Goal: Task Accomplishment & Management: Complete application form

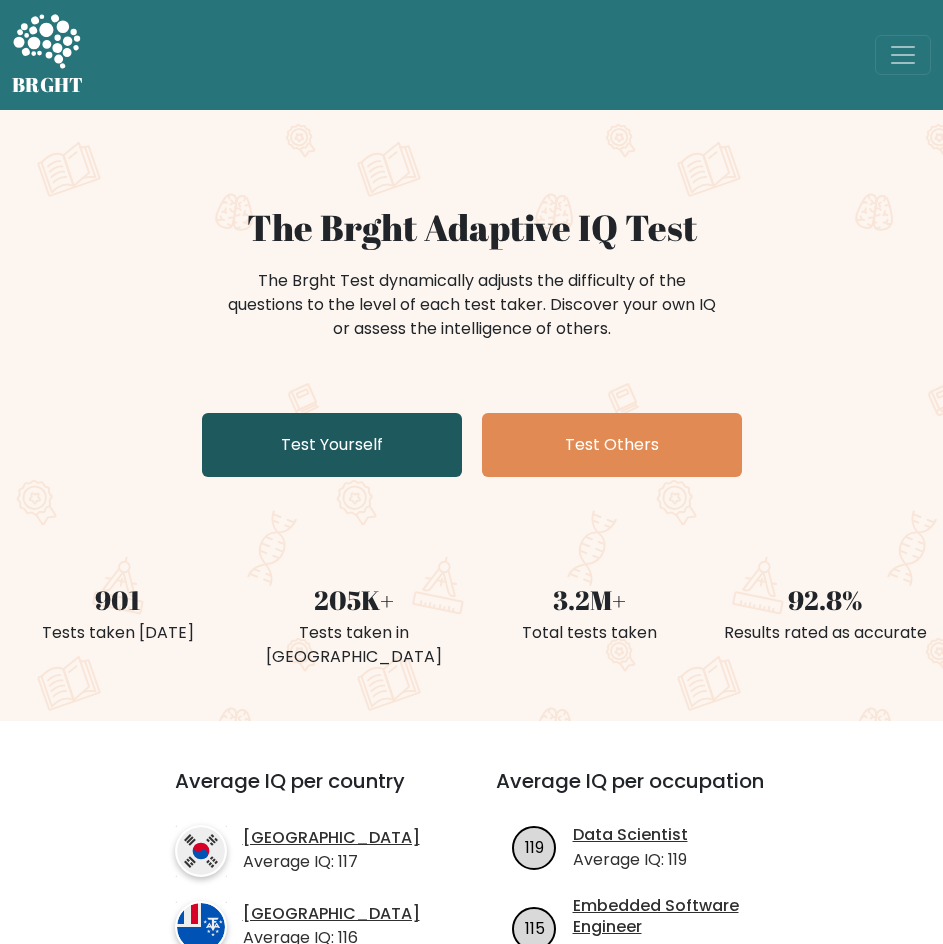
click at [344, 451] on link "Test Yourself" at bounding box center [332, 445] width 260 height 64
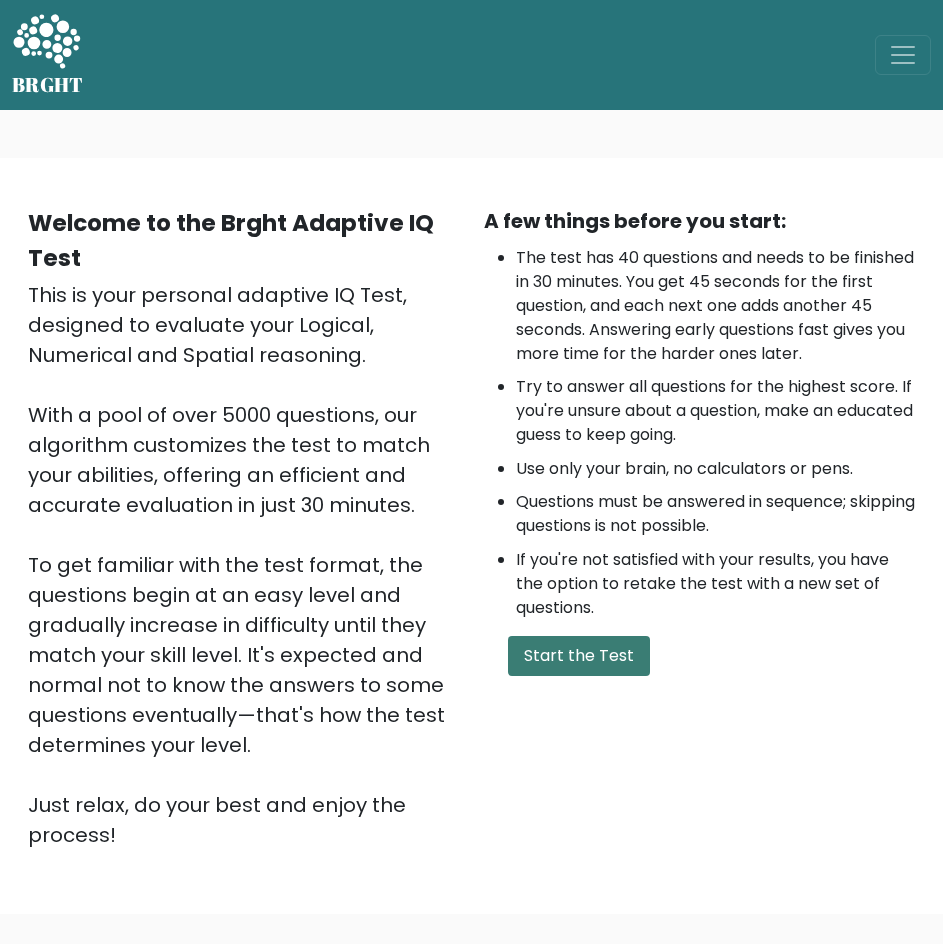
click at [614, 655] on button "Start the Test" at bounding box center [579, 656] width 142 height 40
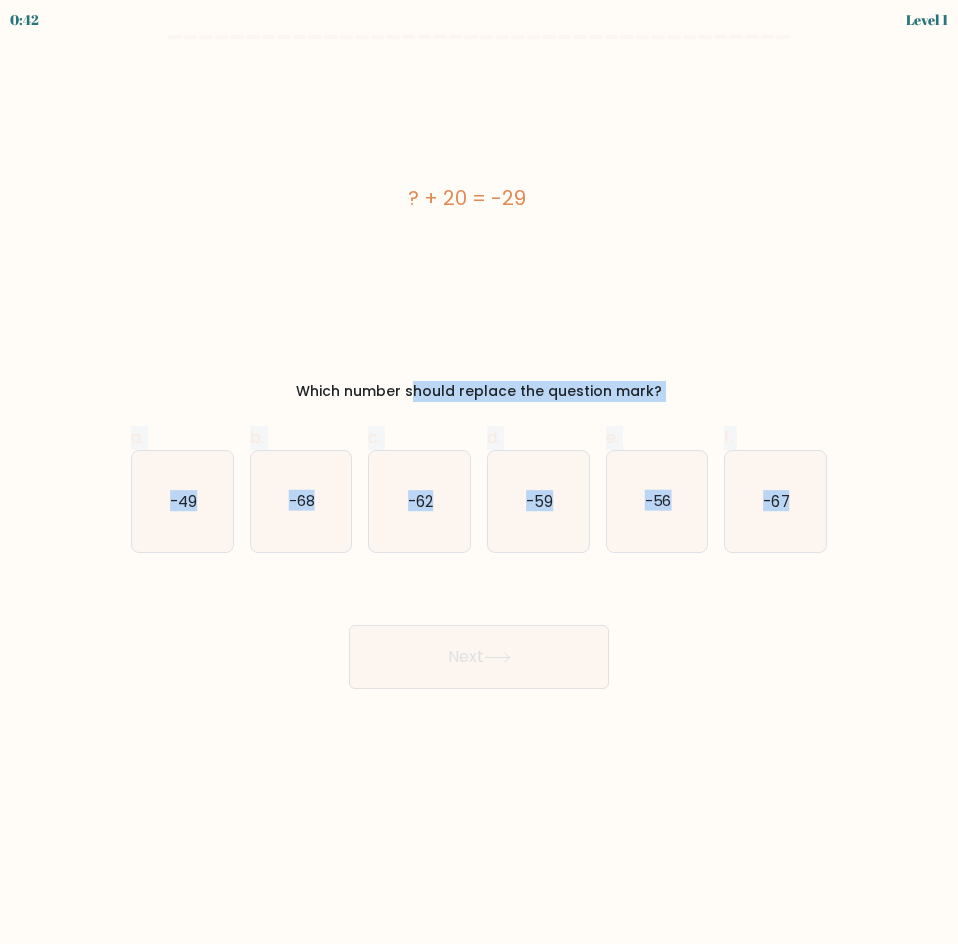
drag, startPoint x: 286, startPoint y: 387, endPoint x: 816, endPoint y: 594, distance: 568.9
click at [836, 586] on form "a." at bounding box center [479, 362] width 958 height 654
copy form "Which number should replace the question mark? a. -49 b. -68 c. -62 d. -59 e. -…"
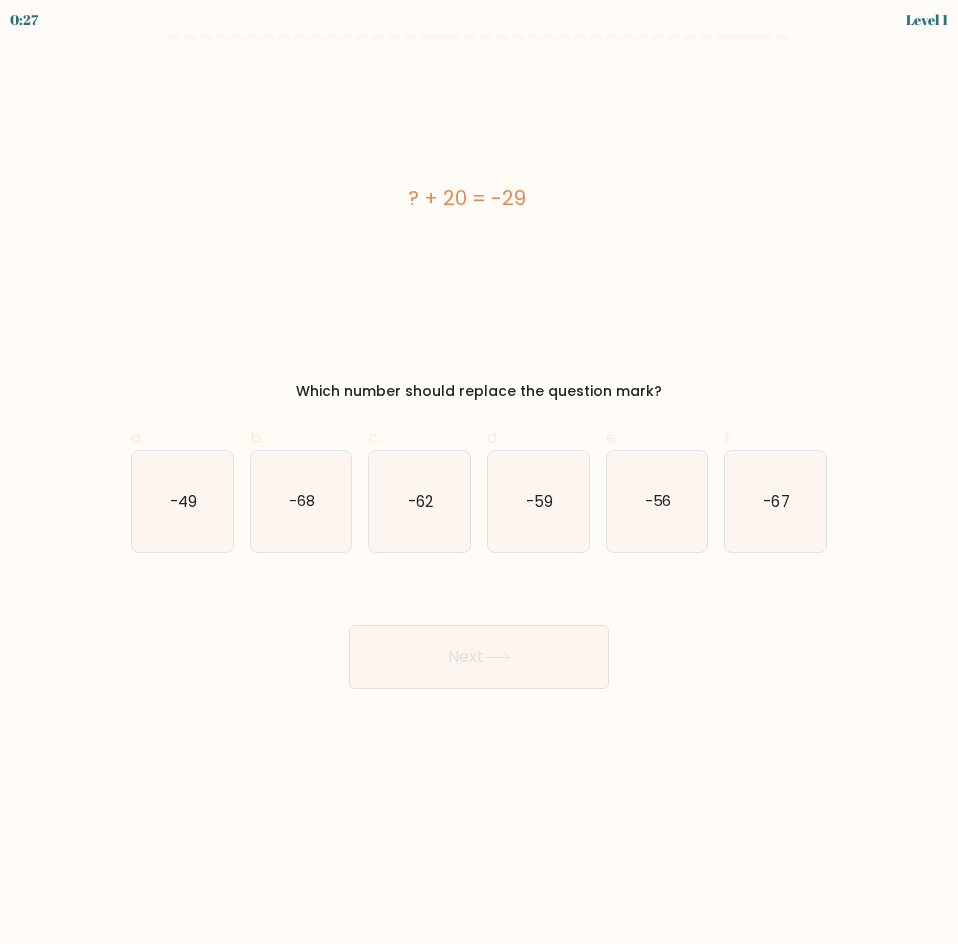
click at [765, 653] on div "Next" at bounding box center [479, 633] width 720 height 112
click at [177, 503] on text "-49" at bounding box center [183, 500] width 27 height 21
click at [479, 485] on input "a. -49" at bounding box center [479, 478] width 1 height 13
radio input "true"
click at [562, 668] on button "Next" at bounding box center [479, 657] width 260 height 64
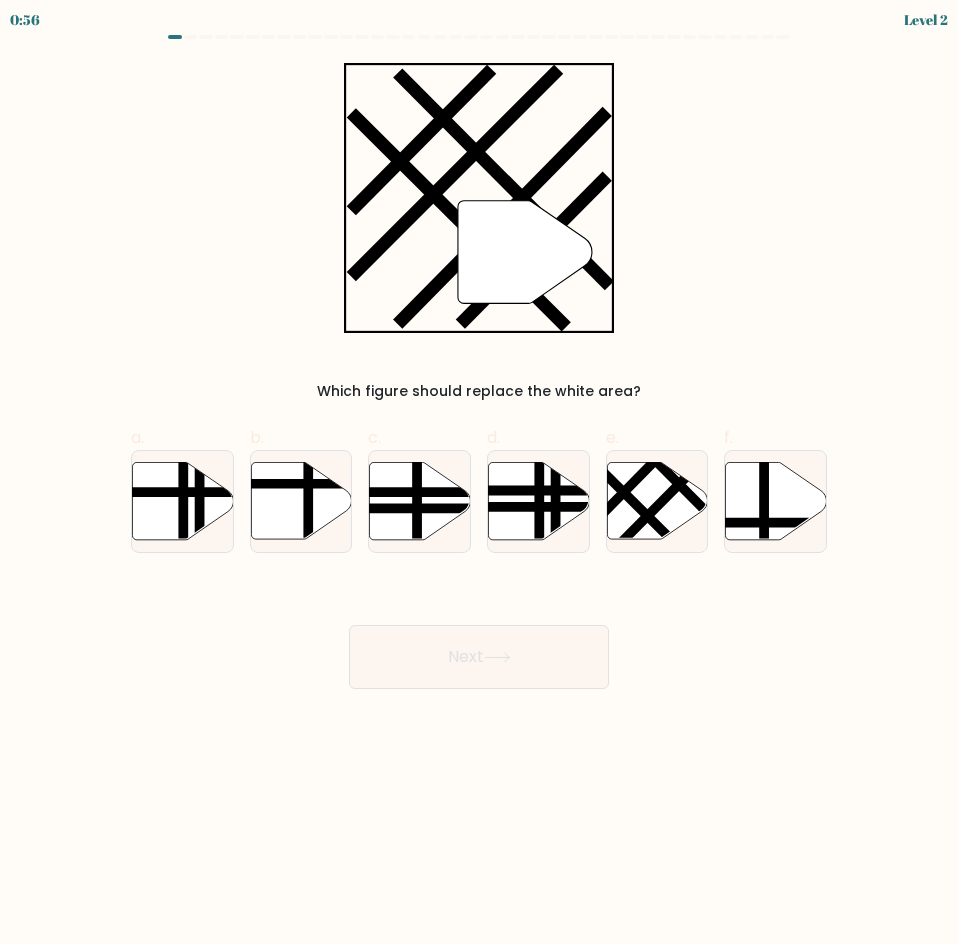
drag, startPoint x: 303, startPoint y: 52, endPoint x: 714, endPoint y: 391, distance: 532.7
click at [714, 391] on form at bounding box center [479, 362] width 958 height 654
click at [714, 391] on div "Which figure should replace the white area?" at bounding box center [479, 391] width 672 height 21
click at [634, 509] on line at bounding box center [608, 476] width 162 height 161
click at [480, 485] on input "e." at bounding box center [479, 478] width 1 height 13
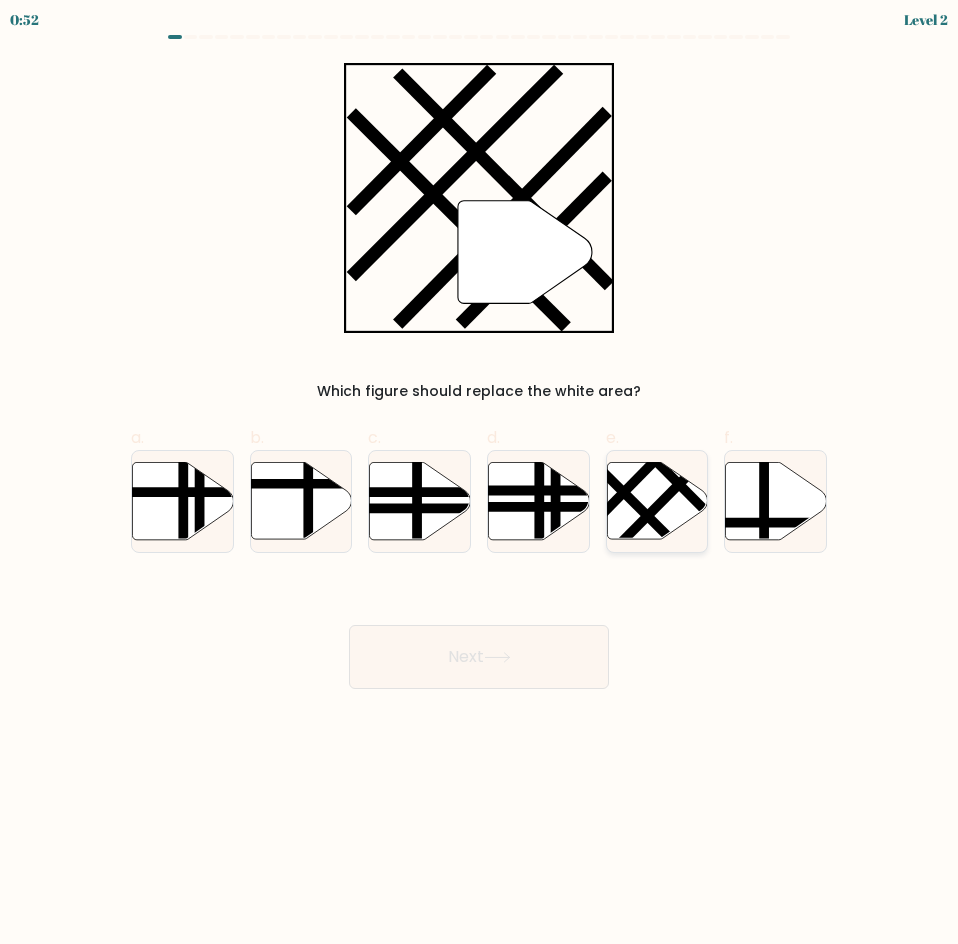
radio input "true"
click at [517, 651] on button "Next" at bounding box center [479, 657] width 260 height 64
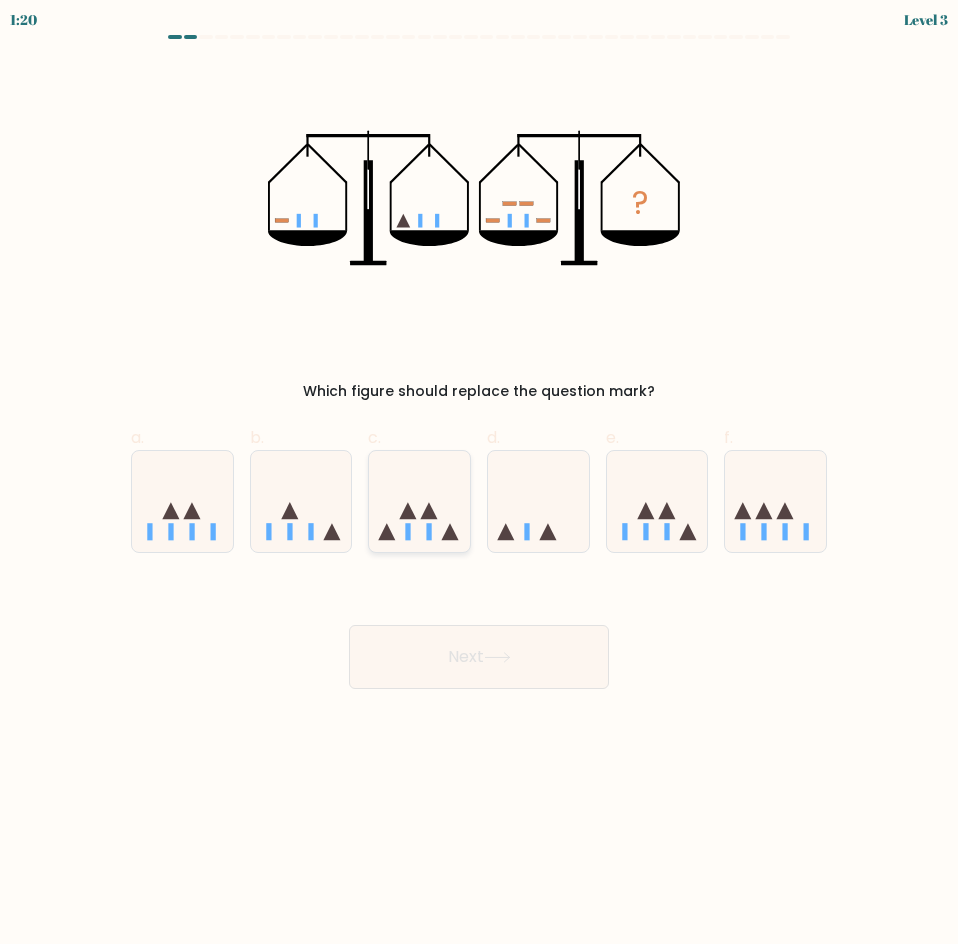
click at [394, 499] on icon at bounding box center [419, 501] width 101 height 83
click at [479, 485] on input "c." at bounding box center [479, 478] width 1 height 13
radio input "true"
click at [502, 669] on button "Next" at bounding box center [479, 657] width 260 height 64
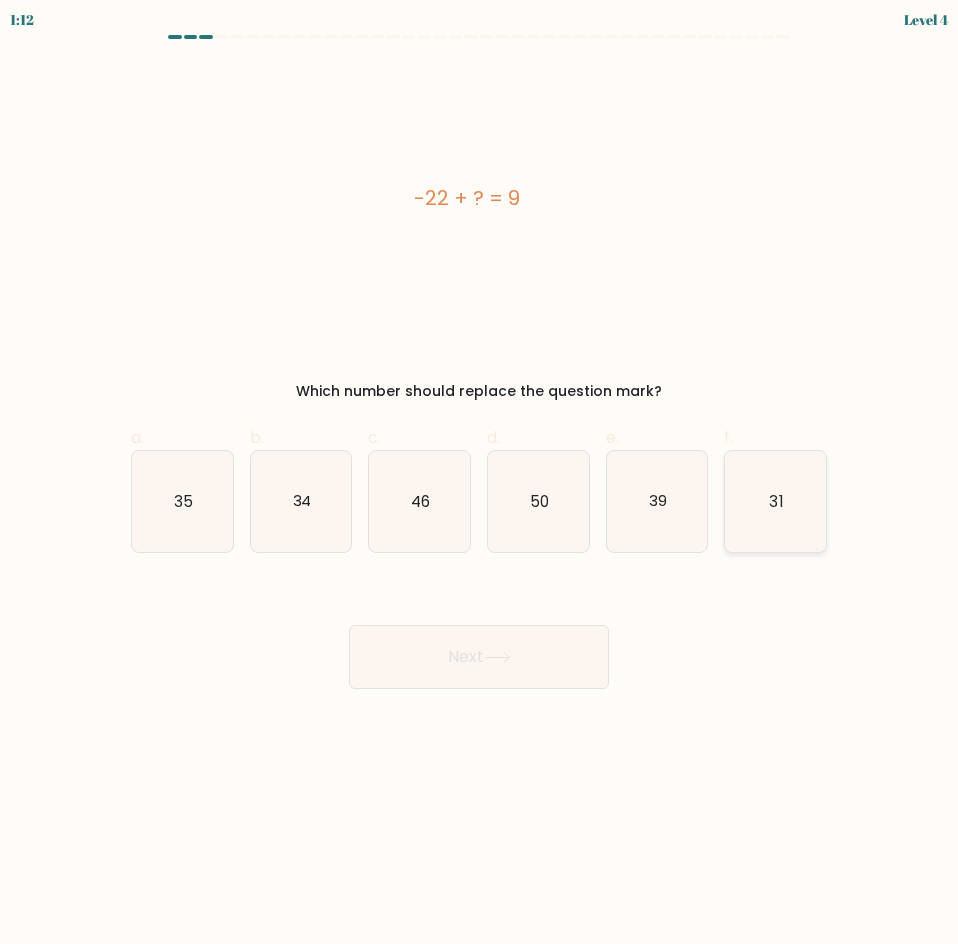
click at [794, 499] on icon "31" at bounding box center [775, 501] width 101 height 101
click at [480, 485] on input "f. 31" at bounding box center [479, 478] width 1 height 13
radio input "true"
click at [524, 655] on button "Next" at bounding box center [479, 657] width 260 height 64
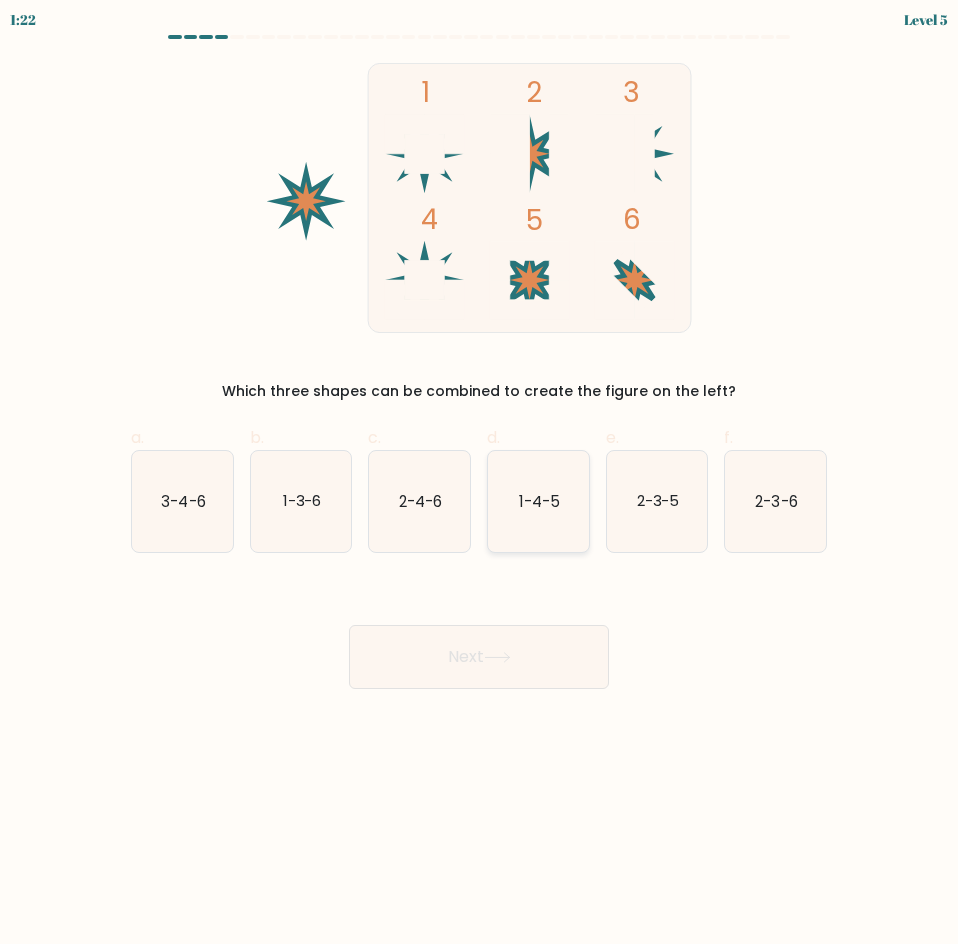
click at [558, 522] on icon "1-4-5" at bounding box center [538, 501] width 101 height 101
click at [480, 485] on input "d. 1-4-5" at bounding box center [479, 478] width 1 height 13
radio input "true"
click at [554, 639] on button "Next" at bounding box center [479, 657] width 260 height 64
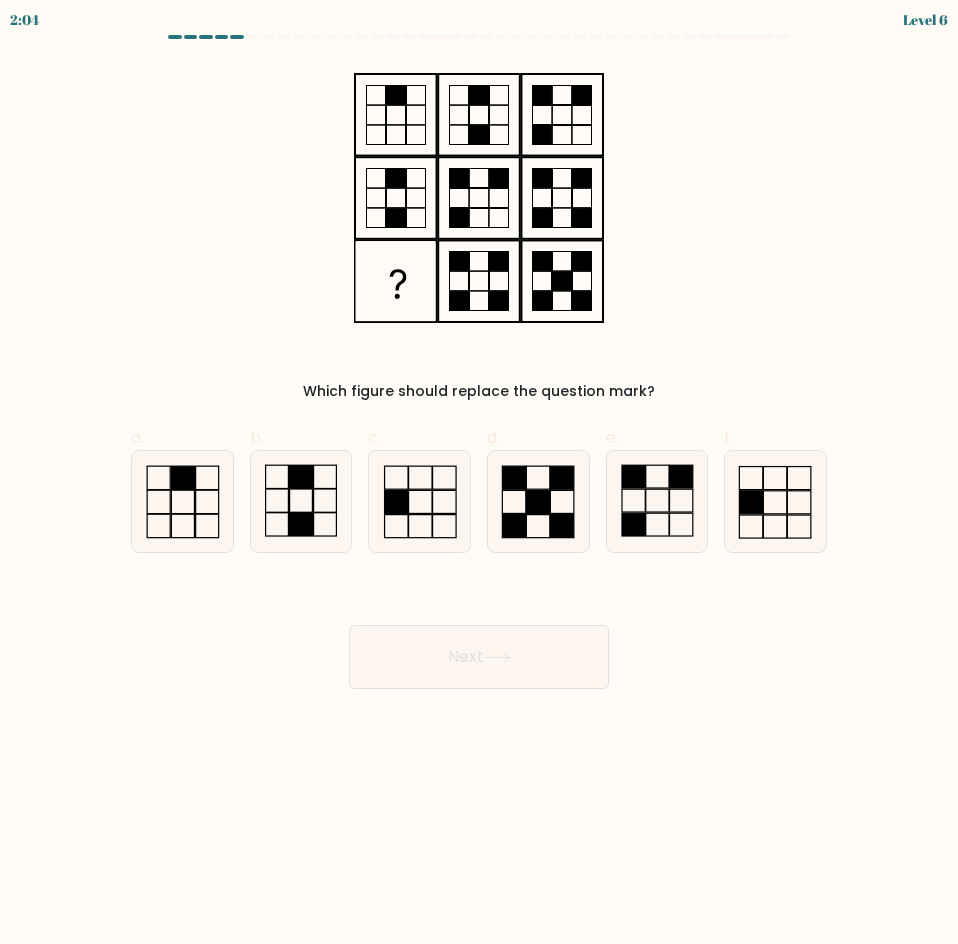
click at [493, 586] on div "Next" at bounding box center [479, 633] width 720 height 112
click at [643, 497] on icon at bounding box center [657, 501] width 101 height 101
click at [480, 485] on input "e." at bounding box center [479, 478] width 1 height 13
radio input "true"
click at [535, 666] on button "Next" at bounding box center [479, 657] width 260 height 64
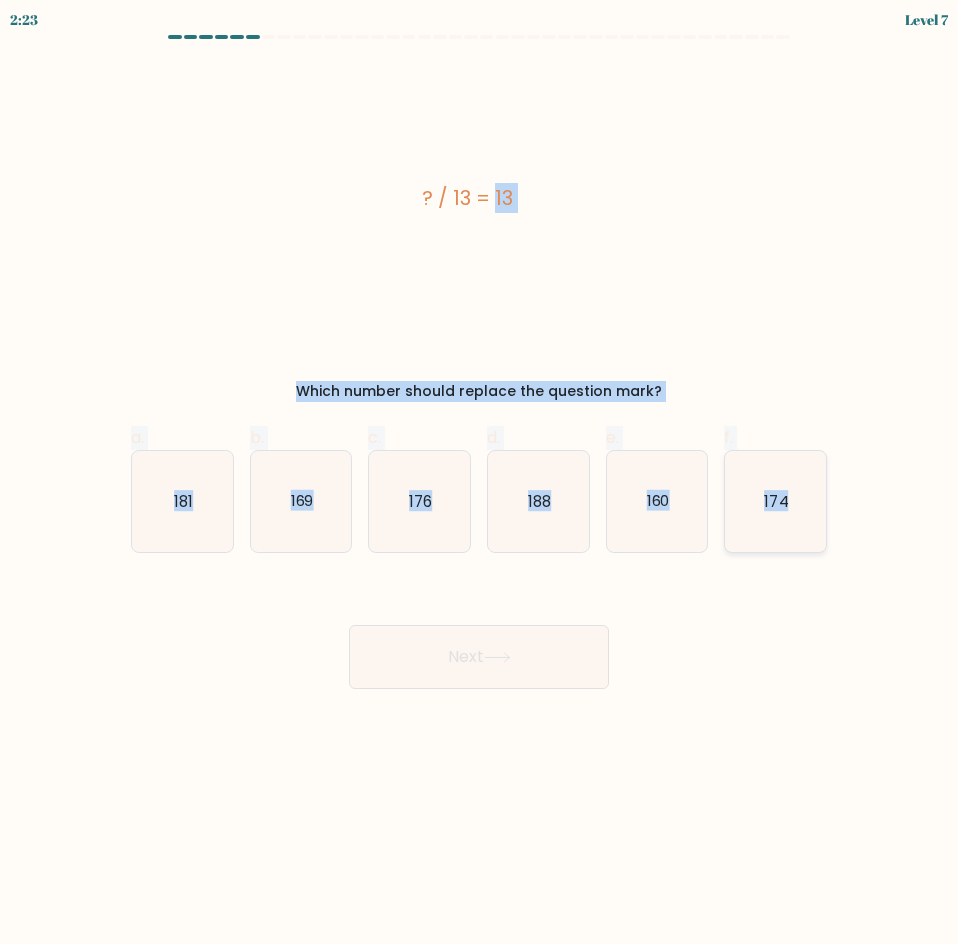
drag, startPoint x: 403, startPoint y: 187, endPoint x: 826, endPoint y: 488, distance: 519.1
click at [826, 488] on form "a." at bounding box center [479, 362] width 958 height 654
copy form "? / 13 = 13 Which number should replace the question mark? a. 181 b. 169 c. 176…"
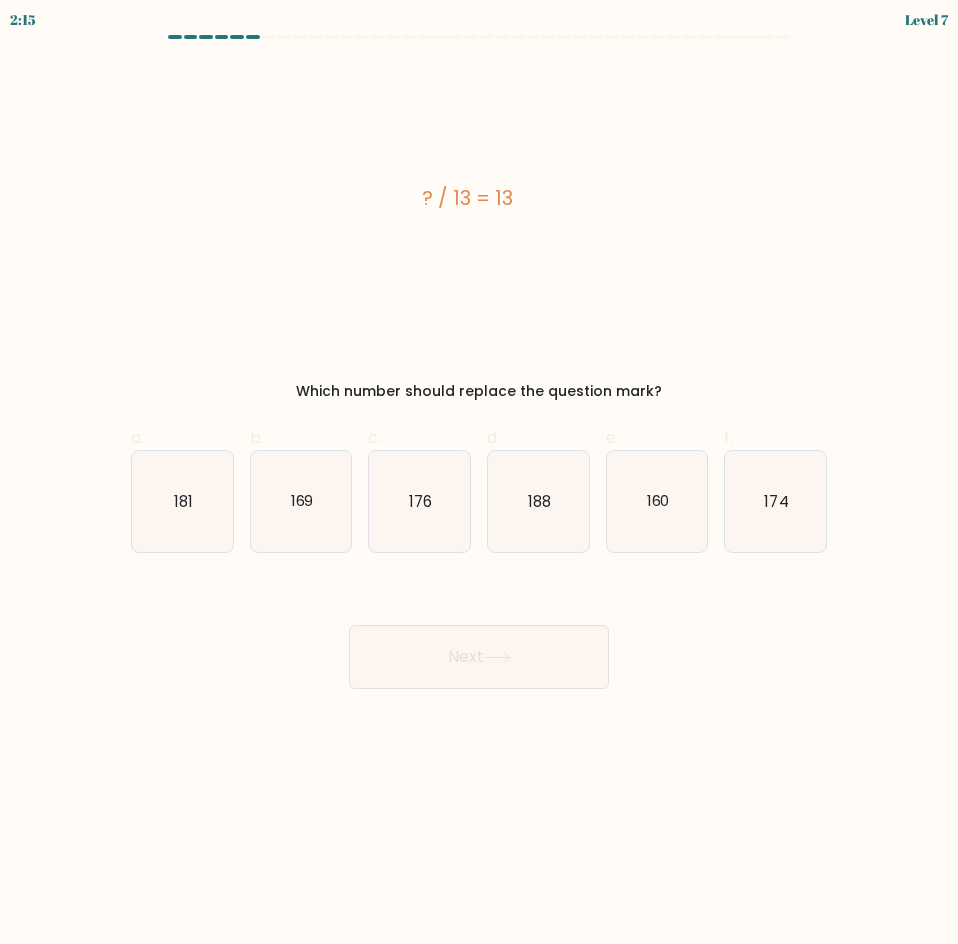
click at [686, 614] on div "Next" at bounding box center [479, 633] width 720 height 112
click at [295, 513] on icon "169" at bounding box center [301, 501] width 101 height 101
click at [479, 485] on input "b. 169" at bounding box center [479, 478] width 1 height 13
radio input "true"
click at [539, 651] on button "Next" at bounding box center [479, 657] width 260 height 64
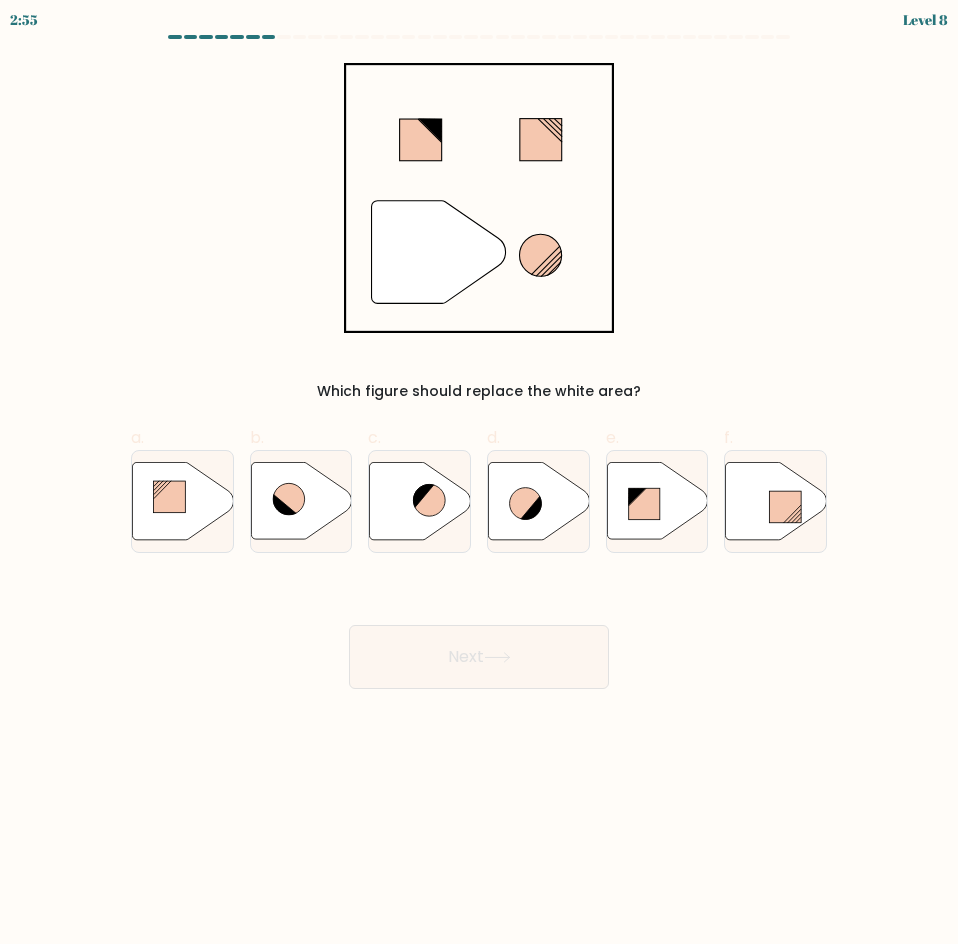
drag, startPoint x: 378, startPoint y: 111, endPoint x: 545, endPoint y: 379, distance: 315.7
click at [543, 378] on div "" Which figure should replace the white area?" at bounding box center [479, 232] width 720 height 339
click at [728, 390] on div "Which figure should replace the white area?" at bounding box center [479, 391] width 672 height 21
click at [519, 510] on icon at bounding box center [525, 504] width 32 height 32
click at [480, 485] on input "d." at bounding box center [479, 478] width 1 height 13
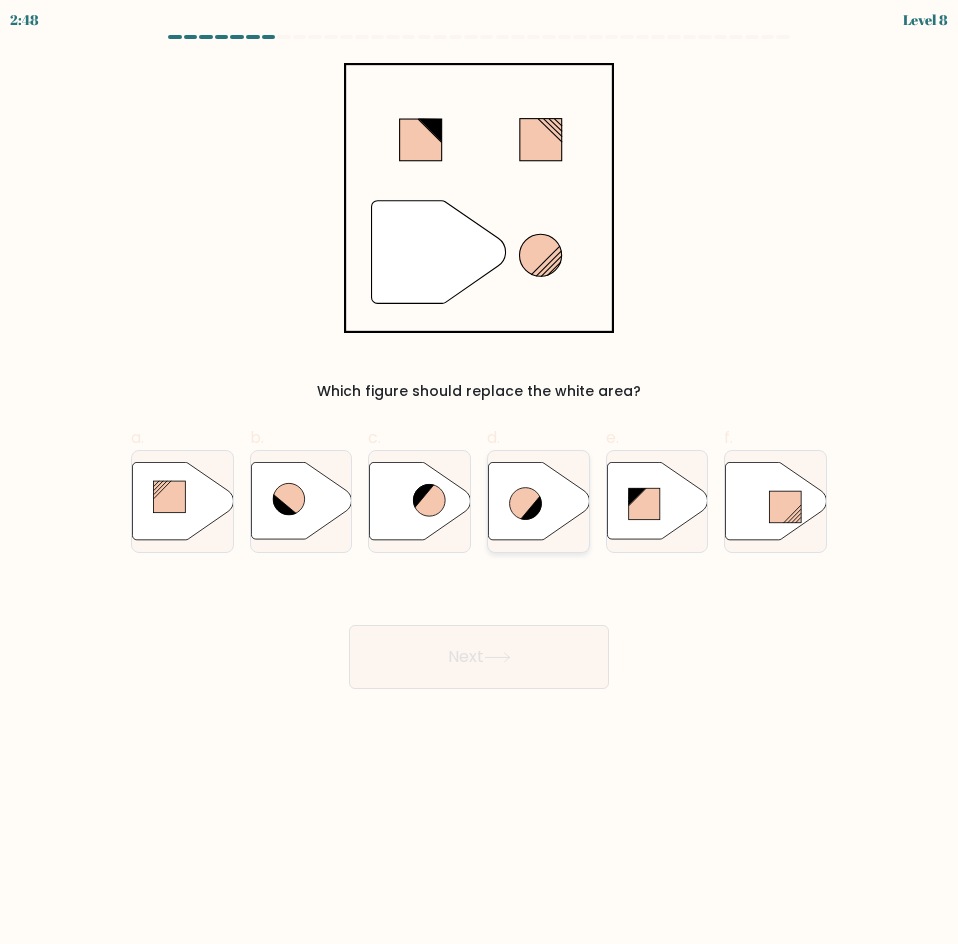
radio input "true"
click at [511, 662] on icon at bounding box center [497, 657] width 27 height 11
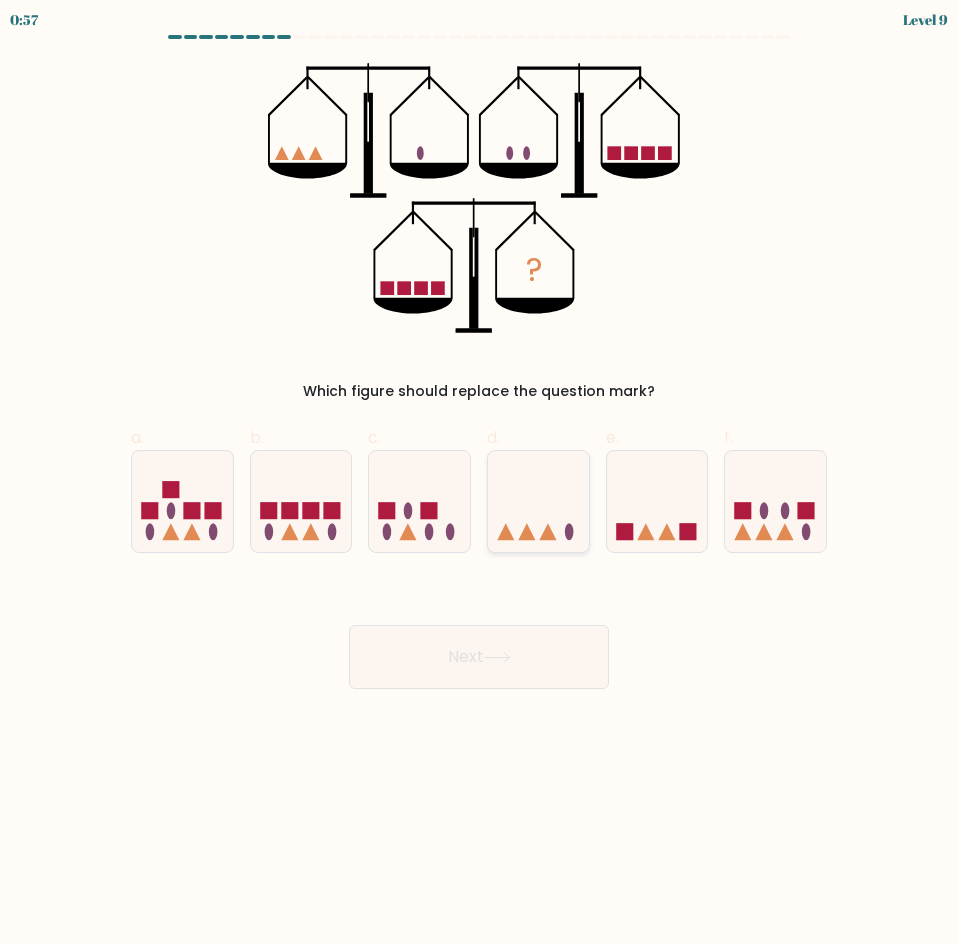
click at [534, 489] on icon at bounding box center [538, 501] width 101 height 83
click at [480, 485] on input "d." at bounding box center [479, 478] width 1 height 13
radio input "true"
click at [508, 649] on button "Next" at bounding box center [479, 657] width 260 height 64
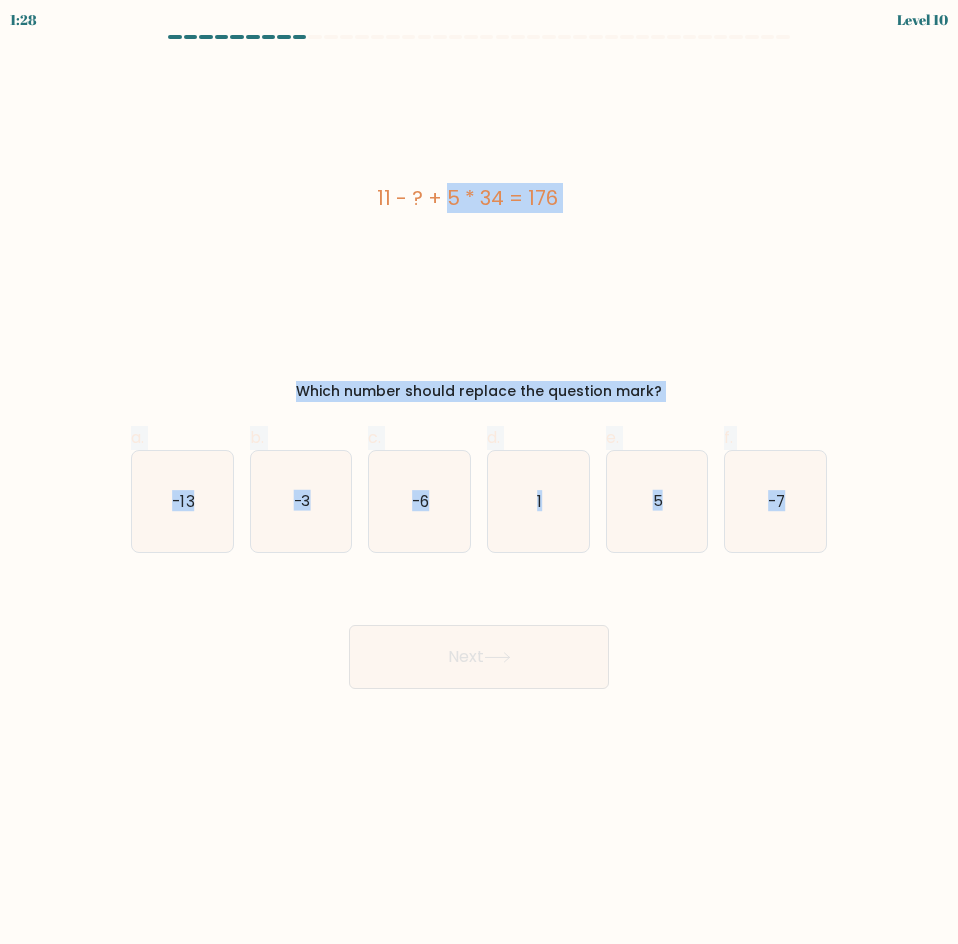
drag, startPoint x: 358, startPoint y: 191, endPoint x: 833, endPoint y: 551, distance: 595.9
click at [837, 527] on form "a. 1" at bounding box center [479, 362] width 958 height 654
copy form "11 - ? + 5 * 34 = 176 Which number should replace the question mark? a. -13 b. …"
click at [457, 343] on div "11 - ? + 5 * 34 = 176 Which number should replace the question mark?" at bounding box center [479, 232] width 720 height 339
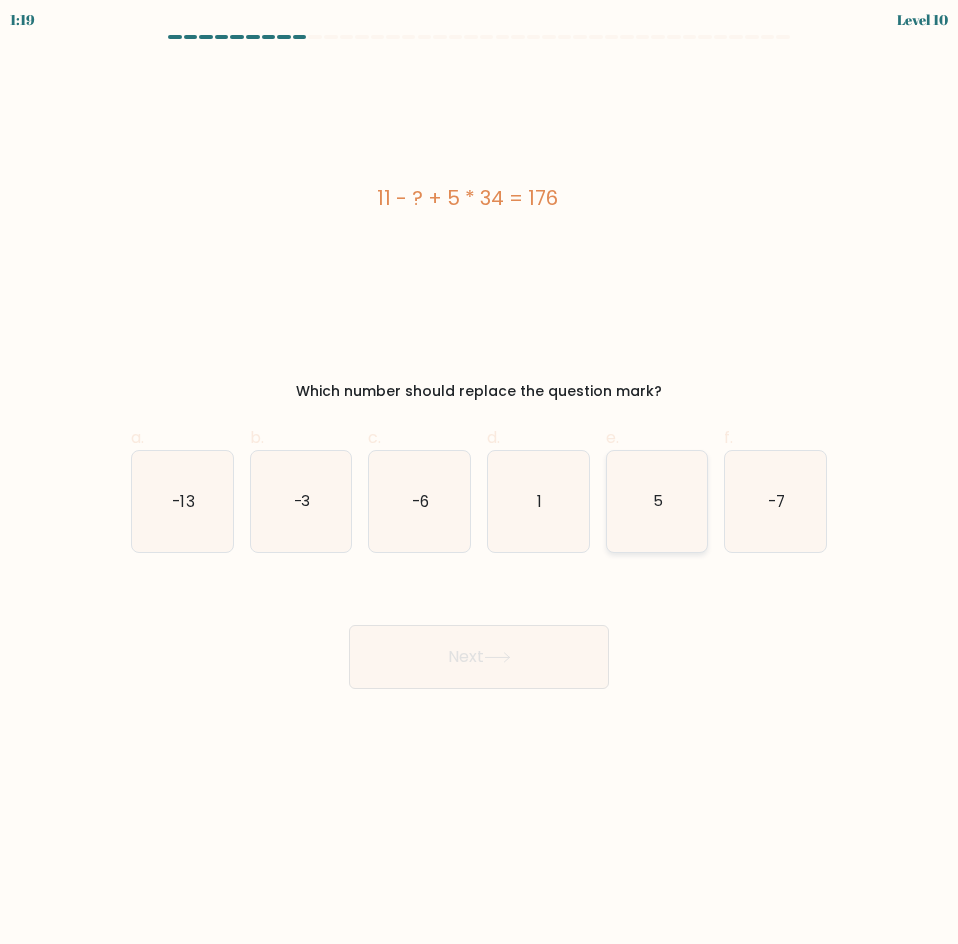
click at [657, 511] on text "5" at bounding box center [658, 500] width 10 height 21
click at [480, 485] on input "e. 5" at bounding box center [479, 478] width 1 height 13
radio input "true"
click at [538, 637] on button "Next" at bounding box center [479, 657] width 260 height 64
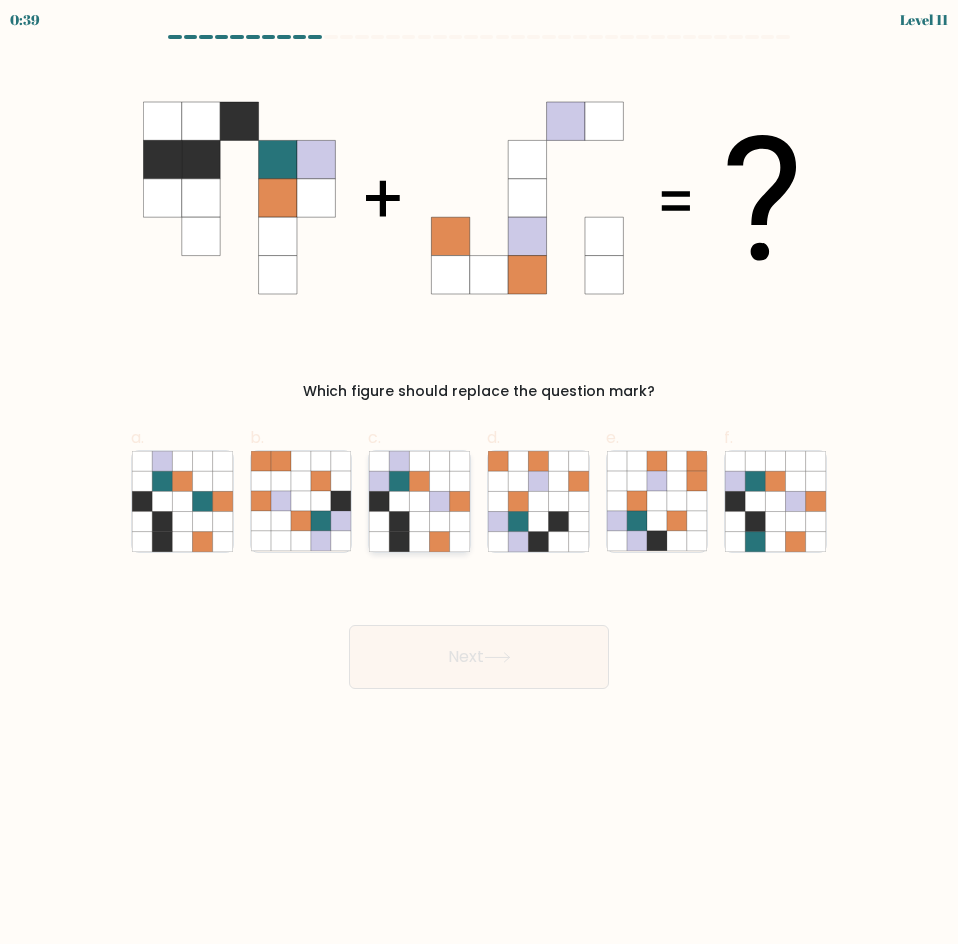
click at [421, 498] on icon at bounding box center [420, 501] width 20 height 20
click at [479, 485] on input "c." at bounding box center [479, 478] width 1 height 13
radio input "true"
click at [528, 656] on button "Next" at bounding box center [479, 657] width 260 height 64
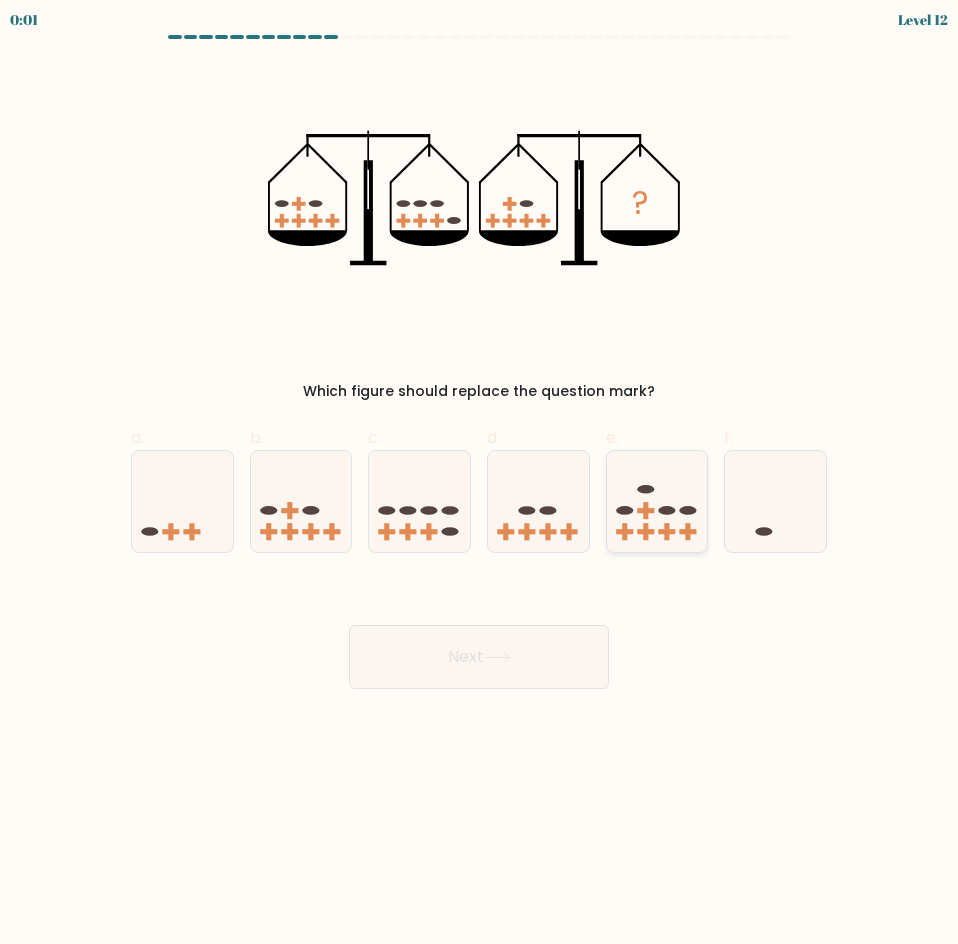
click at [660, 508] on ellipse at bounding box center [666, 510] width 17 height 9
click at [480, 485] on input "e." at bounding box center [479, 478] width 1 height 13
radio input "true"
click at [550, 660] on button "Next" at bounding box center [479, 657] width 260 height 64
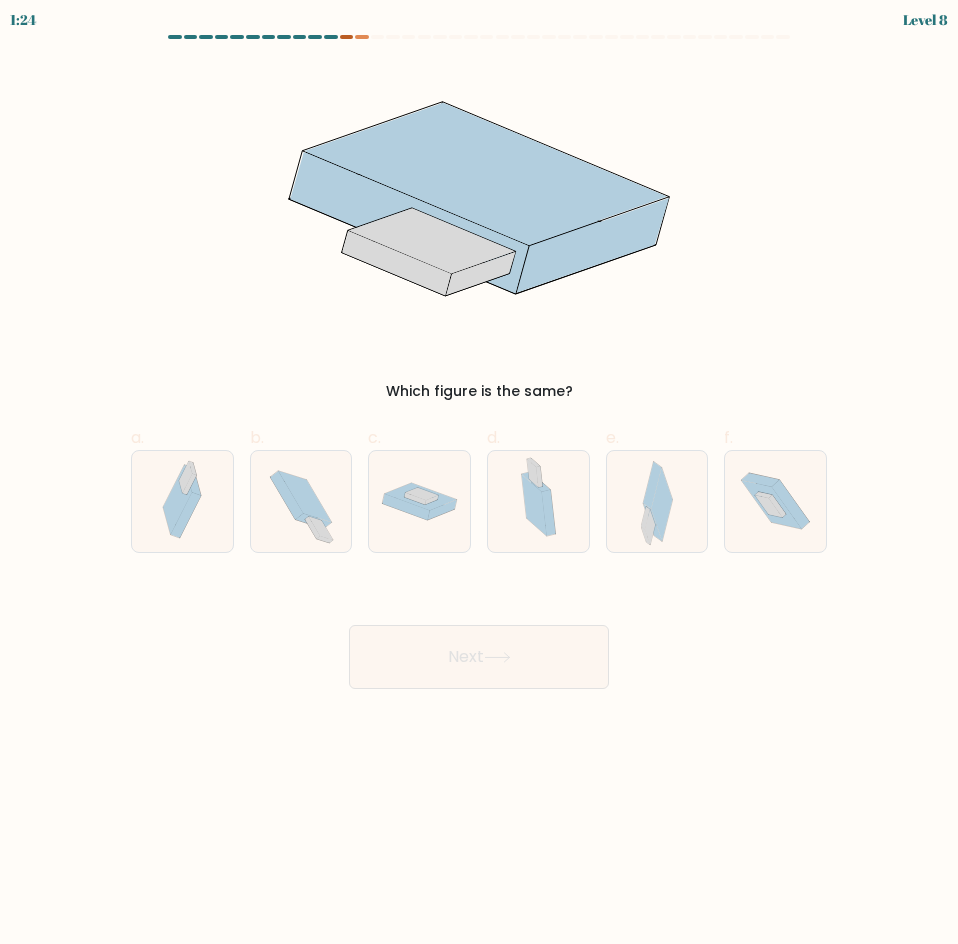
click at [344, 37] on div at bounding box center [347, 37] width 14 height 4
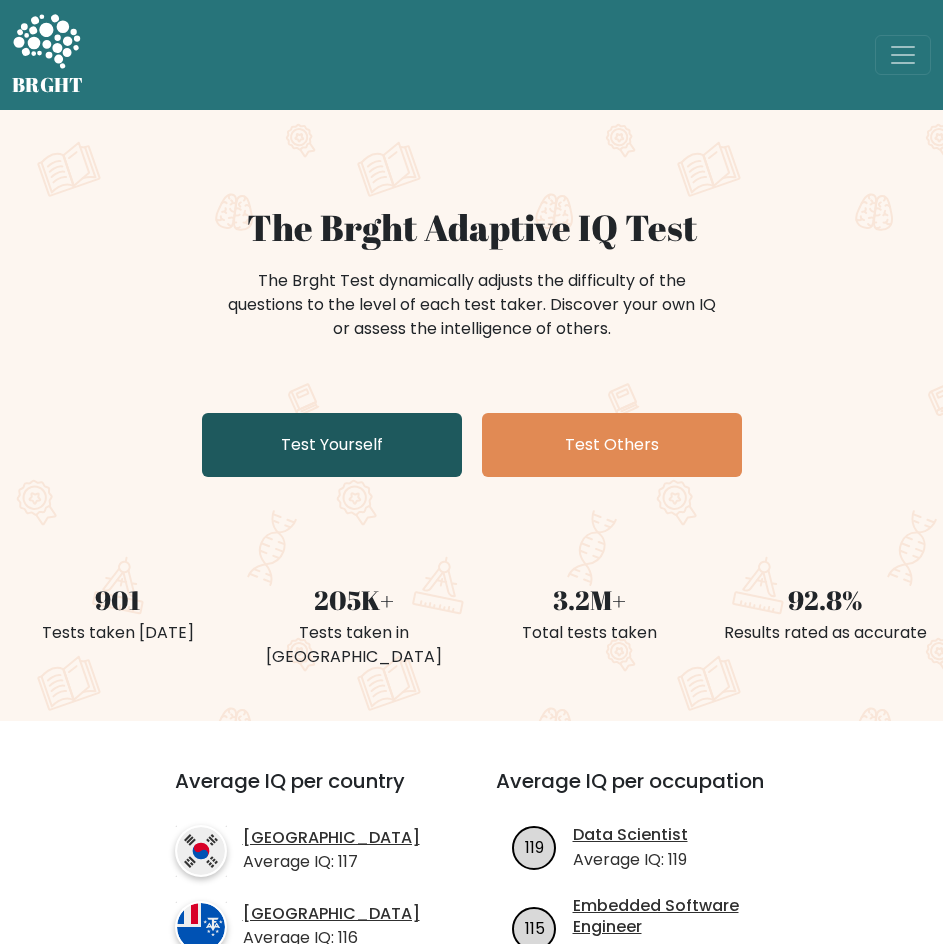
click at [378, 438] on link "Test Yourself" at bounding box center [332, 445] width 260 height 64
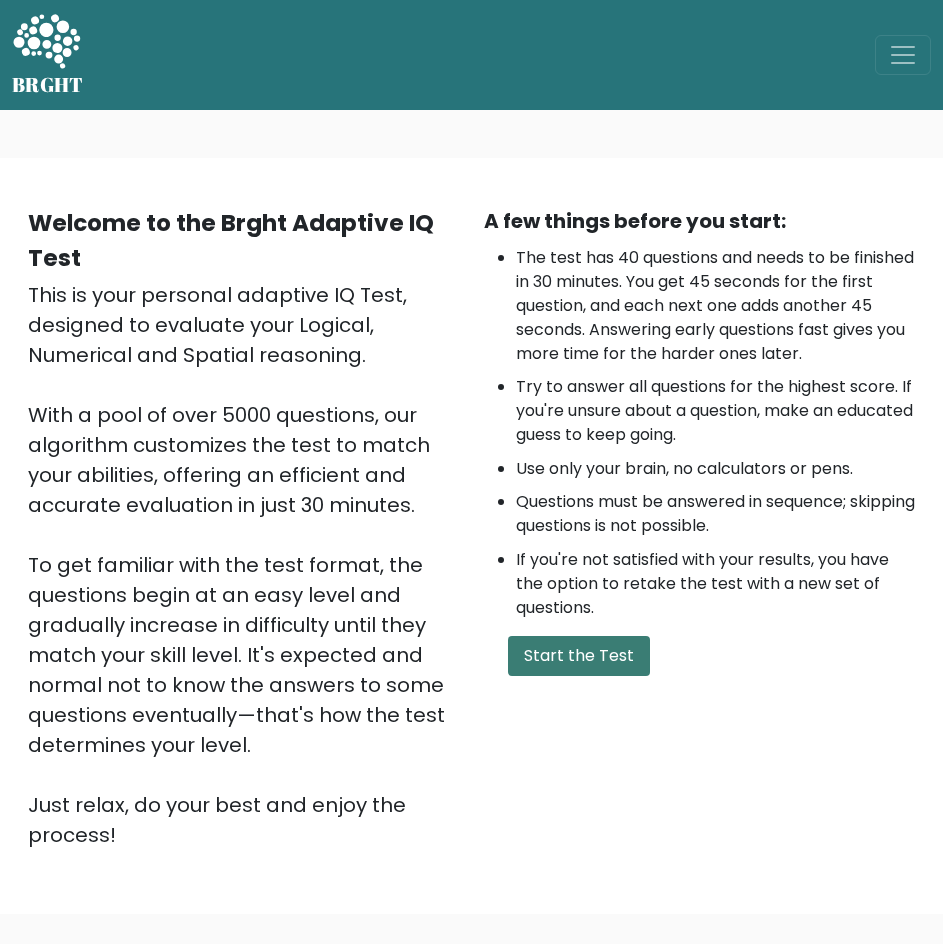
click at [590, 661] on button "Start the Test" at bounding box center [579, 656] width 142 height 40
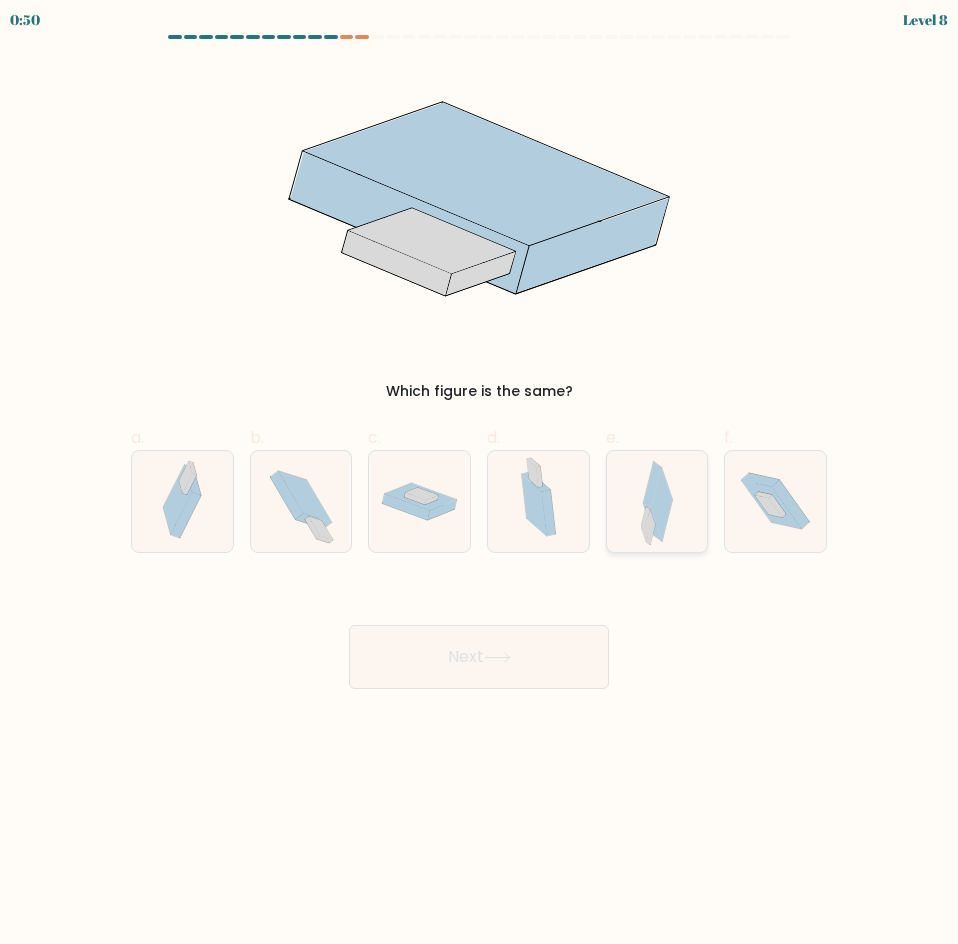
click at [645, 529] on icon at bounding box center [648, 525] width 14 height 38
click at [480, 485] on input "e." at bounding box center [479, 478] width 1 height 13
radio input "true"
click at [523, 643] on button "Next" at bounding box center [479, 657] width 260 height 64
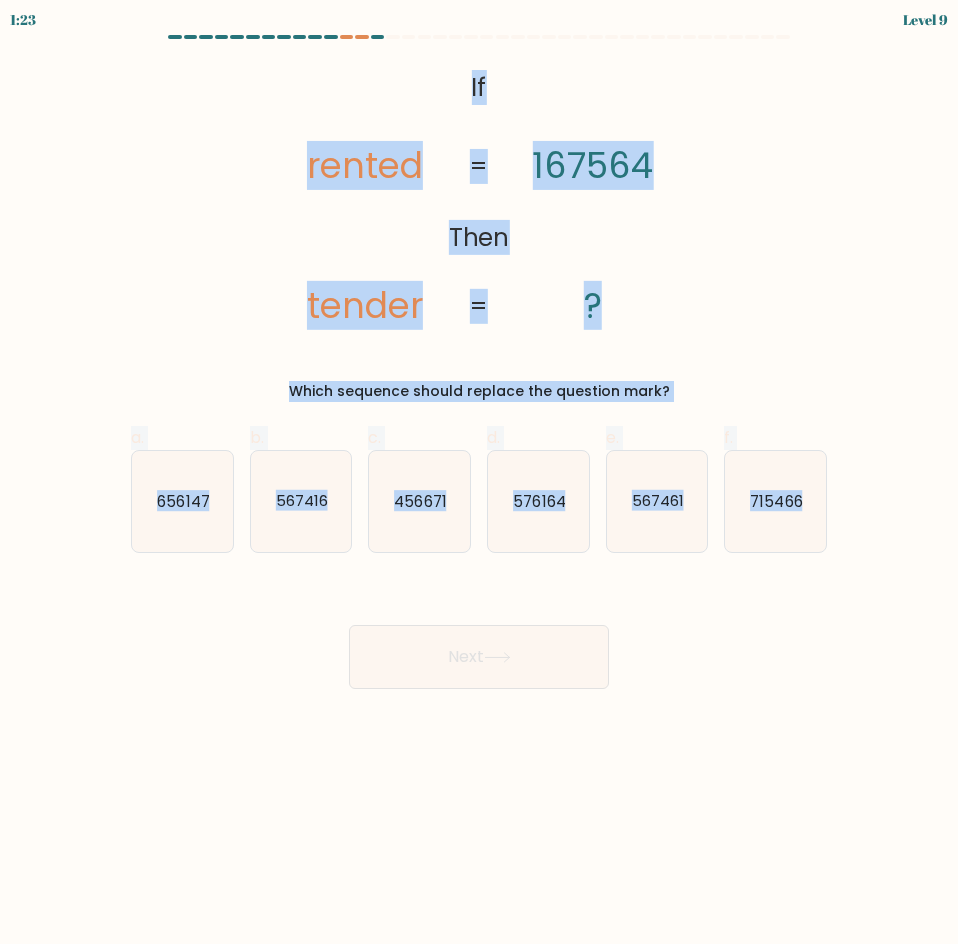
drag, startPoint x: 421, startPoint y: 85, endPoint x: 827, endPoint y: 509, distance: 586.9
click at [827, 509] on form "If ?" at bounding box center [479, 362] width 958 height 654
copy form "If Then rented tender 167564 ? = = Which sequence should replace the question m…"
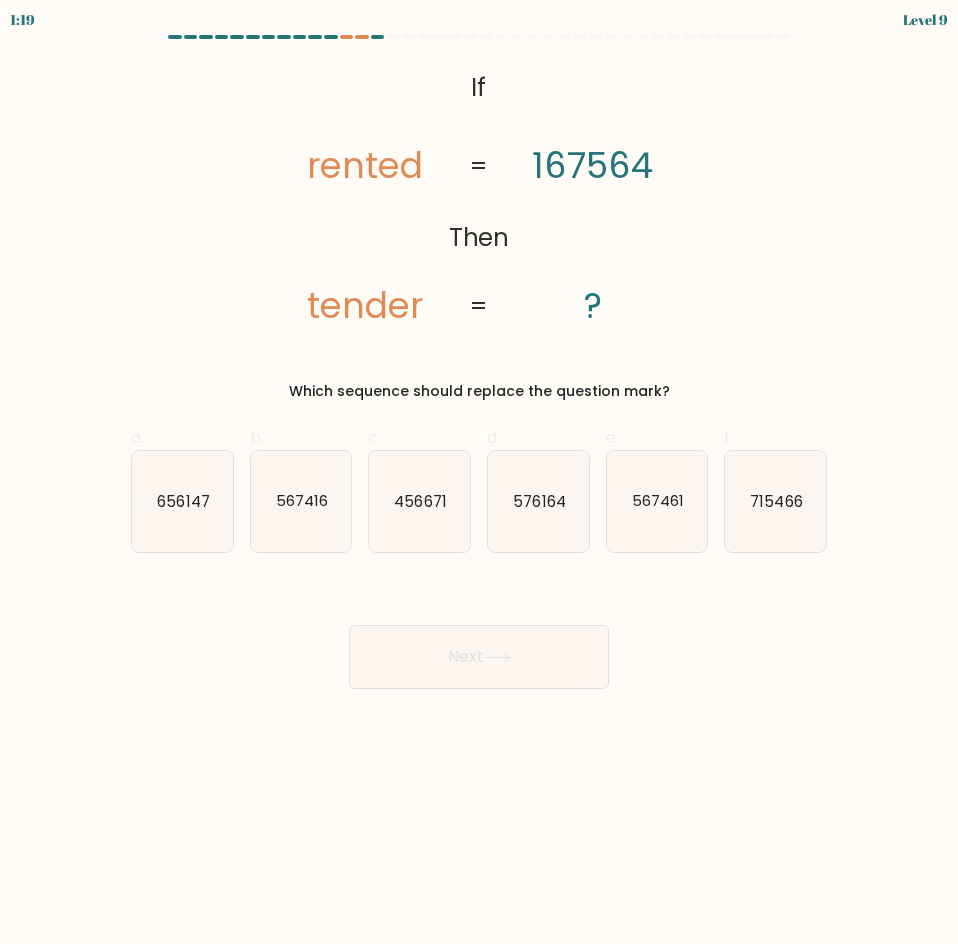
click at [825, 669] on div "Next" at bounding box center [479, 633] width 720 height 112
click at [636, 496] on text "567461" at bounding box center [658, 500] width 52 height 21
click at [480, 485] on input "e. 567461" at bounding box center [479, 478] width 1 height 13
radio input "true"
click at [527, 658] on button "Next" at bounding box center [479, 657] width 260 height 64
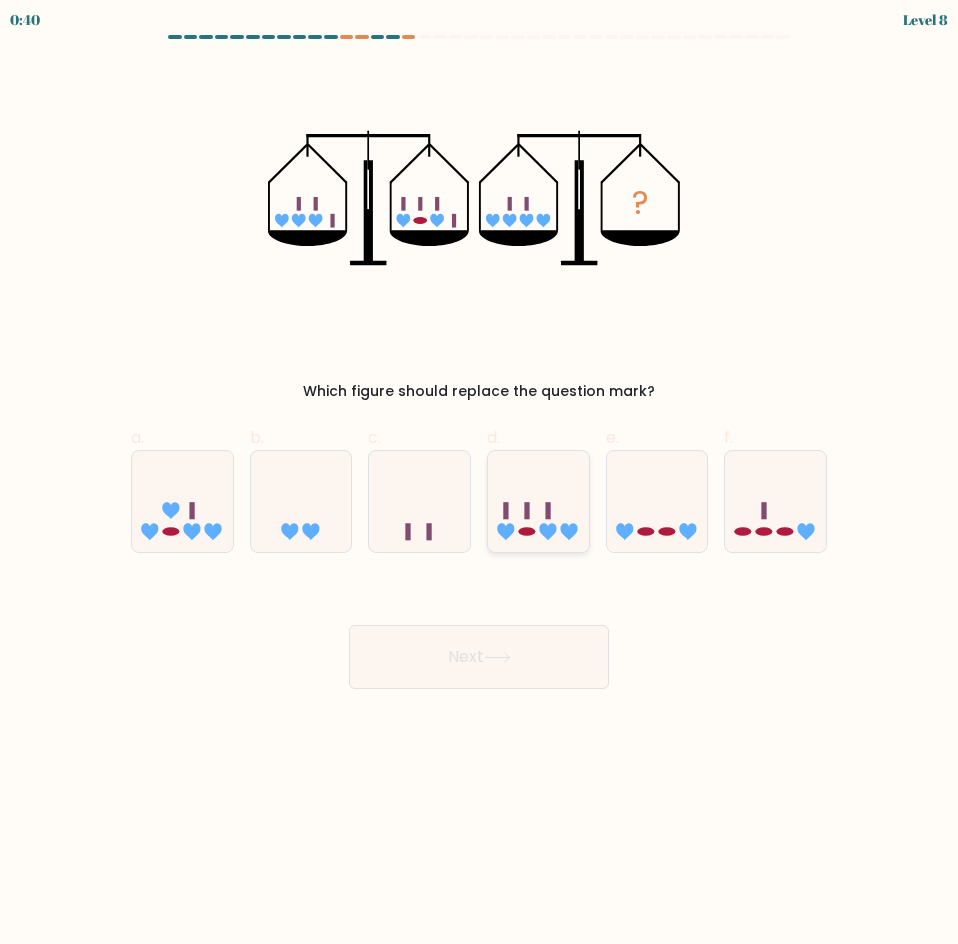
drag, startPoint x: 543, startPoint y: 502, endPoint x: 548, endPoint y: 519, distance: 17.7
click at [546, 514] on icon at bounding box center [538, 501] width 101 height 83
click at [480, 485] on input "d." at bounding box center [479, 478] width 1 height 13
radio input "true"
click at [544, 676] on button "Next" at bounding box center [479, 657] width 260 height 64
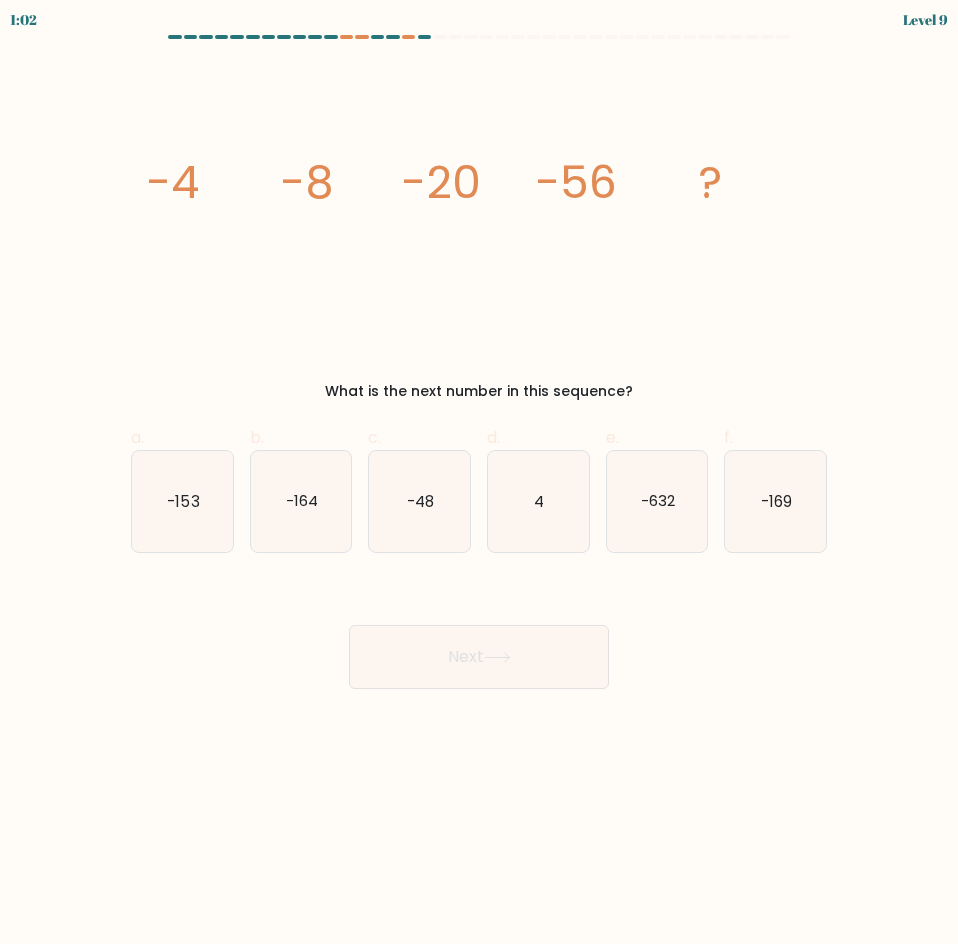
drag, startPoint x: 135, startPoint y: 179, endPoint x: 714, endPoint y: 371, distance: 609.9
click at [714, 371] on div "image/svg+xml -4 -8 -20 -56 ? What is the next number in this sequence?" at bounding box center [479, 232] width 720 height 339
copy div "-4 -8 -20 -56 ? What is the next number in this sequence?"
click at [268, 502] on icon "-164" at bounding box center [301, 501] width 101 height 101
click at [479, 485] on input "b. -164" at bounding box center [479, 478] width 1 height 13
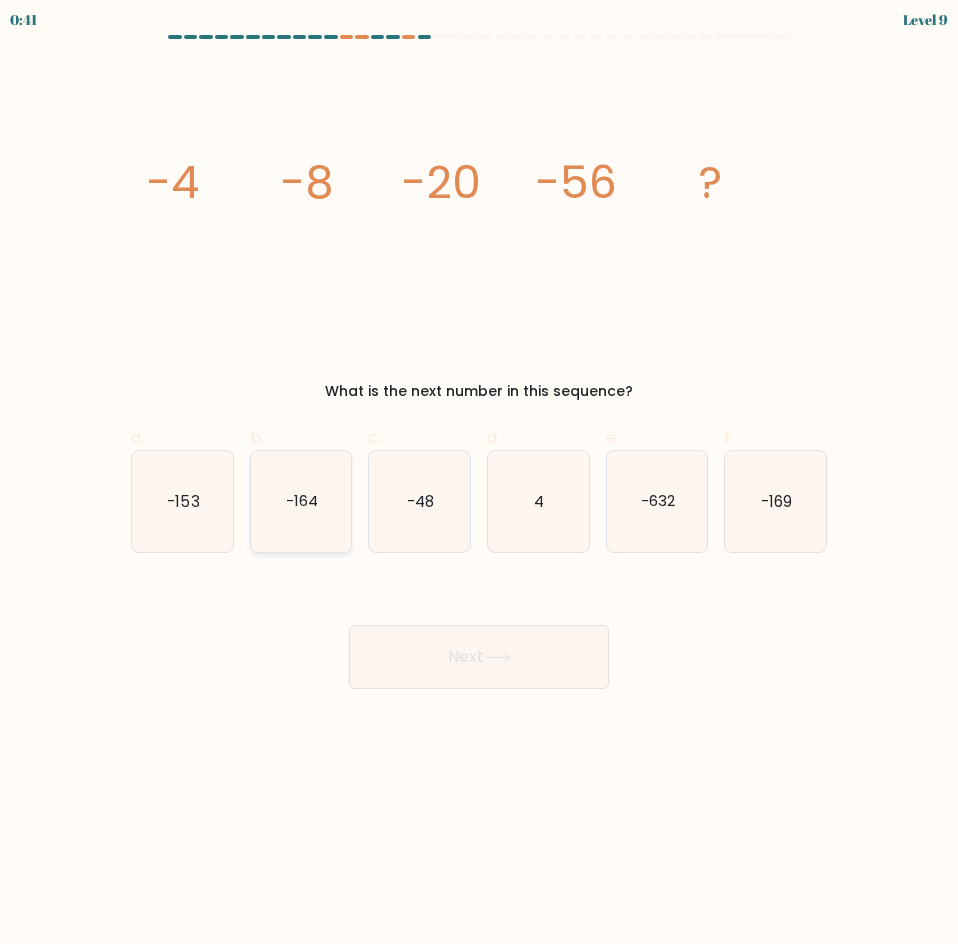
radio input "true"
click at [537, 657] on button "Next" at bounding box center [479, 657] width 260 height 64
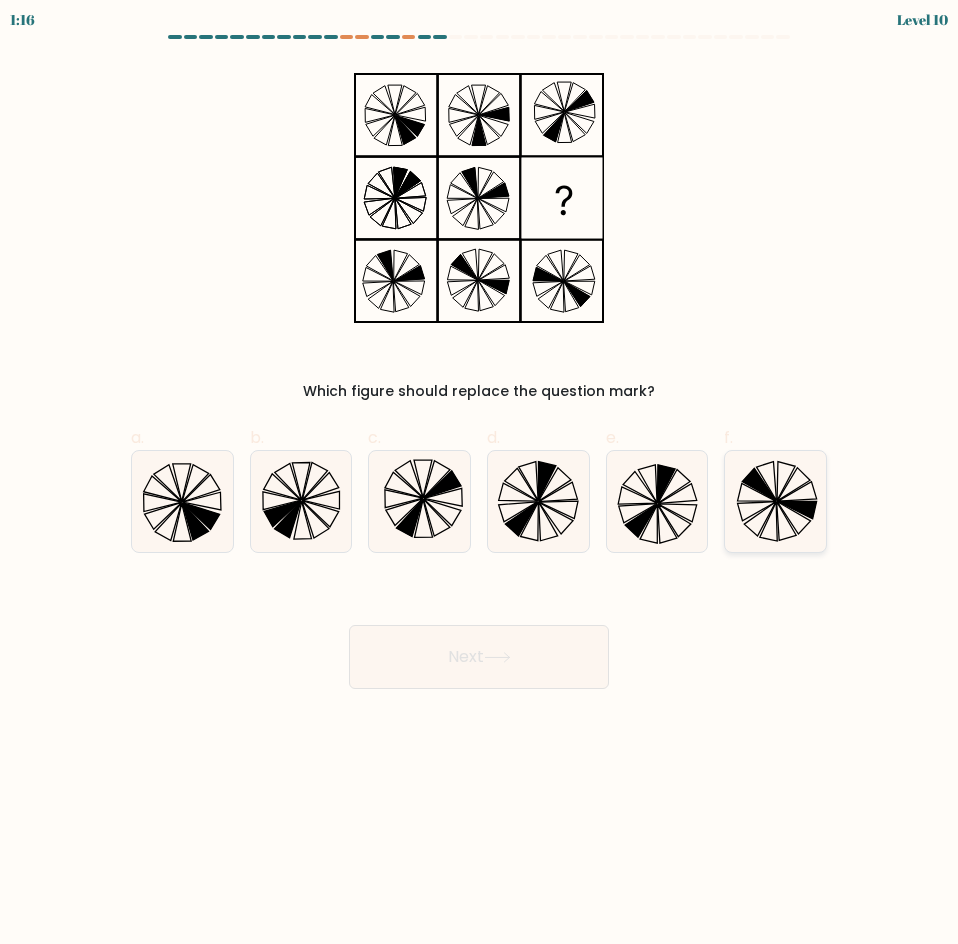
click at [758, 517] on icon at bounding box center [775, 501] width 101 height 101
click at [480, 485] on input "f." at bounding box center [479, 478] width 1 height 13
radio input "true"
click at [526, 660] on button "Next" at bounding box center [479, 657] width 260 height 64
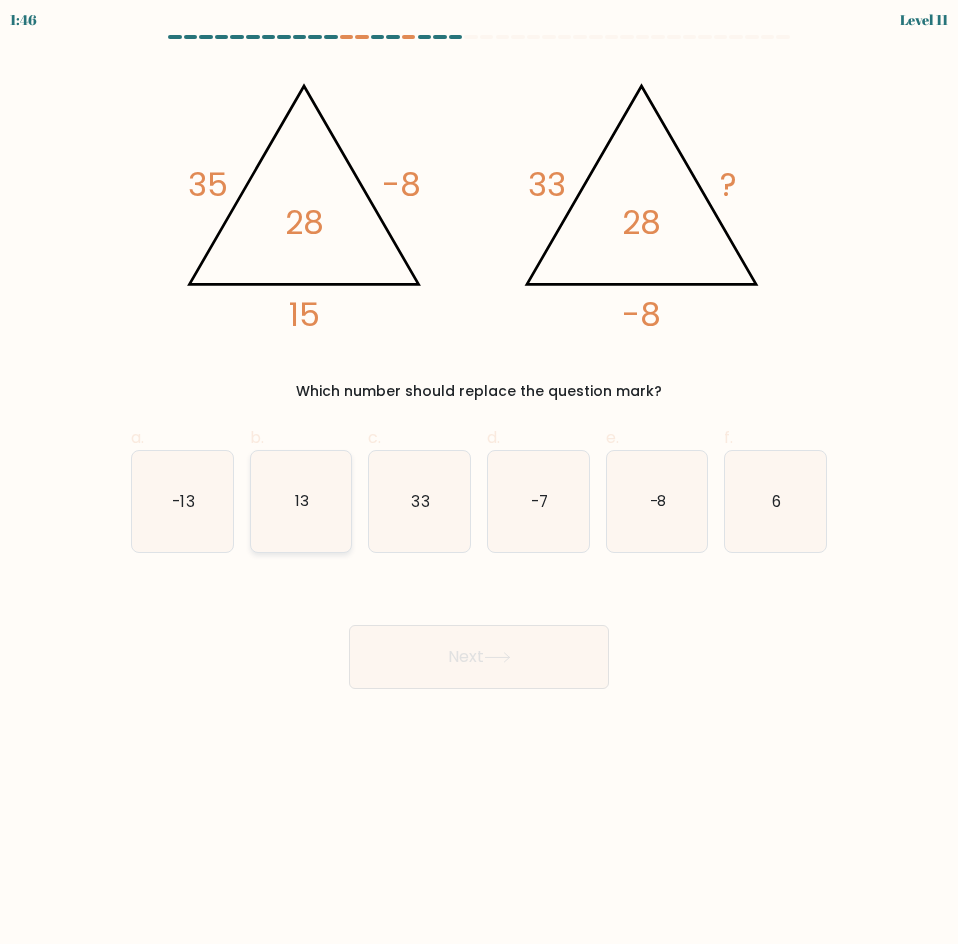
click at [269, 515] on icon "13" at bounding box center [301, 501] width 101 height 101
click at [479, 485] on input "b. 13" at bounding box center [479, 478] width 1 height 13
radio input "true"
click at [509, 656] on icon at bounding box center [497, 657] width 27 height 11
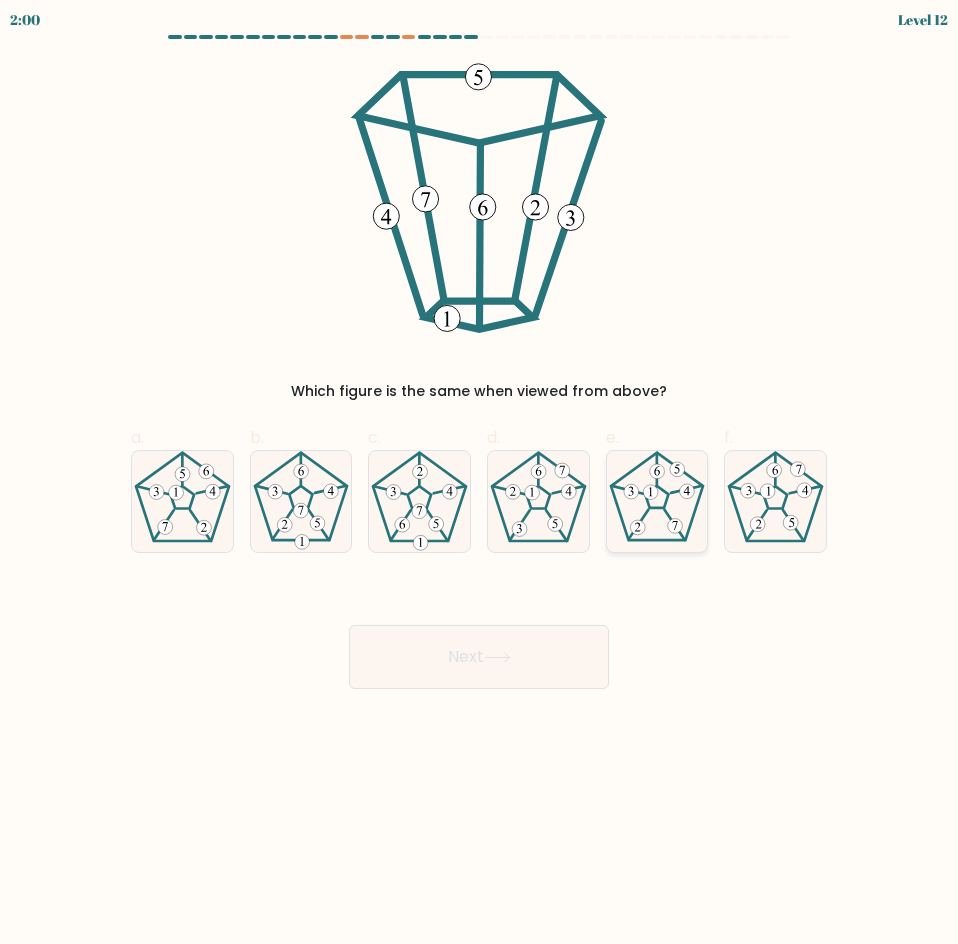
click at [654, 519] on icon at bounding box center [657, 501] width 101 height 101
click at [480, 485] on input "e." at bounding box center [479, 478] width 1 height 13
radio input "true"
click at [532, 652] on button "Next" at bounding box center [479, 657] width 260 height 64
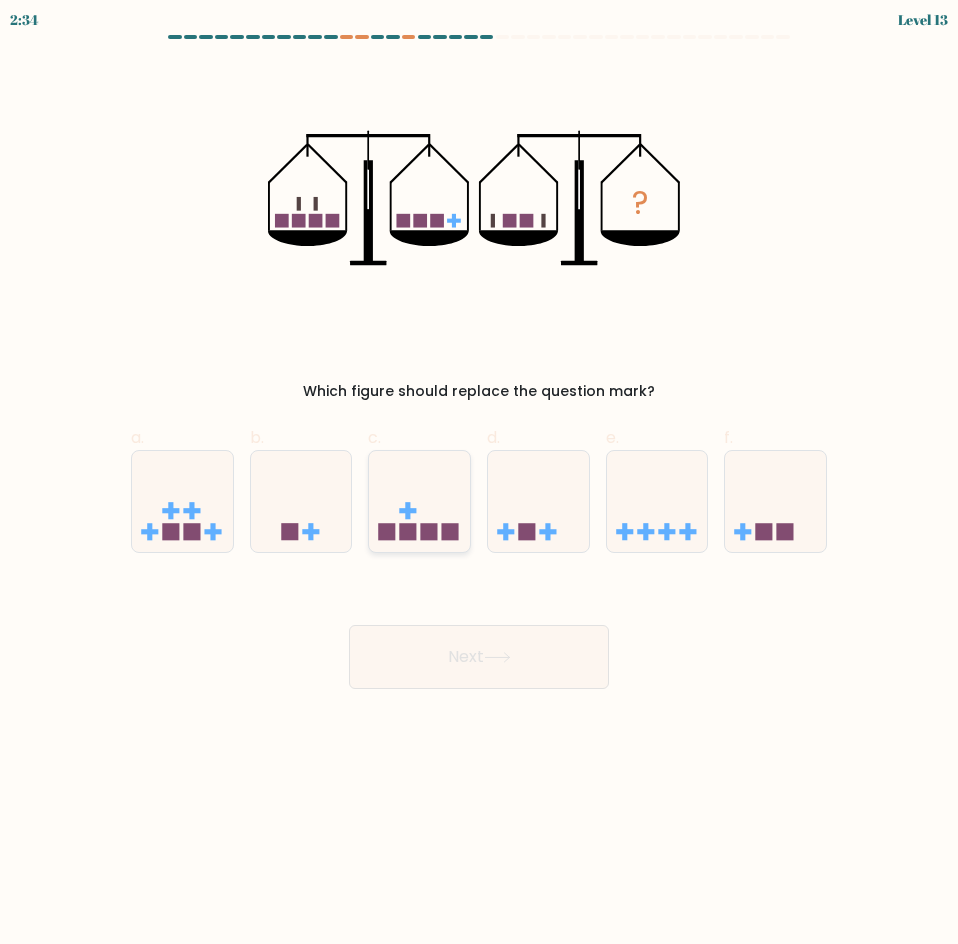
click at [450, 537] on rect at bounding box center [450, 531] width 17 height 17
click at [479, 485] on input "c." at bounding box center [479, 478] width 1 height 13
radio input "true"
click at [506, 648] on button "Next" at bounding box center [479, 657] width 260 height 64
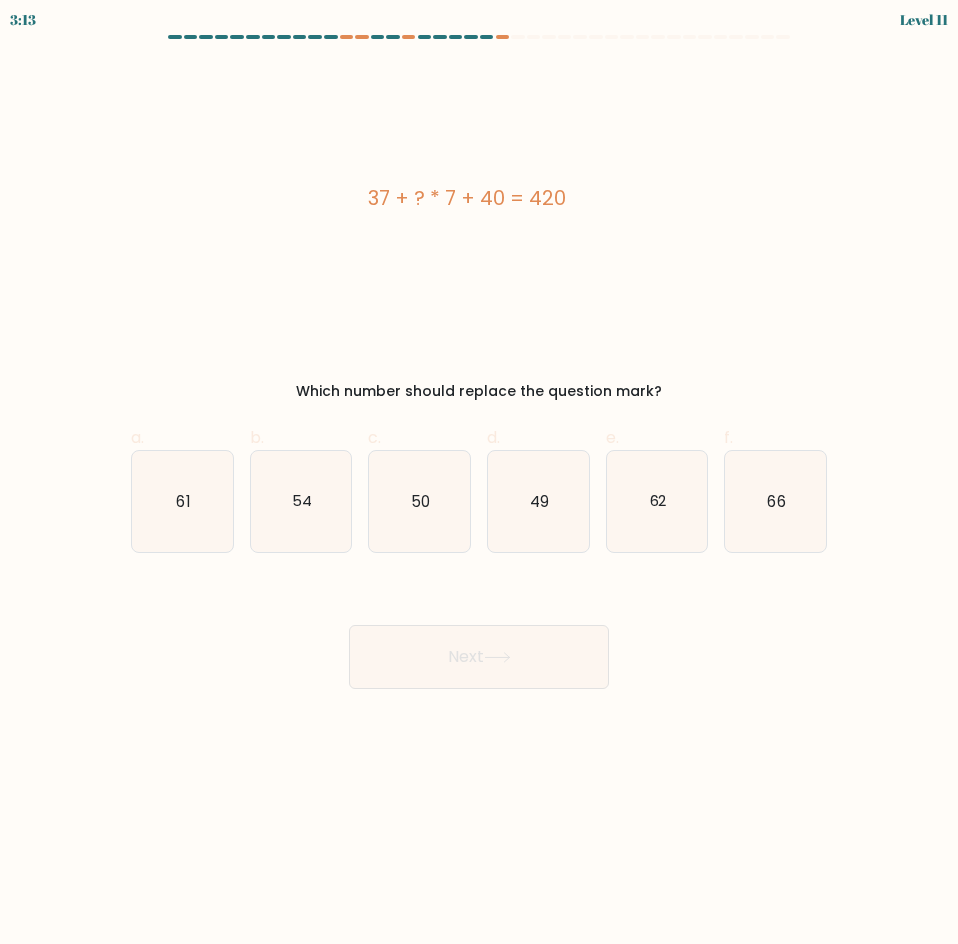
drag, startPoint x: 363, startPoint y: 195, endPoint x: 675, endPoint y: 382, distance: 363.7
click at [675, 382] on div "37 + ? * 7 + 40 = 420 Which number should replace the question mark?" at bounding box center [479, 232] width 720 height 339
copy div "37 + ? * 7 + 40 = 420 Which number should replace the question mark?"
click at [544, 507] on text "49" at bounding box center [539, 500] width 19 height 21
click at [480, 485] on input "d. 49" at bounding box center [479, 478] width 1 height 13
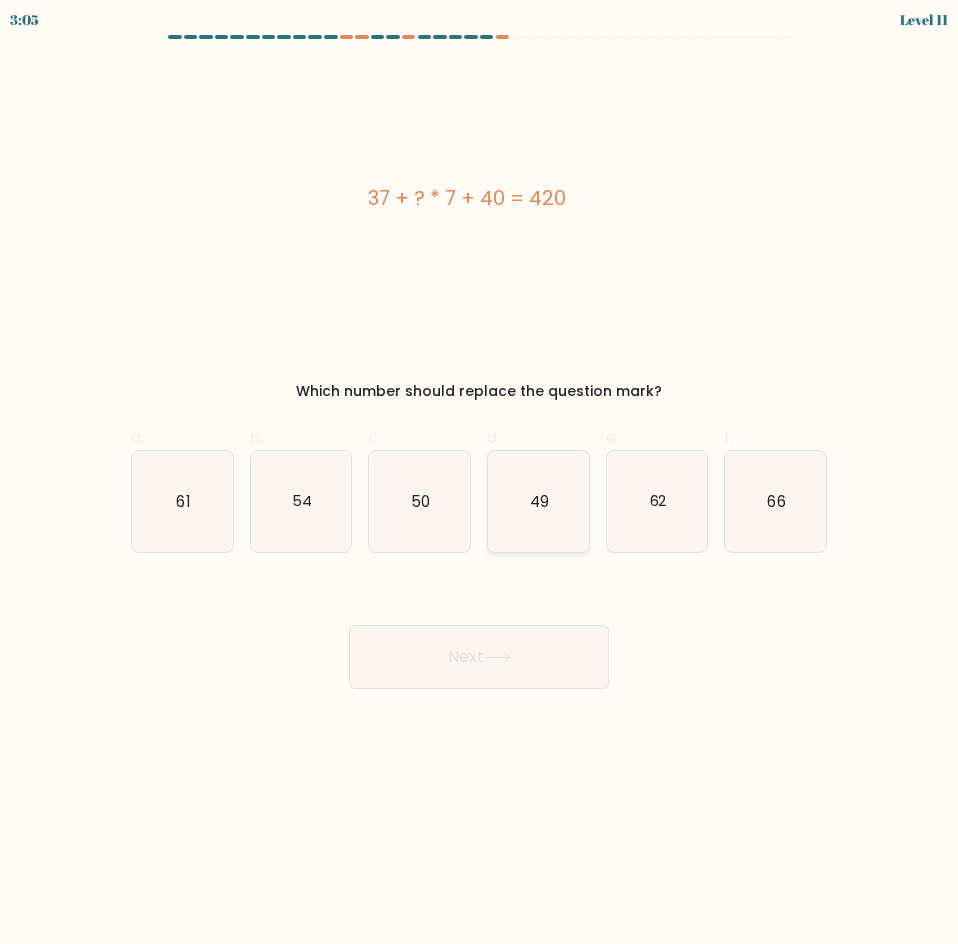
radio input "true"
click at [548, 659] on button "Next" at bounding box center [479, 657] width 260 height 64
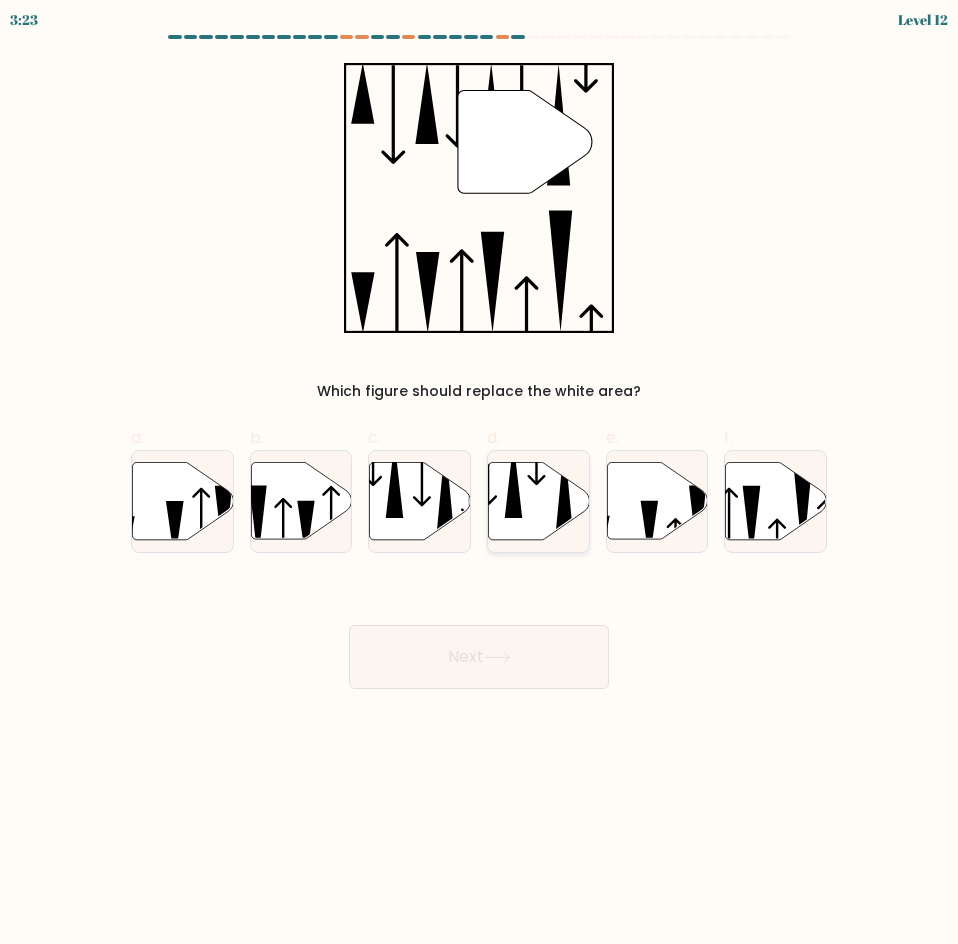
click at [552, 482] on icon at bounding box center [538, 500] width 101 height 77
click at [480, 482] on input "d." at bounding box center [479, 478] width 1 height 13
radio input "true"
click at [519, 657] on button "Next" at bounding box center [479, 657] width 260 height 64
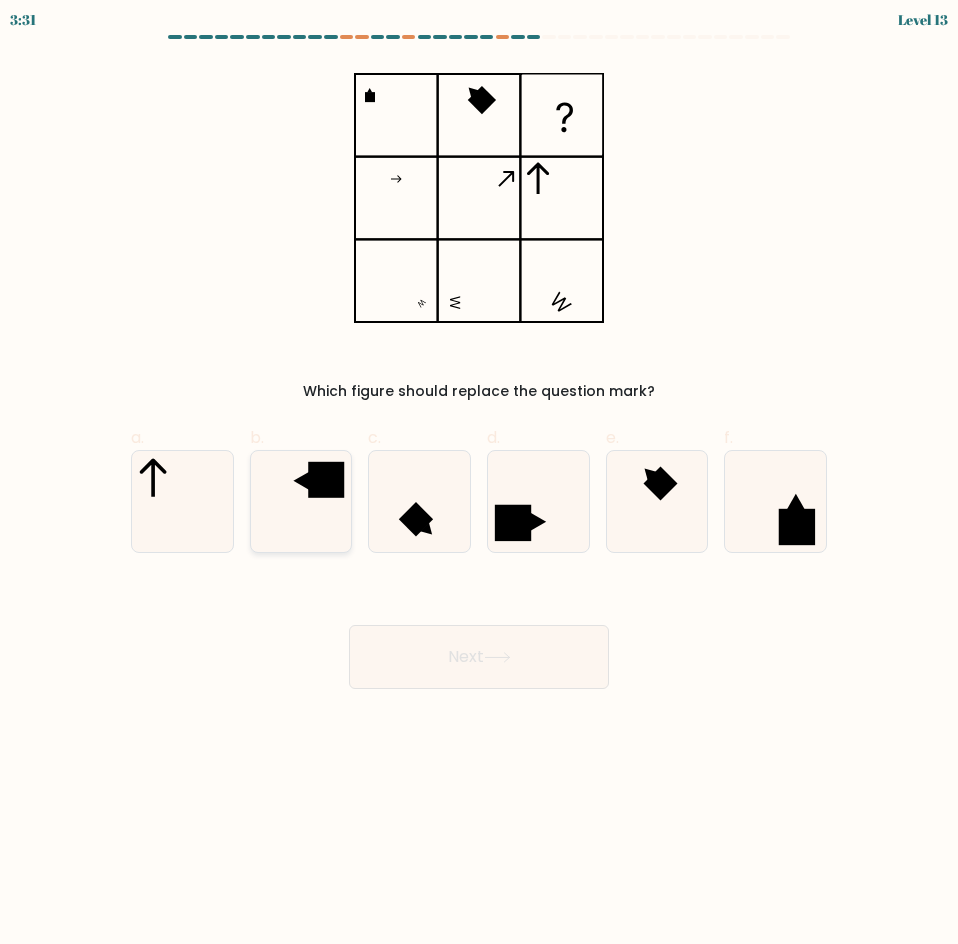
click at [317, 473] on rect at bounding box center [326, 480] width 36 height 36
click at [479, 473] on input "b." at bounding box center [479, 478] width 1 height 13
radio input "true"
click at [478, 639] on button "Next" at bounding box center [479, 657] width 260 height 64
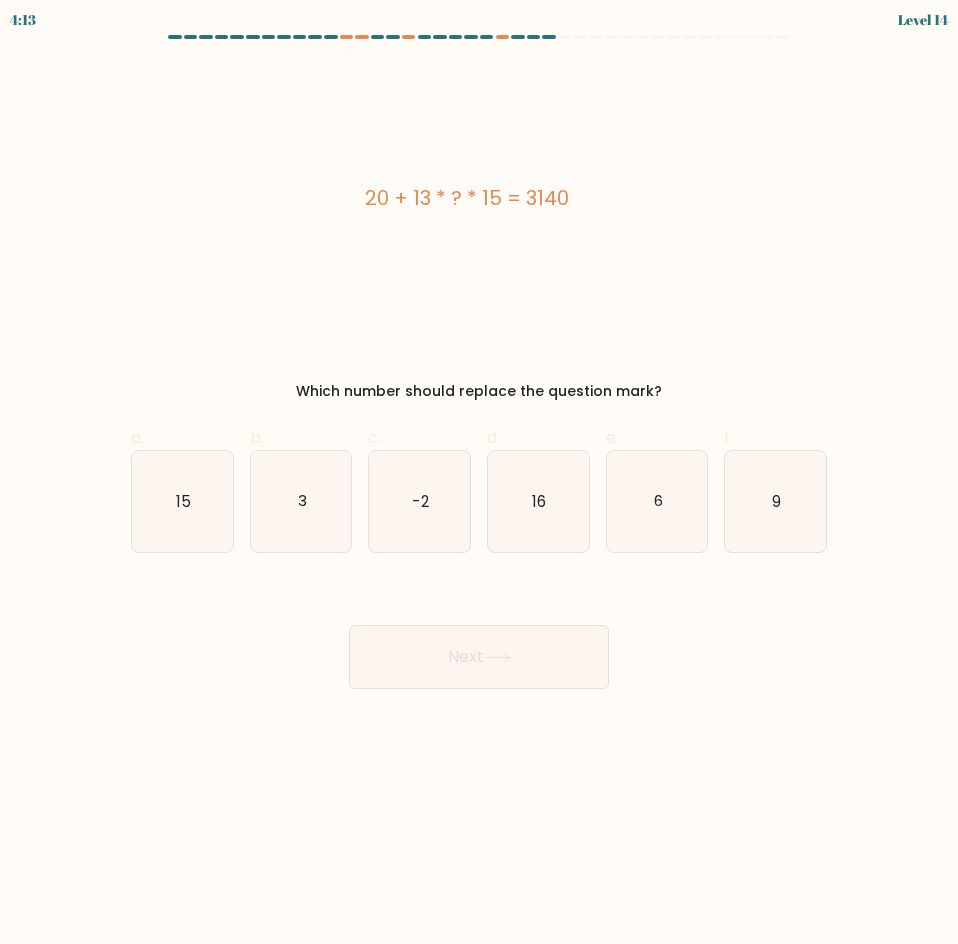
drag, startPoint x: 354, startPoint y: 188, endPoint x: 679, endPoint y: 376, distance: 375.4
click at [679, 376] on div "20 + 13 * ? * 15 = 3140 Which number should replace the question mark?" at bounding box center [479, 232] width 720 height 339
copy div "20 + 13 * ? * 15 = 3140 Which number should replace the question mark?"
click at [554, 517] on icon "16" at bounding box center [538, 501] width 101 height 101
click at [480, 485] on input "d. 16" at bounding box center [479, 478] width 1 height 13
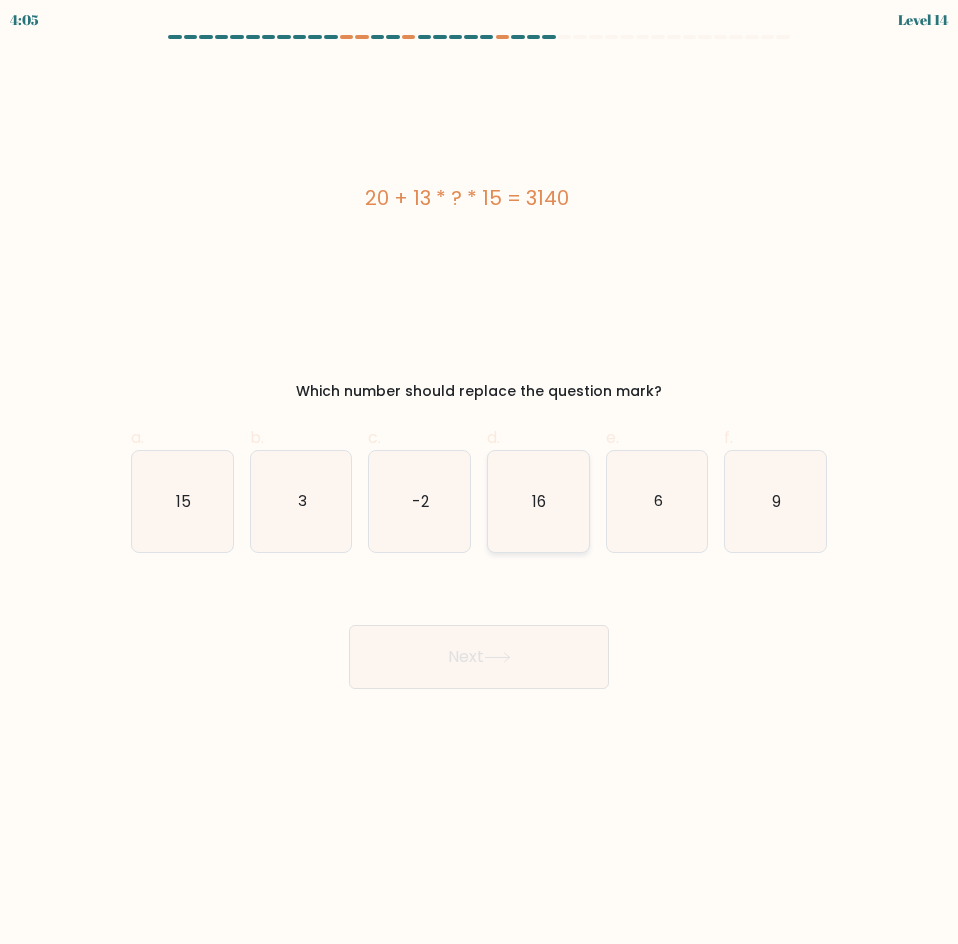
radio input "true"
click at [559, 665] on button "Next" at bounding box center [479, 657] width 260 height 64
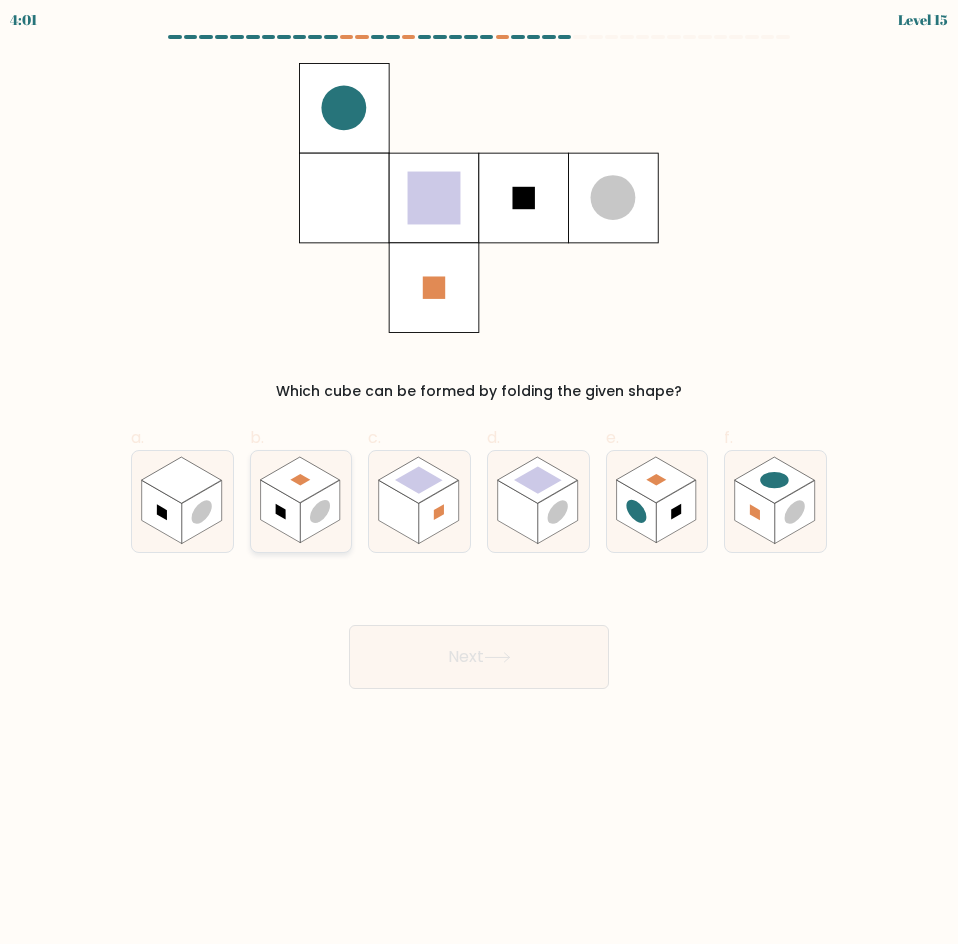
click at [300, 495] on rect at bounding box center [300, 480] width 80 height 46
click at [479, 485] on input "b." at bounding box center [479, 478] width 1 height 13
radio input "true"
click at [543, 642] on button "Next" at bounding box center [479, 657] width 260 height 64
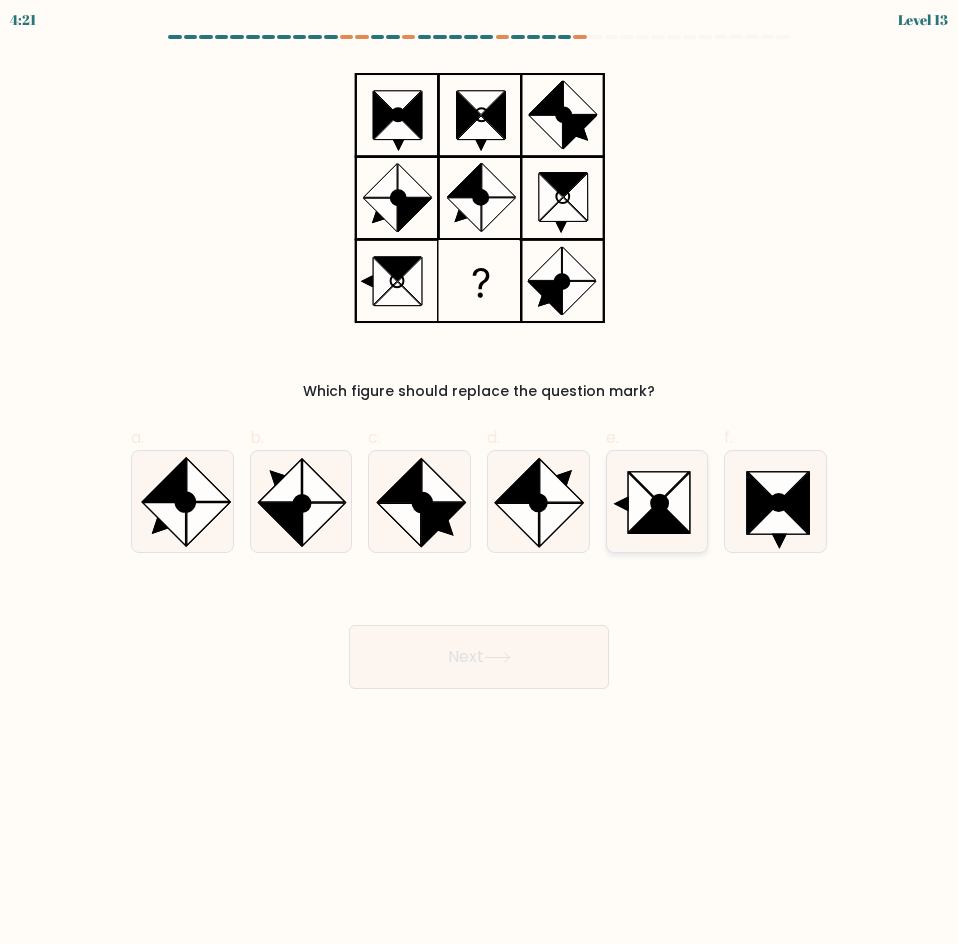
click at [657, 522] on icon at bounding box center [659, 519] width 60 height 30
click at [480, 485] on input "e." at bounding box center [479, 478] width 1 height 13
radio input "true"
click at [538, 660] on button "Next" at bounding box center [479, 657] width 260 height 64
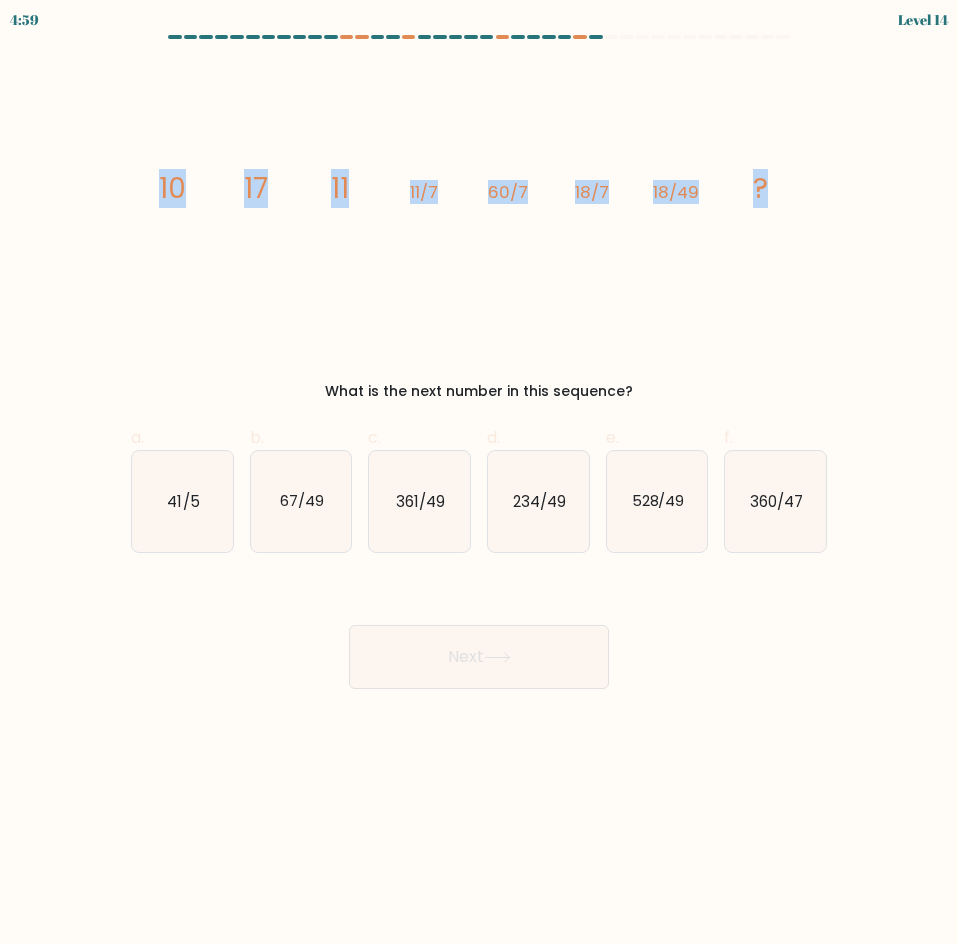
drag, startPoint x: 134, startPoint y: 178, endPoint x: 789, endPoint y: 235, distance: 657.4
click at [789, 235] on div "image/svg+xml 10 17 11 11/7 60/7 18/7 18/49 ? What is the next number in this s…" at bounding box center [479, 232] width 720 height 339
click at [719, 352] on div "image/svg+xml 10 17 11 11/7 60/7 18/7 18/49 ? What is the next number in this s…" at bounding box center [479, 232] width 720 height 339
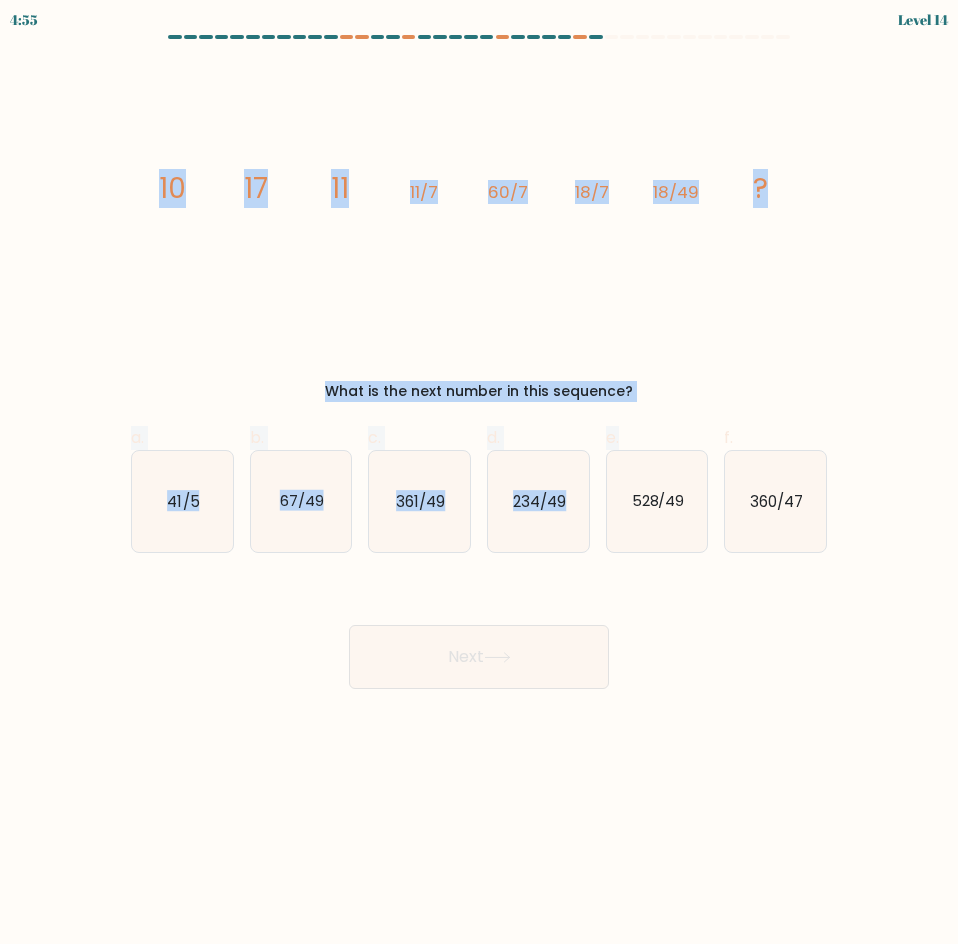
drag, startPoint x: 647, startPoint y: 401, endPoint x: 158, endPoint y: 168, distance: 541.6
click at [158, 168] on form at bounding box center [479, 362] width 958 height 654
drag, startPoint x: 869, startPoint y: 600, endPoint x: 130, endPoint y: 222, distance: 829.9
click at [130, 222] on form at bounding box center [479, 362] width 958 height 654
copy form "10 17 11 11/7 60/7 18/7 18/49 ? What is the next number in this sequence? a. 41…"
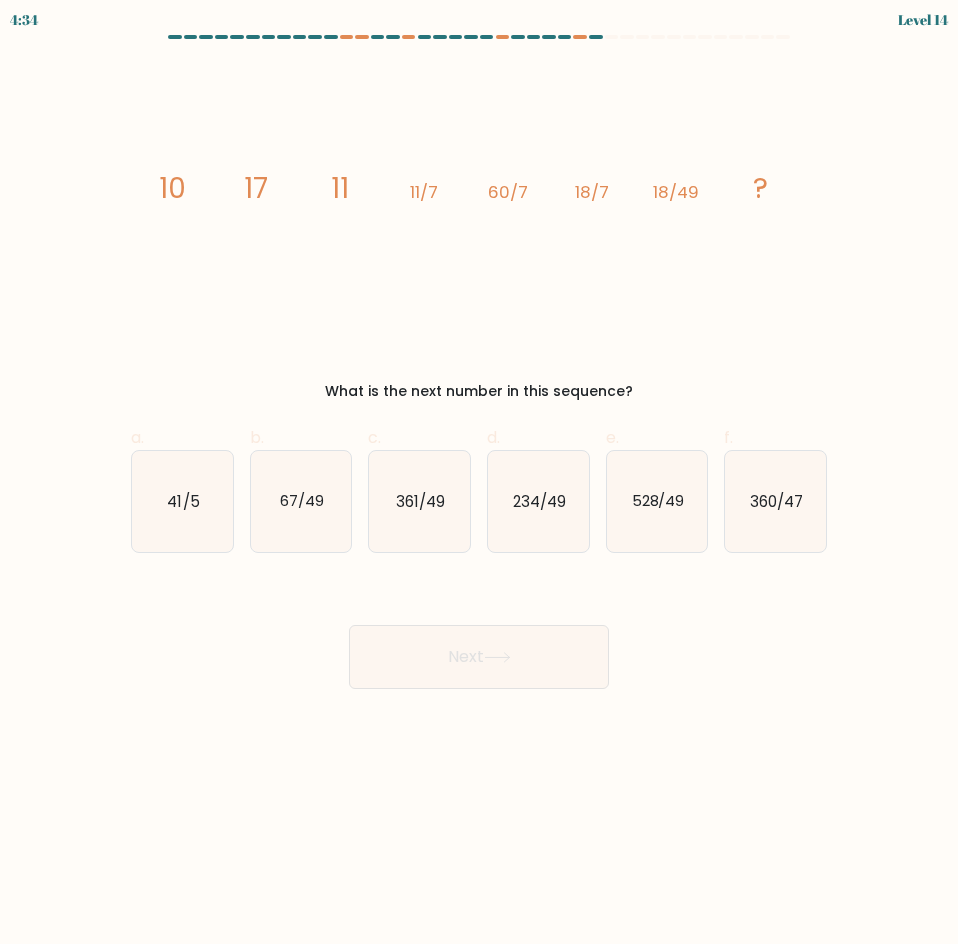
click at [792, 788] on body "4:34 Level 14" at bounding box center [479, 472] width 958 height 944
drag, startPoint x: 319, startPoint y: 482, endPoint x: 335, endPoint y: 490, distance: 17.9
click at [319, 483] on icon "67/49" at bounding box center [301, 501] width 101 height 101
click at [479, 483] on input "b. 67/49" at bounding box center [479, 478] width 1 height 13
radio input "true"
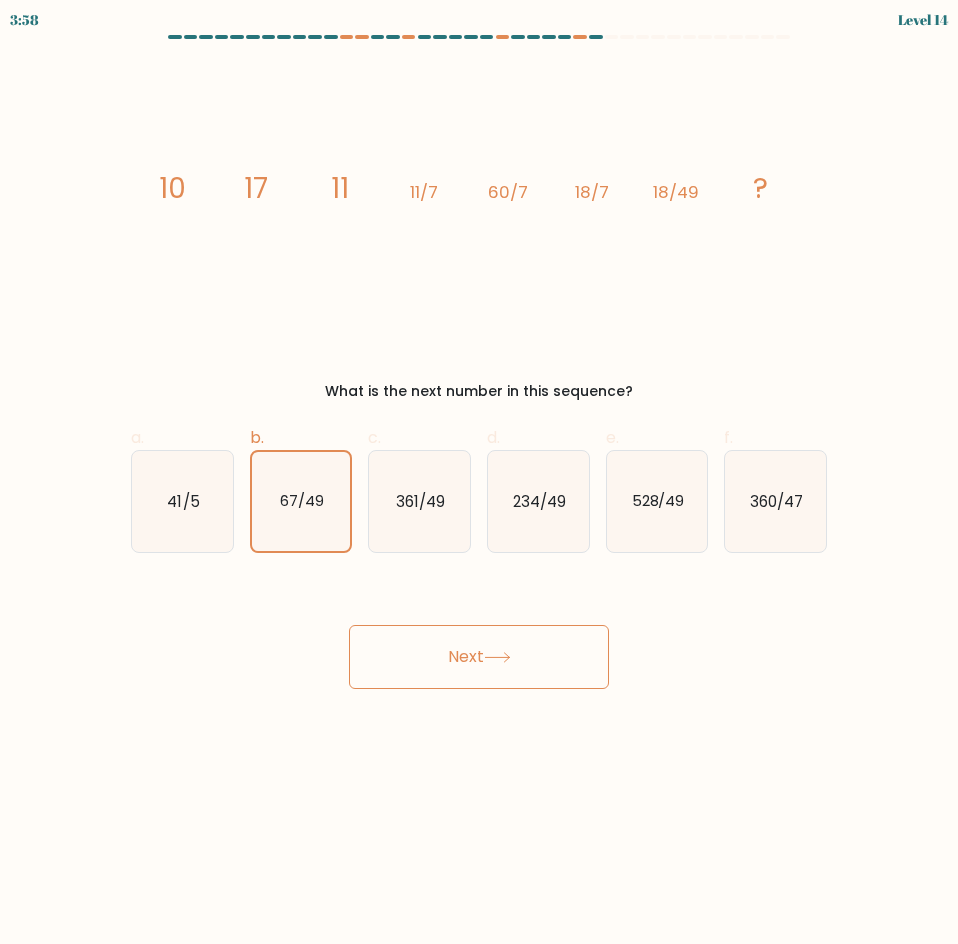
click at [523, 675] on button "Next" at bounding box center [479, 657] width 260 height 64
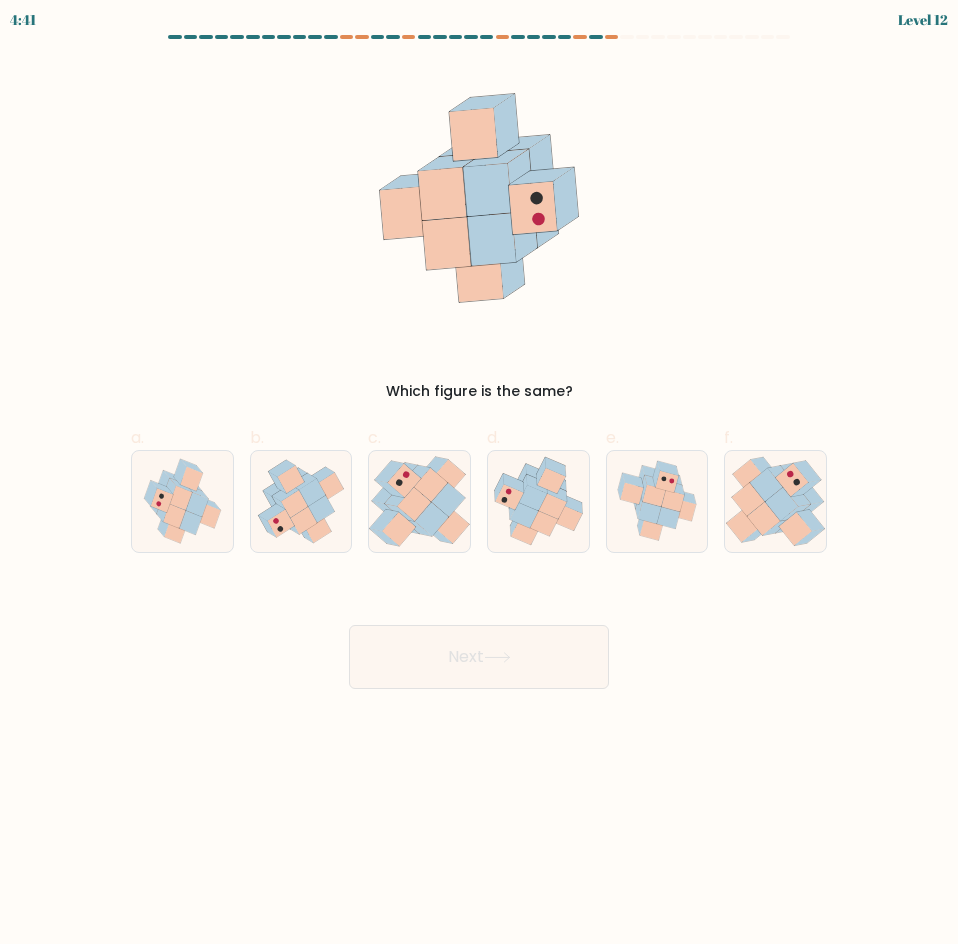
drag, startPoint x: 492, startPoint y: 539, endPoint x: 514, endPoint y: 612, distance: 76.2
click at [495, 539] on icon at bounding box center [538, 501] width 101 height 92
click at [480, 485] on input "d." at bounding box center [479, 478] width 1 height 13
radio input "true"
click at [531, 677] on button "Next" at bounding box center [479, 657] width 260 height 64
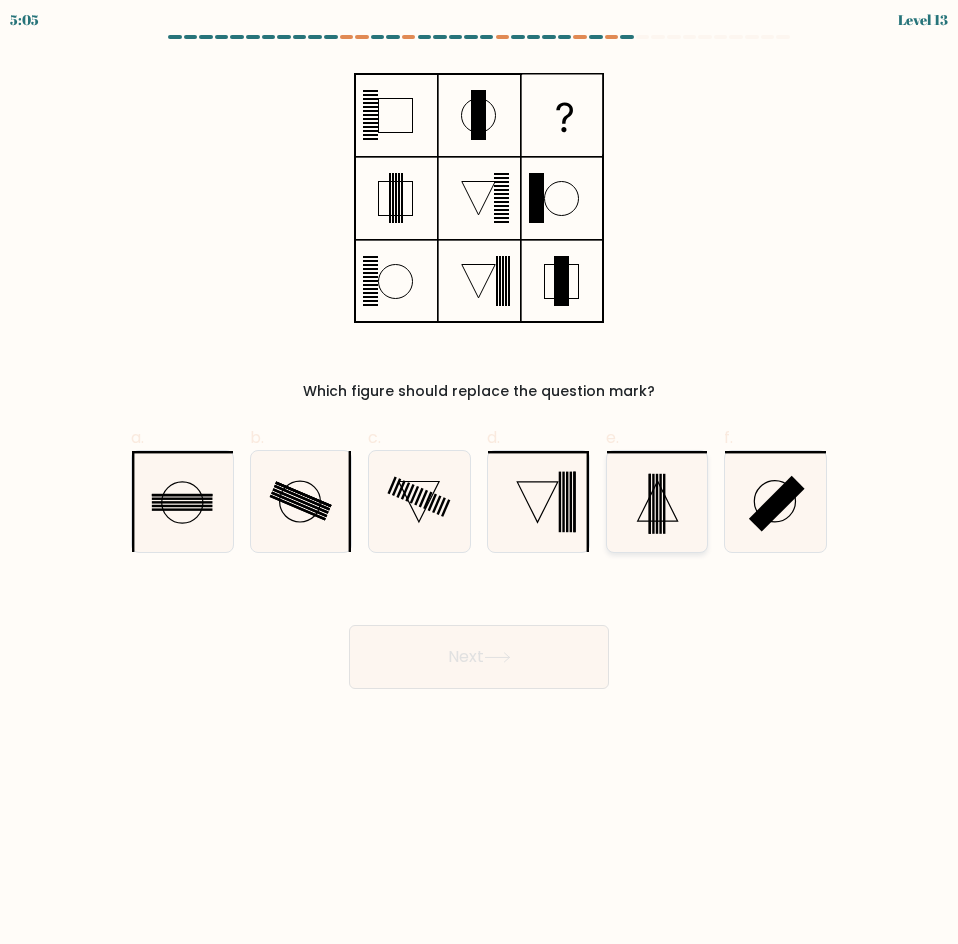
click at [664, 538] on icon at bounding box center [657, 501] width 101 height 101
click at [480, 485] on input "e." at bounding box center [479, 478] width 1 height 13
radio input "true"
click at [532, 632] on button "Next" at bounding box center [479, 657] width 260 height 64
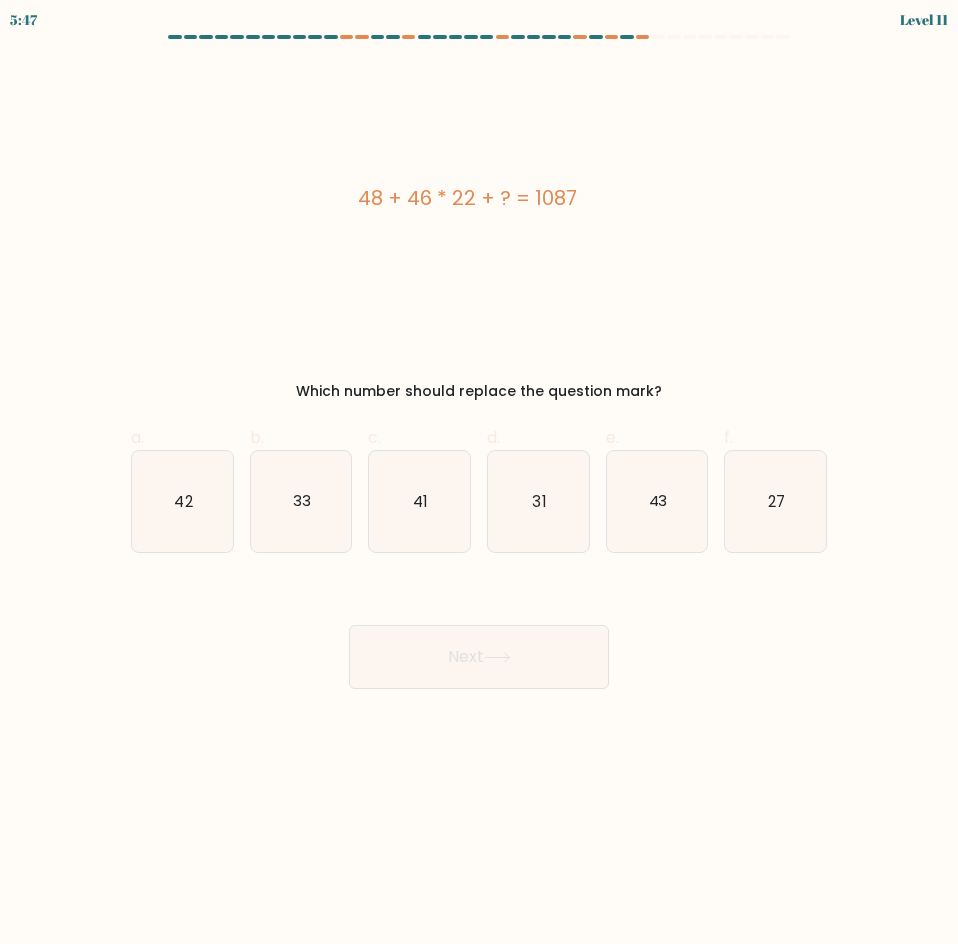
drag, startPoint x: 292, startPoint y: 194, endPoint x: 655, endPoint y: 243, distance: 366.2
click at [655, 243] on div "48 + 46 * 22 + ? = 1087" at bounding box center [467, 198] width 672 height 270
click at [398, 246] on div "48 + 46 * 22 + ? = 1087" at bounding box center [467, 198] width 672 height 270
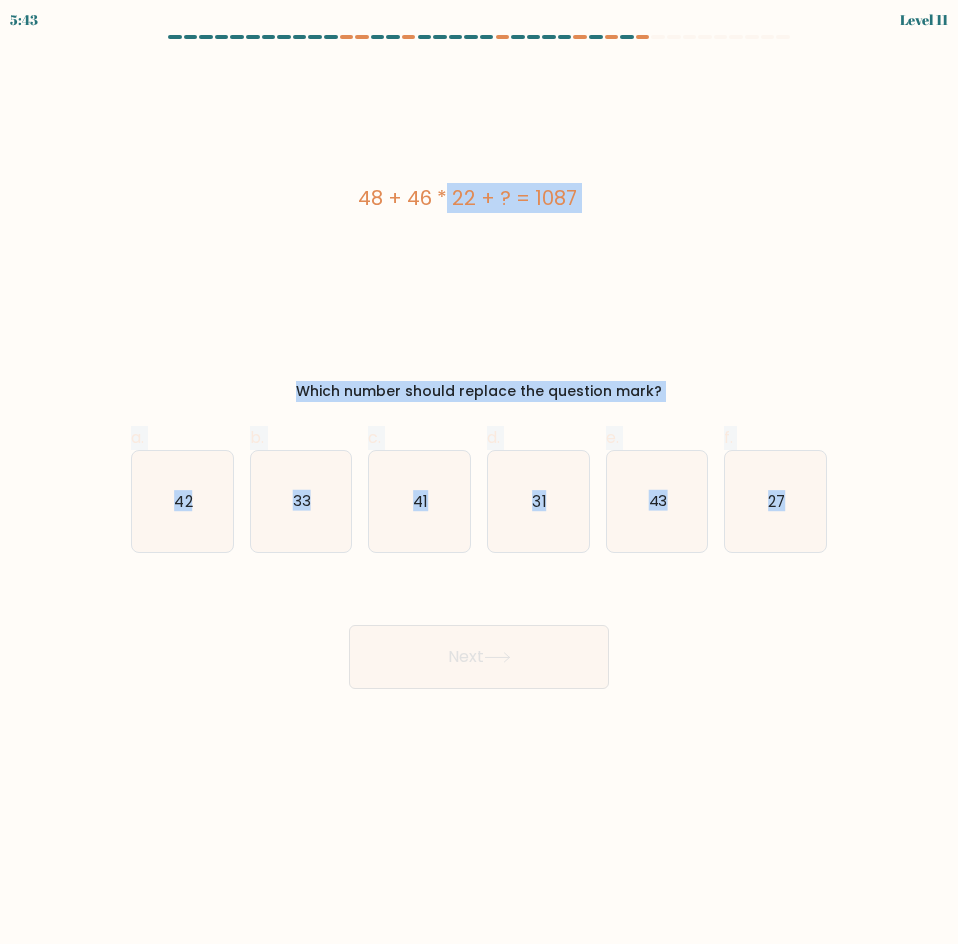
drag, startPoint x: 321, startPoint y: 189, endPoint x: 853, endPoint y: 505, distance: 618.7
click at [853, 505] on form "a." at bounding box center [479, 362] width 958 height 654
copy form "48 + 46 * 22 + ? = 1087 Which number should replace the question mark? a. 42 b.…"
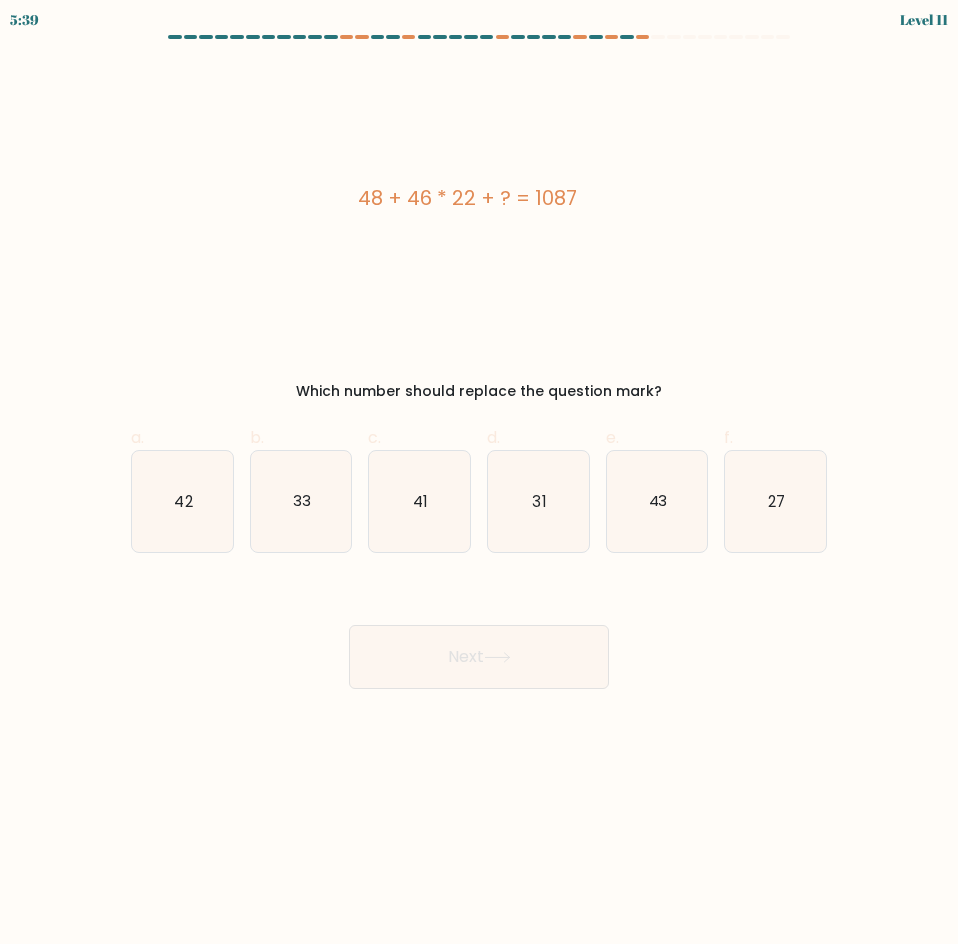
click at [722, 634] on div "Next" at bounding box center [479, 633] width 720 height 112
click at [800, 505] on icon "27" at bounding box center [775, 501] width 101 height 101
click at [480, 485] on input "f. 27" at bounding box center [479, 478] width 1 height 13
radio input "true"
click at [590, 657] on button "Next" at bounding box center [479, 657] width 260 height 64
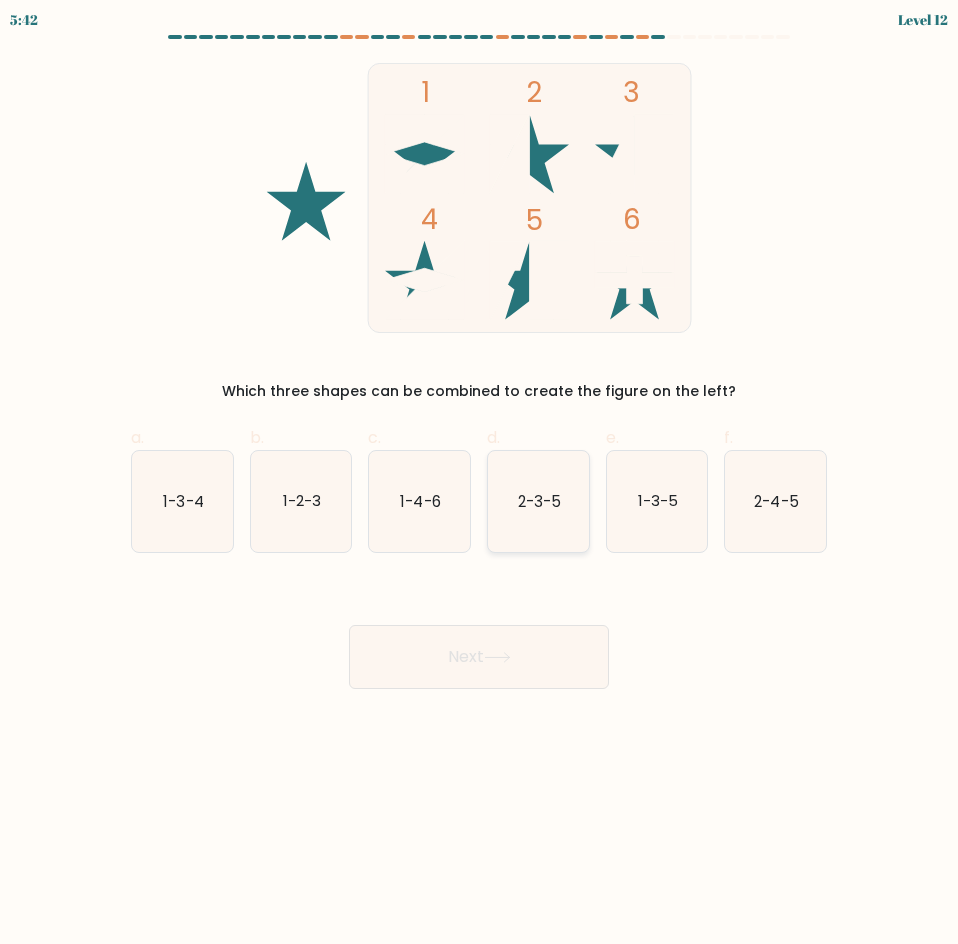
click at [584, 500] on icon "2-3-5" at bounding box center [538, 501] width 101 height 101
click at [480, 485] on input "d. 2-3-5" at bounding box center [479, 478] width 1 height 13
radio input "true"
click at [564, 662] on button "Next" at bounding box center [479, 657] width 260 height 64
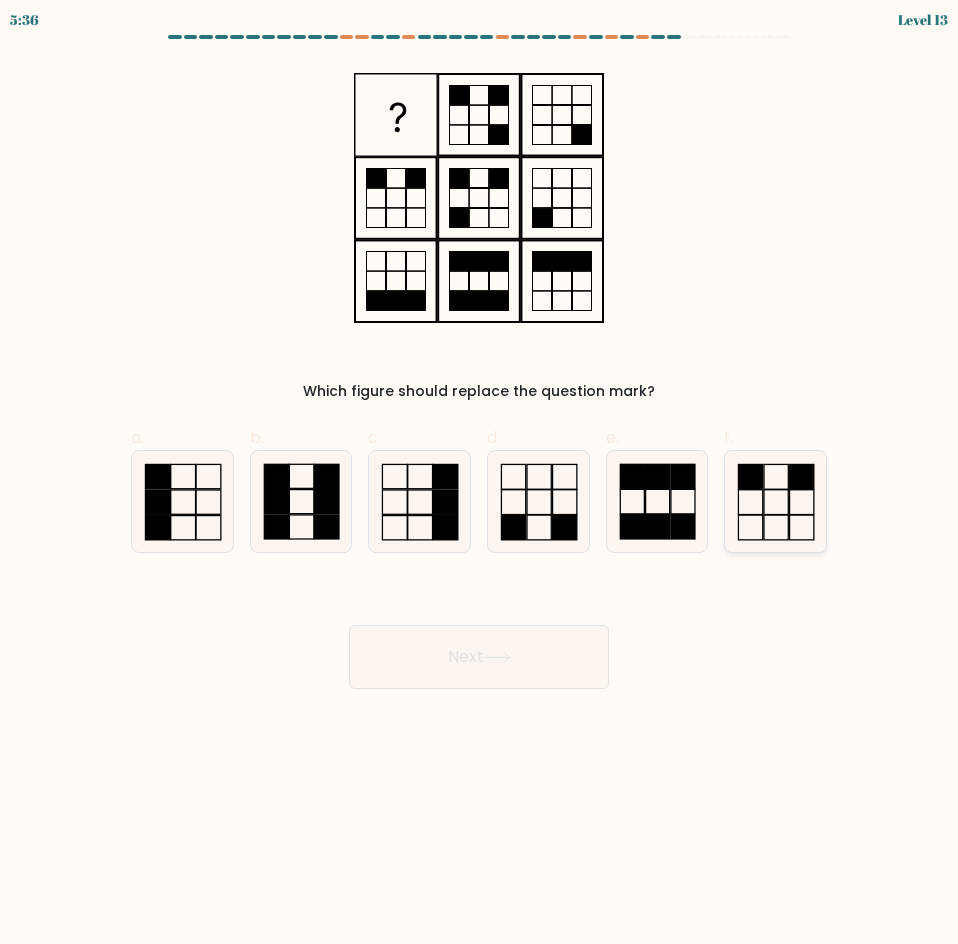
click at [774, 511] on icon at bounding box center [775, 501] width 101 height 101
click at [480, 485] on input "f." at bounding box center [479, 478] width 1 height 13
radio input "true"
click at [551, 630] on button "Next" at bounding box center [479, 657] width 260 height 64
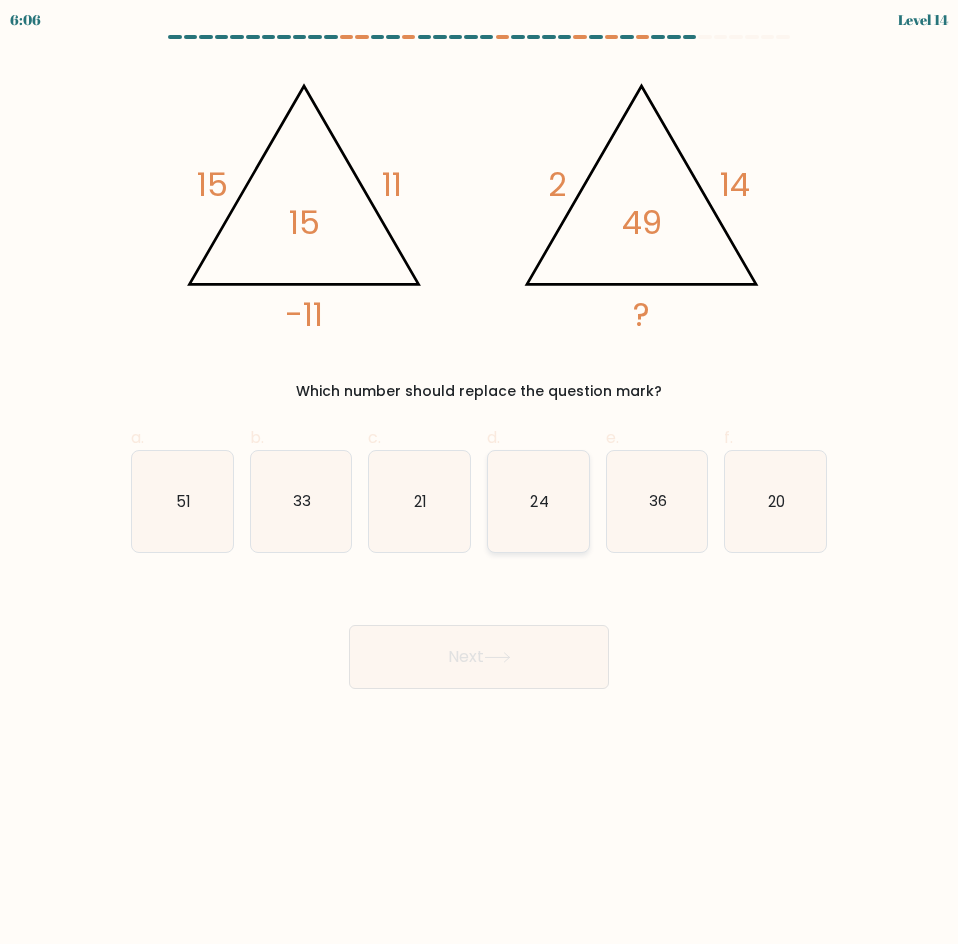
click at [550, 521] on icon "24" at bounding box center [538, 501] width 101 height 101
click at [480, 485] on input "d. 24" at bounding box center [479, 478] width 1 height 13
radio input "true"
click at [542, 666] on button "Next" at bounding box center [479, 657] width 260 height 64
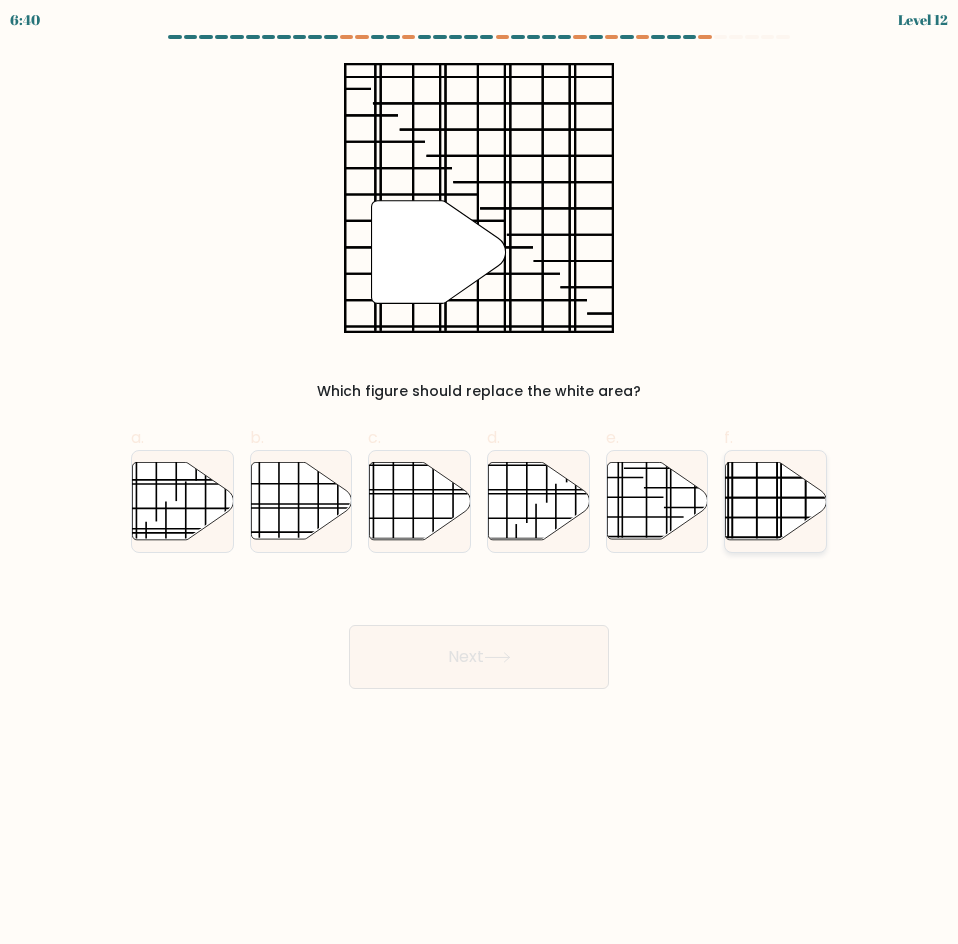
click at [737, 488] on icon at bounding box center [776, 500] width 101 height 77
click at [480, 485] on input "f." at bounding box center [479, 478] width 1 height 13
radio input "true"
click at [575, 657] on button "Next" at bounding box center [479, 657] width 260 height 64
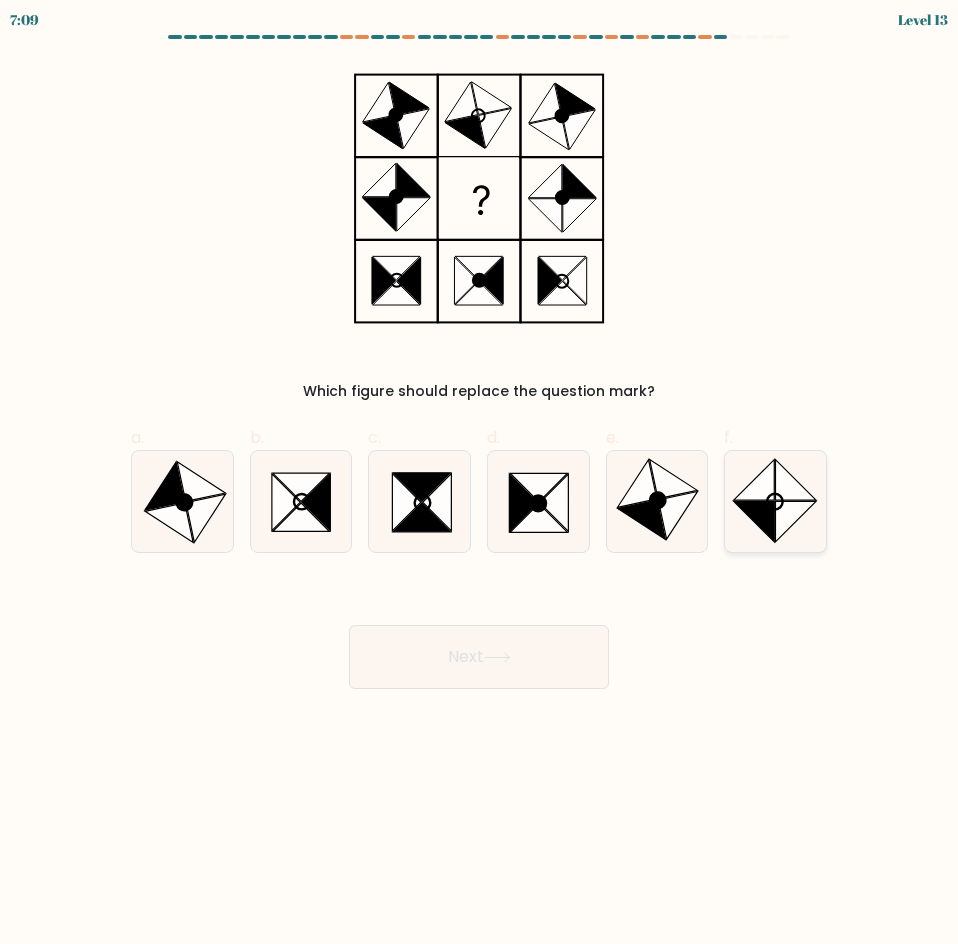
click at [774, 510] on circle at bounding box center [775, 501] width 22 height 22
click at [480, 485] on input "f." at bounding box center [479, 478] width 1 height 13
radio input "true"
click at [530, 645] on button "Next" at bounding box center [479, 657] width 260 height 64
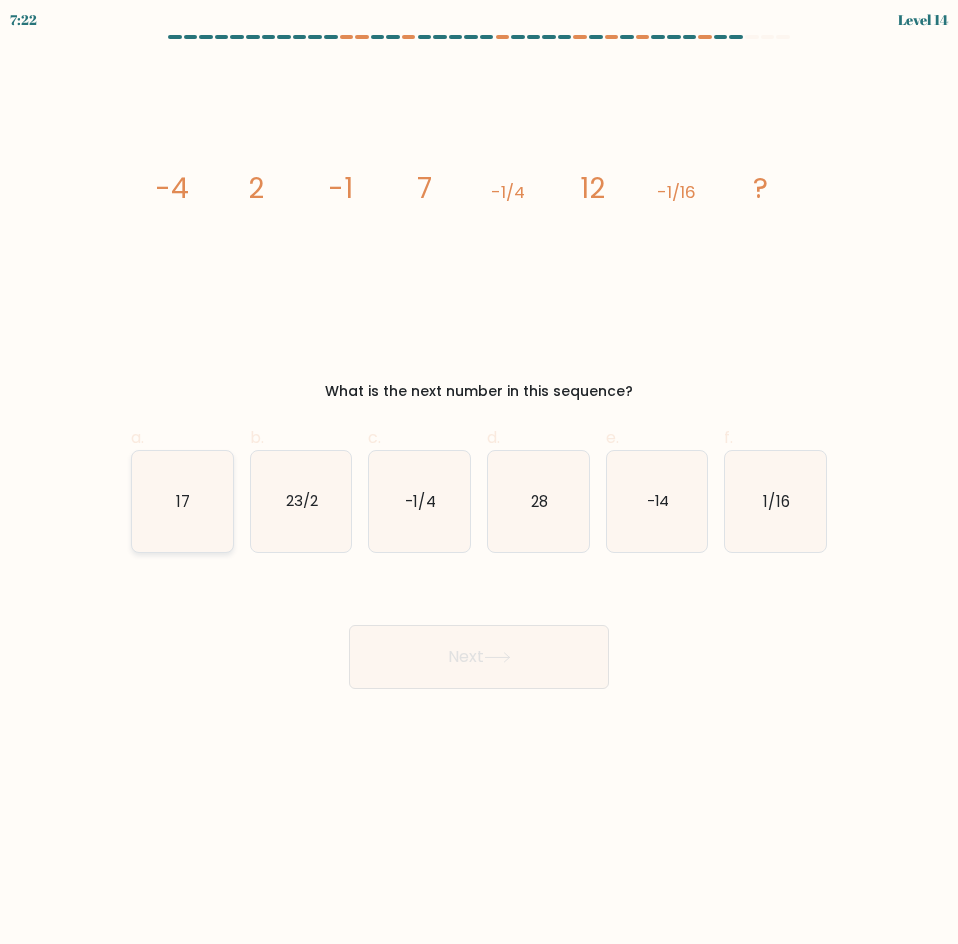
click at [162, 454] on icon "17" at bounding box center [182, 501] width 101 height 101
click at [479, 472] on input "a. 17" at bounding box center [479, 478] width 1 height 13
radio input "true"
click at [552, 659] on button "Next" at bounding box center [479, 657] width 260 height 64
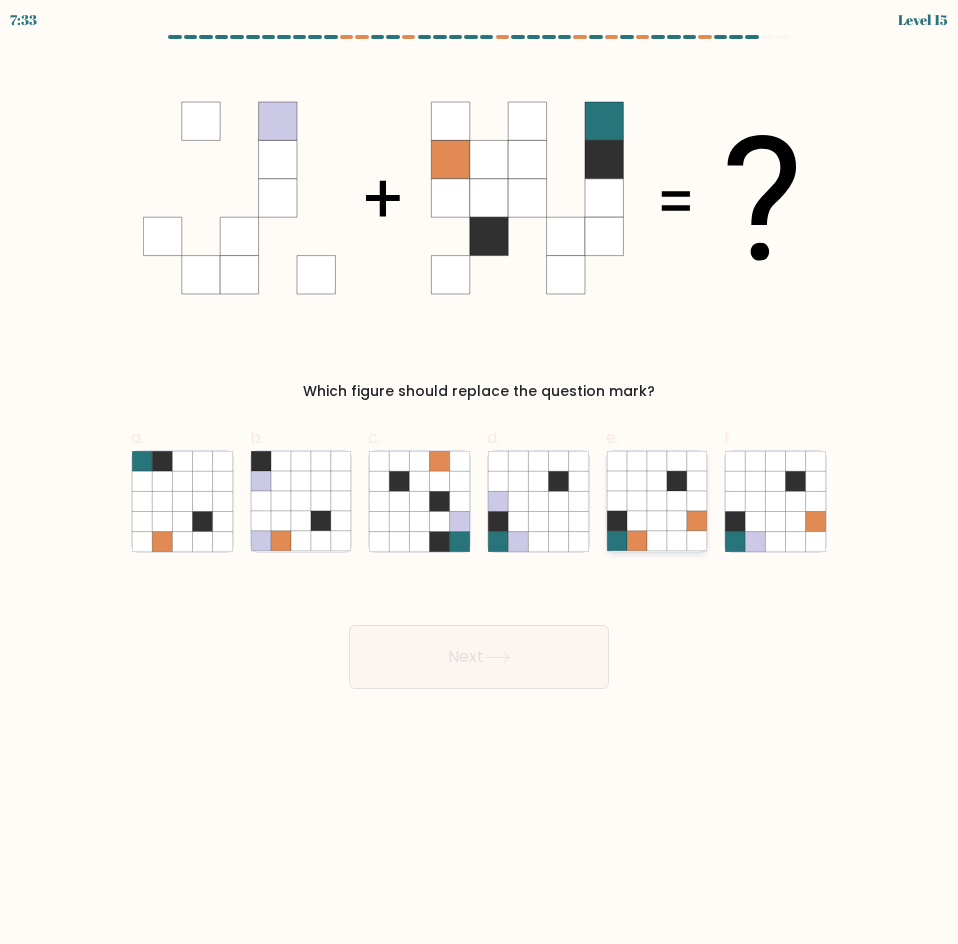
click at [644, 528] on icon at bounding box center [637, 521] width 20 height 20
click at [480, 485] on input "e." at bounding box center [479, 478] width 1 height 13
radio input "true"
click at [560, 671] on button "Next" at bounding box center [479, 657] width 260 height 64
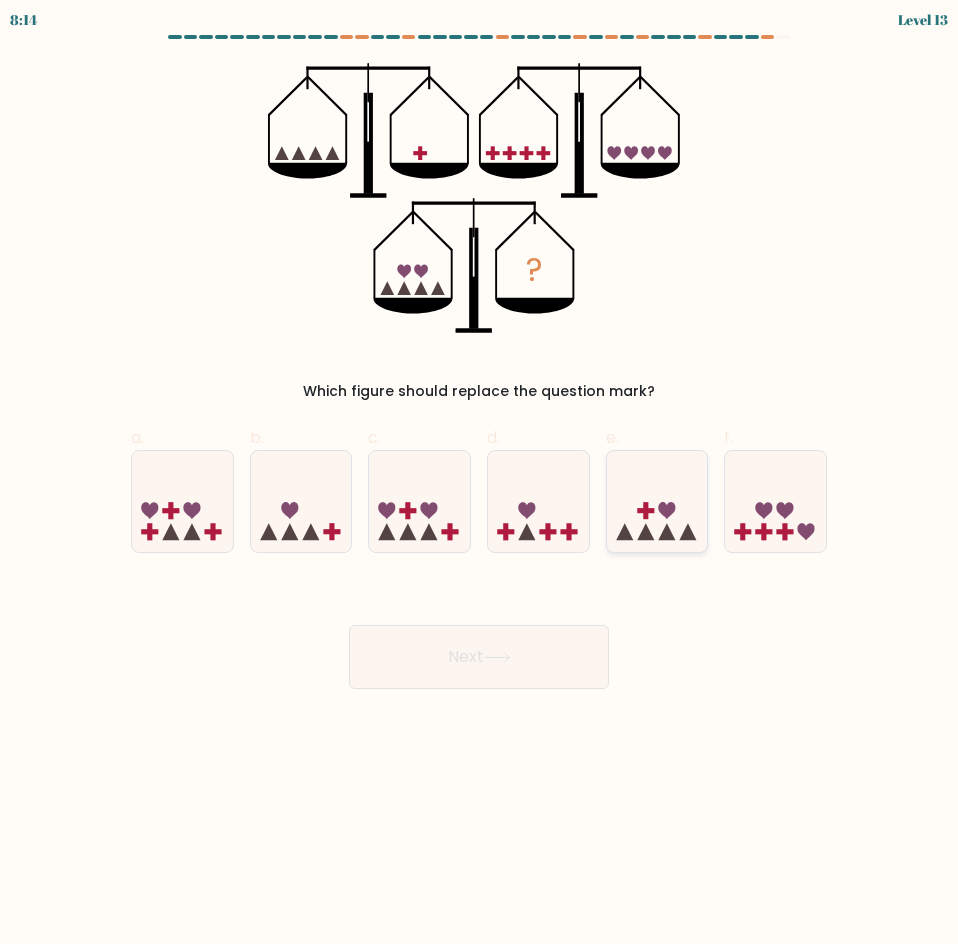
click at [659, 521] on icon at bounding box center [657, 501] width 101 height 83
click at [480, 485] on input "e." at bounding box center [479, 478] width 1 height 13
radio input "true"
click at [564, 628] on button "Next" at bounding box center [479, 657] width 260 height 64
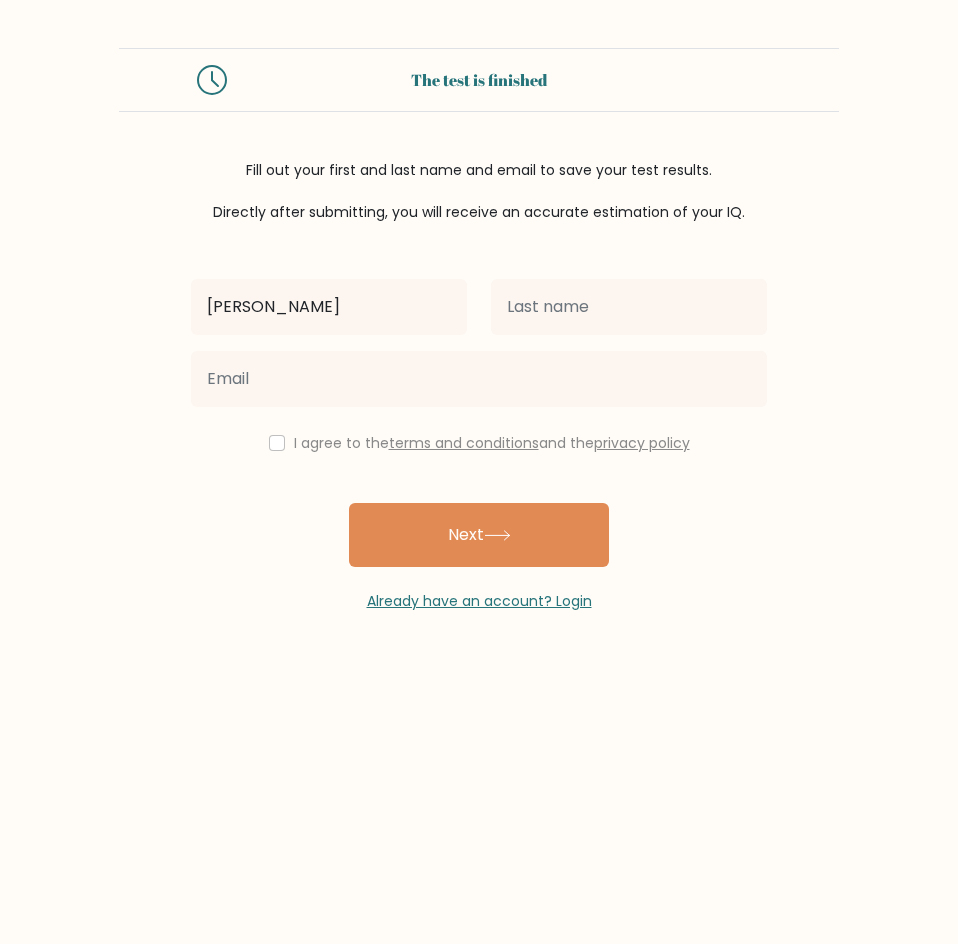
type input "[PERSON_NAME]"
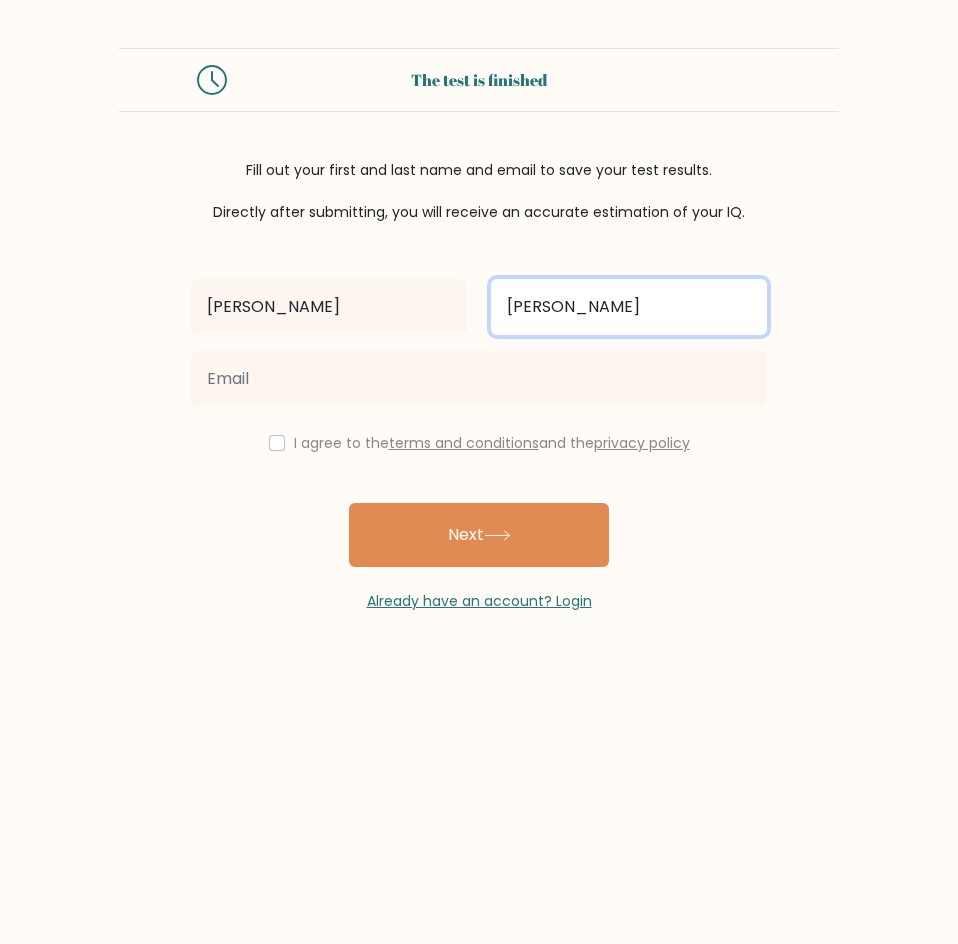
type input "Ybañez"
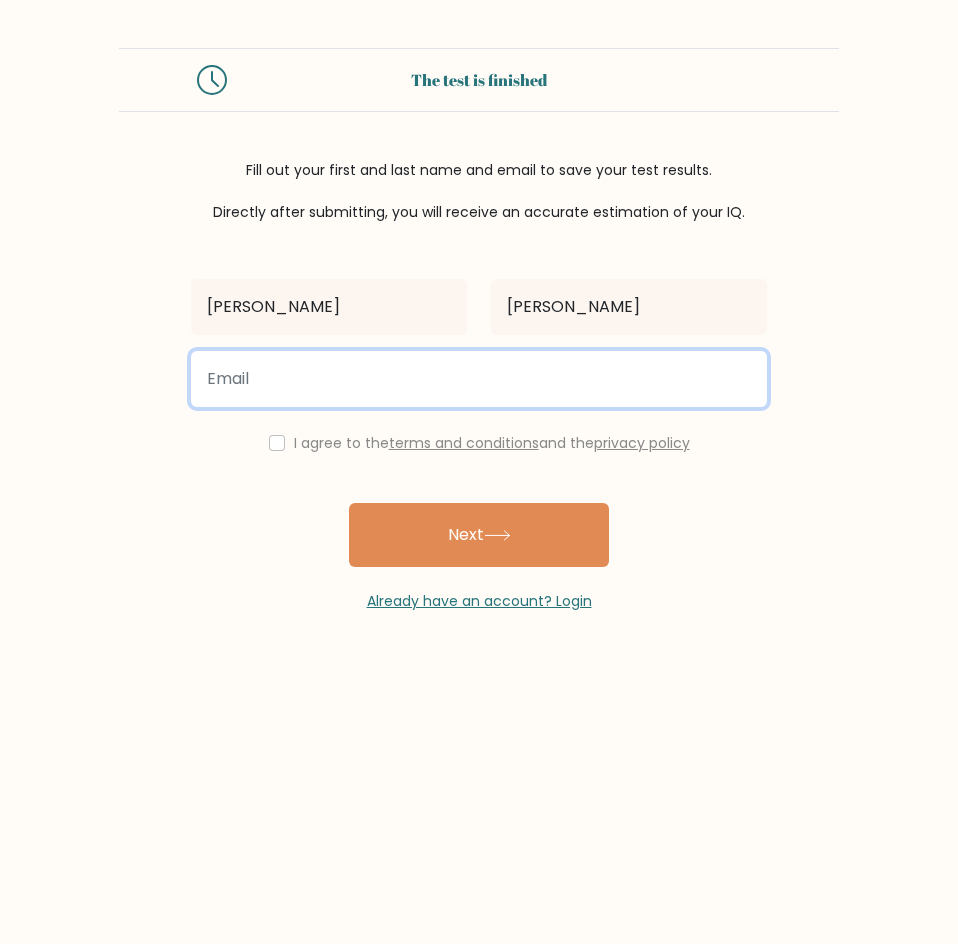
click at [403, 392] on input "email" at bounding box center [479, 379] width 576 height 56
type input "ybanez.rny@gmail.com"
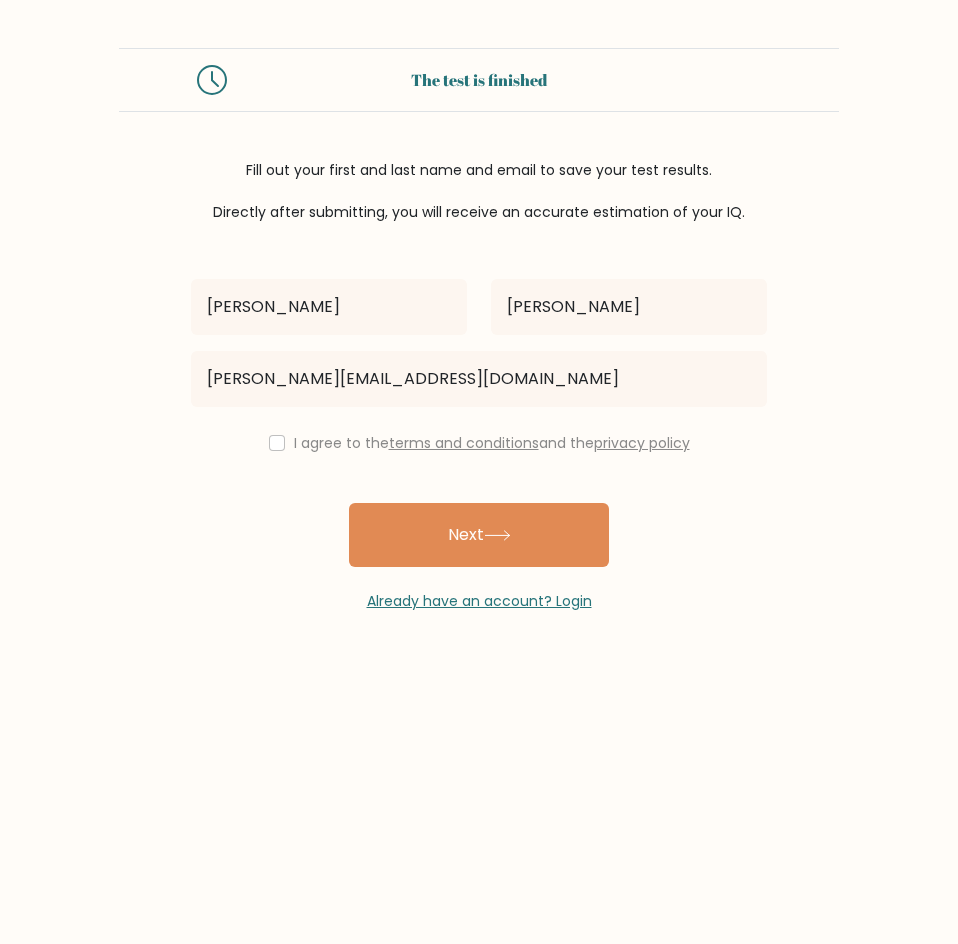
click at [268, 448] on div "I agree to the terms and conditions and the privacy policy" at bounding box center [479, 443] width 600 height 24
click at [269, 443] on input "checkbox" at bounding box center [277, 443] width 16 height 16
checkbox input "true"
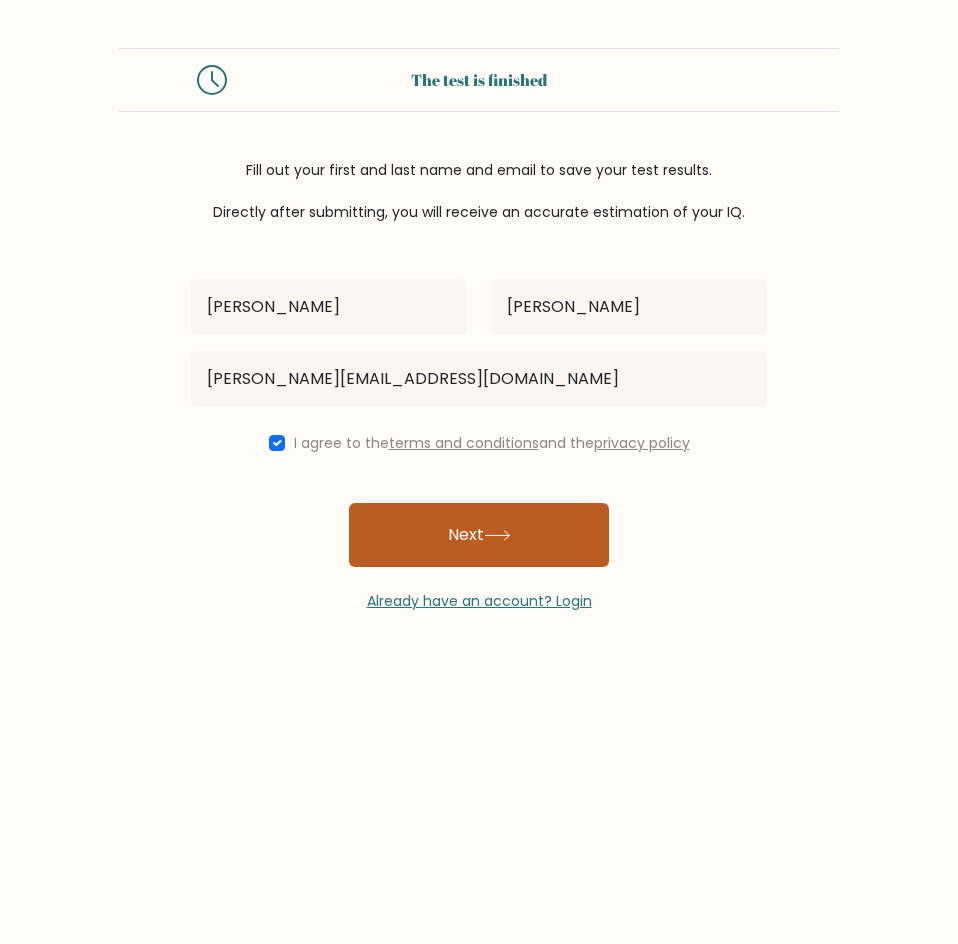
click at [468, 517] on button "Next" at bounding box center [479, 535] width 260 height 64
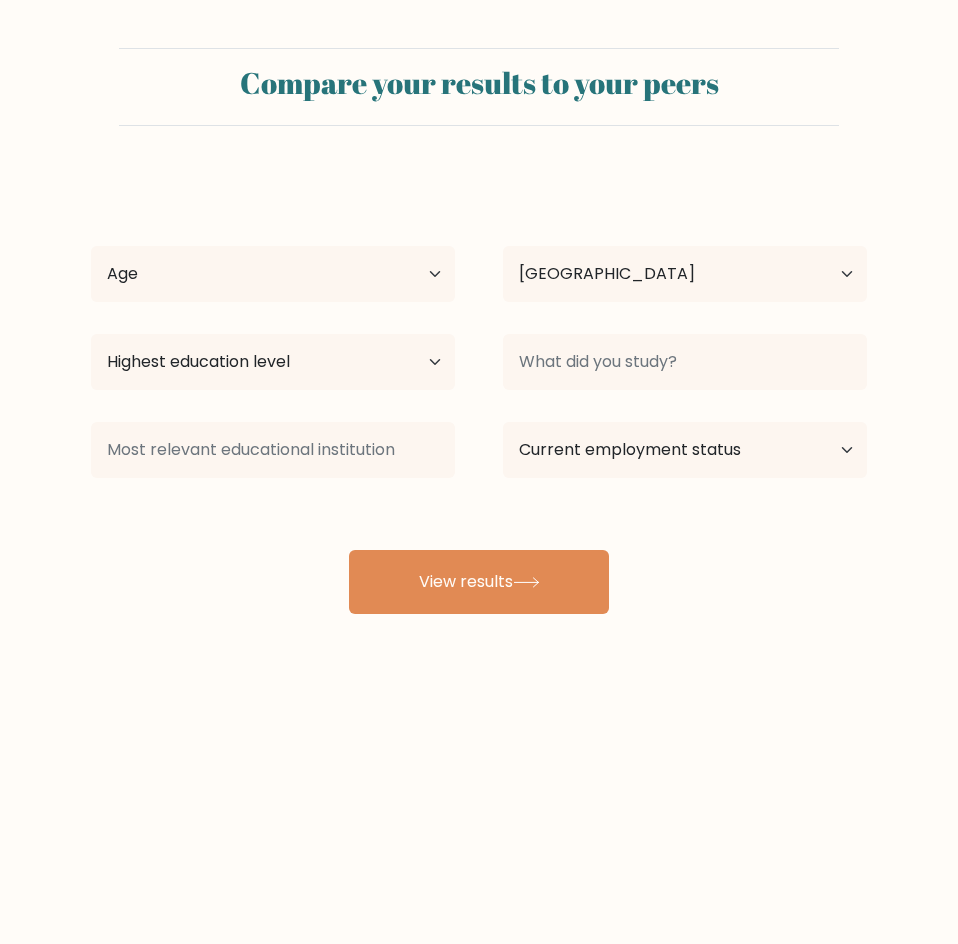
select select "PH"
click at [391, 260] on select "Age Under [DEMOGRAPHIC_DATA] [DEMOGRAPHIC_DATA] [DEMOGRAPHIC_DATA] [DEMOGRAPHIC…" at bounding box center [273, 274] width 364 height 56
select select "25_34"
click at [91, 246] on select "Age Under [DEMOGRAPHIC_DATA] [DEMOGRAPHIC_DATA] [DEMOGRAPHIC_DATA] [DEMOGRAPHIC…" at bounding box center [273, 274] width 364 height 56
click at [561, 275] on select "Country [GEOGRAPHIC_DATA] [GEOGRAPHIC_DATA] [GEOGRAPHIC_DATA] [US_STATE] [GEOGR…" at bounding box center [685, 274] width 364 height 56
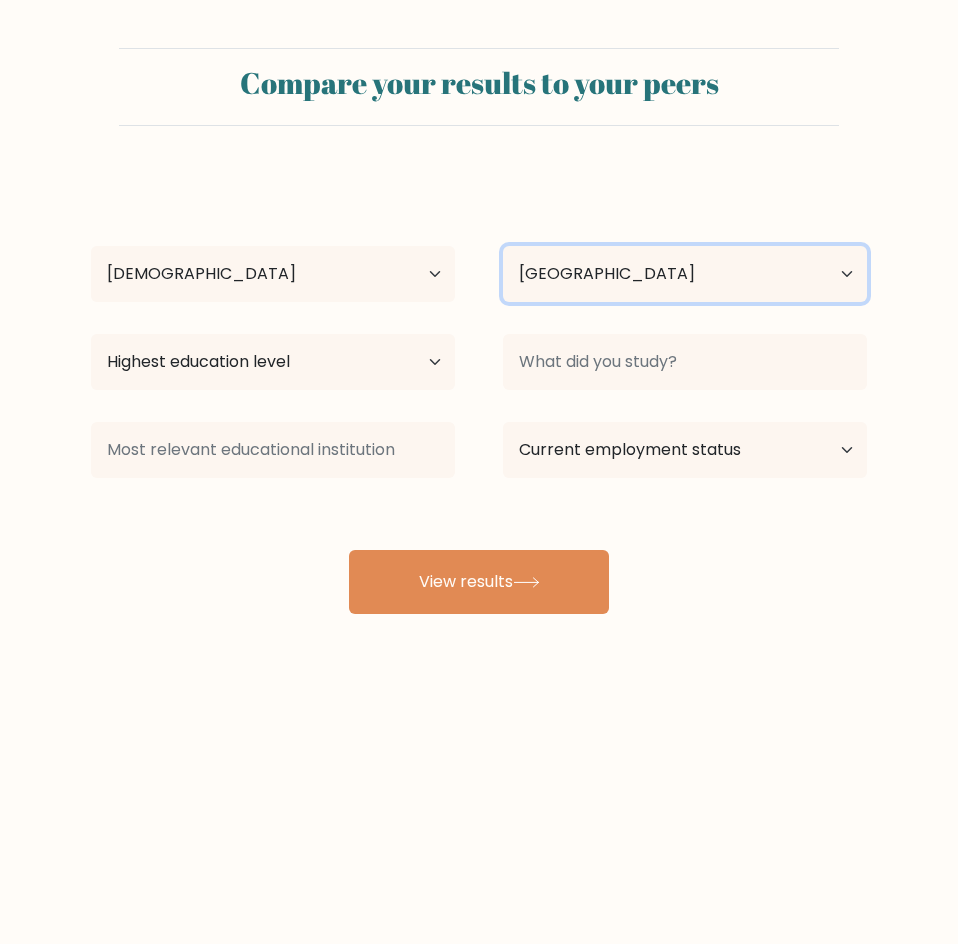
click at [561, 275] on select "Country [GEOGRAPHIC_DATA] [GEOGRAPHIC_DATA] [GEOGRAPHIC_DATA] [US_STATE] [GEOGR…" at bounding box center [685, 274] width 364 height 56
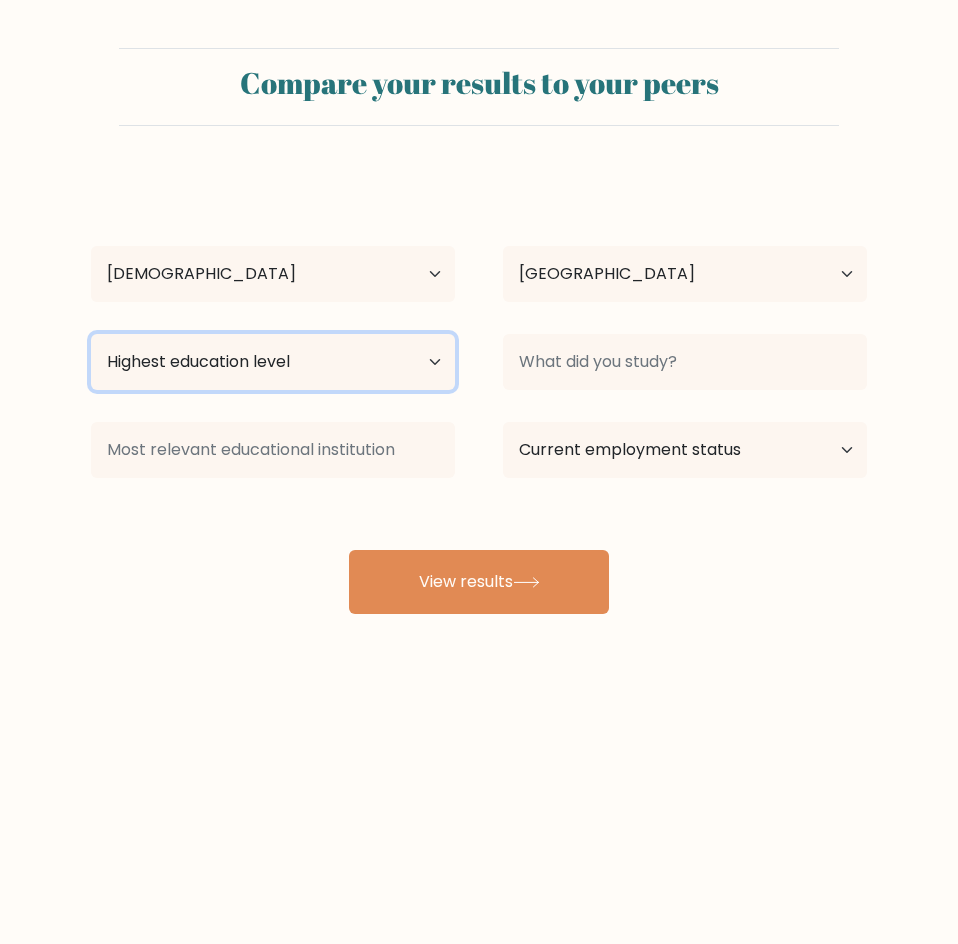
click at [409, 352] on select "Highest education level No schooling Primary Lower Secondary Upper Secondary Oc…" at bounding box center [273, 362] width 364 height 56
select select "bachelors_degree"
click at [91, 334] on select "Highest education level No schooling Primary Lower Secondary Upper Secondary Oc…" at bounding box center [273, 362] width 364 height 56
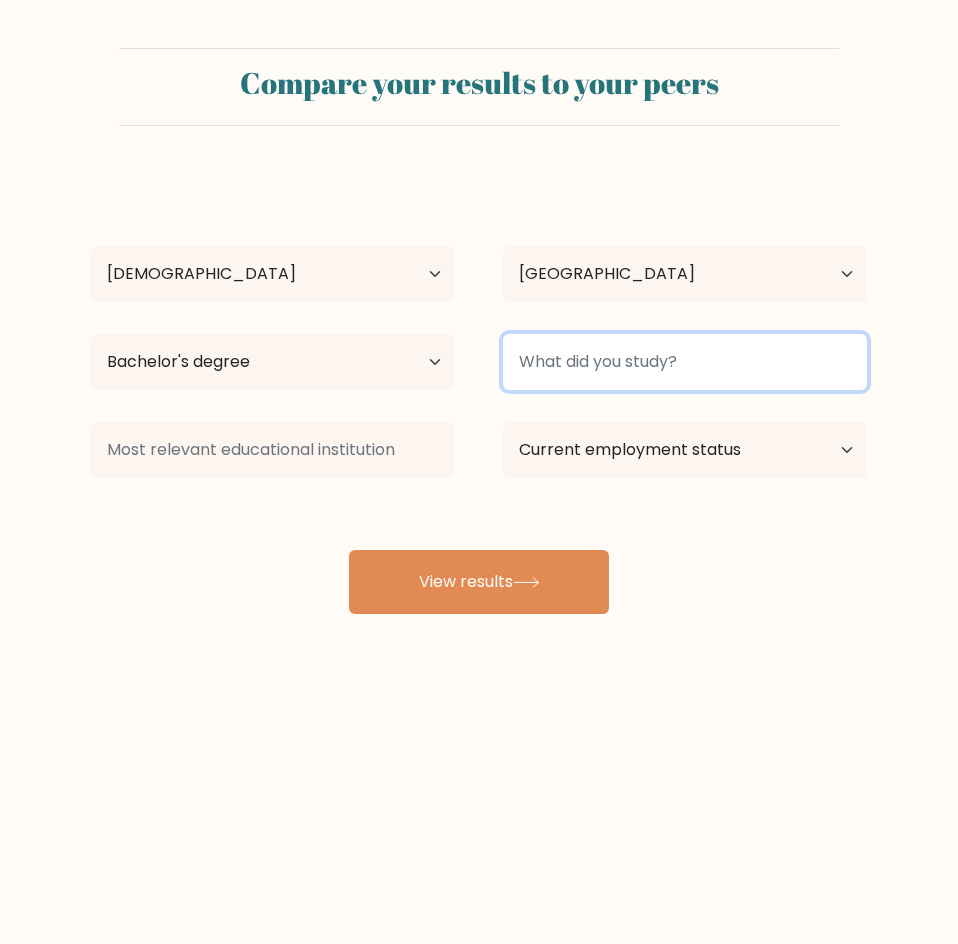
click at [643, 363] on input at bounding box center [685, 362] width 364 height 56
click at [643, 363] on input "Civil" at bounding box center [685, 362] width 364 height 56
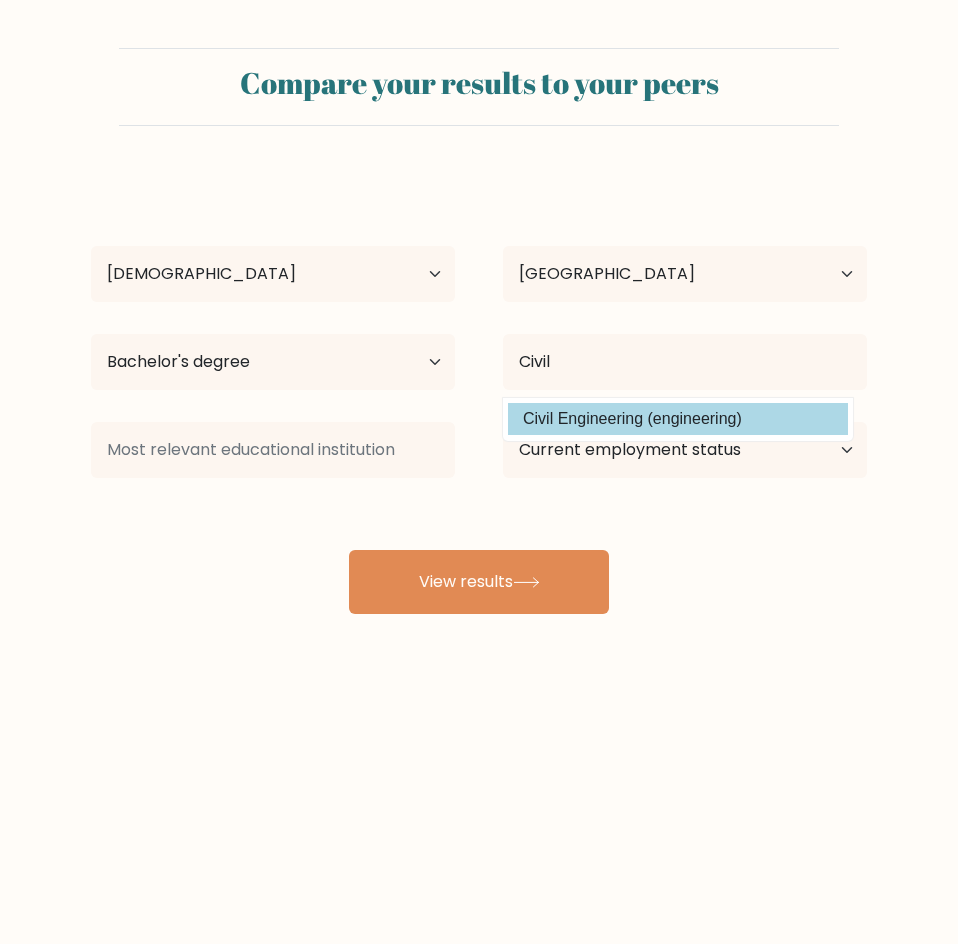
click at [657, 423] on option "Civil Engineering (engineering)" at bounding box center [678, 419] width 340 height 32
type input "Civil Engineering"
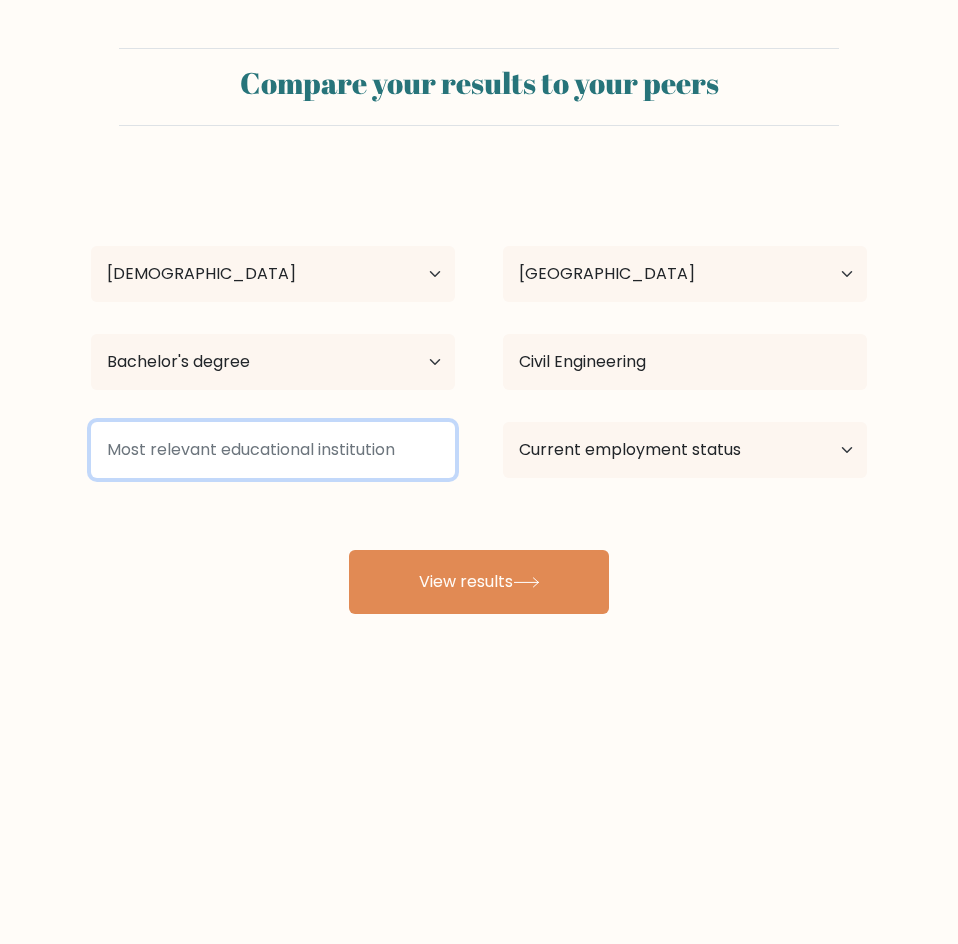
click at [261, 447] on input at bounding box center [273, 450] width 364 height 56
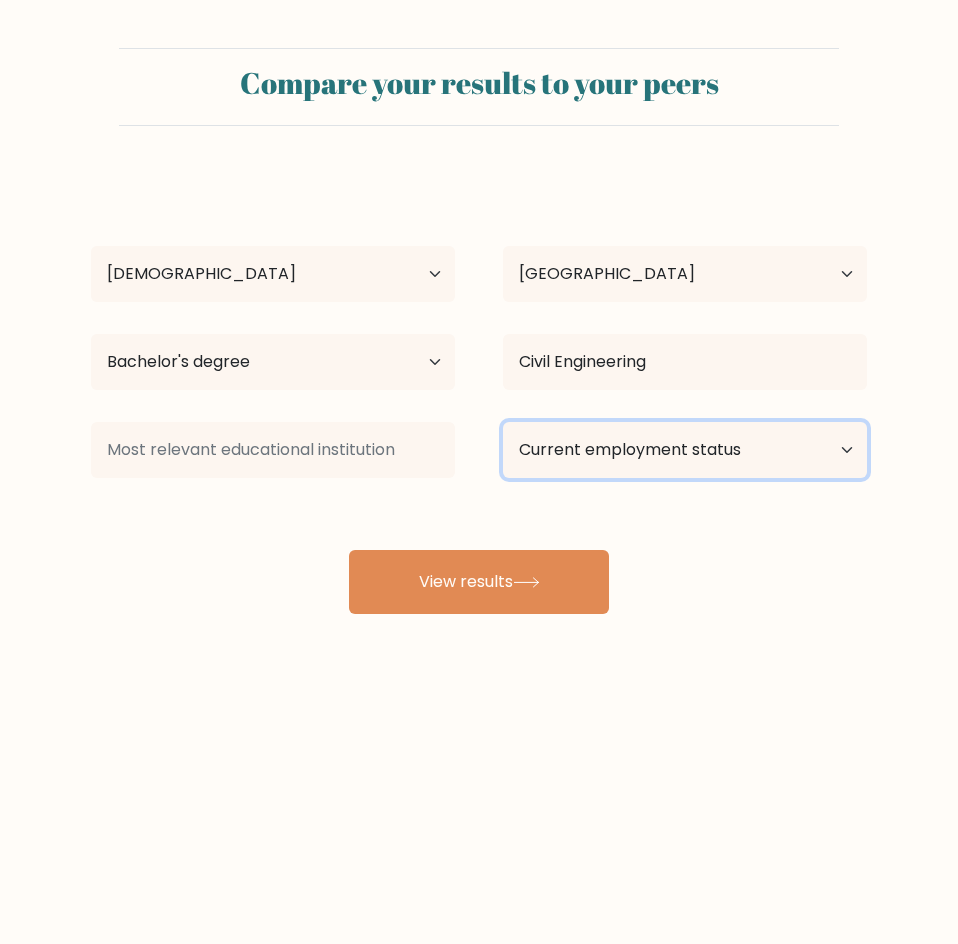
click at [648, 460] on select "Current employment status Employed Student Retired Other / prefer not to answer" at bounding box center [685, 450] width 364 height 56
select select "other"
click at [503, 422] on select "Current employment status Employed Student Retired Other / prefer not to answer" at bounding box center [685, 450] width 364 height 56
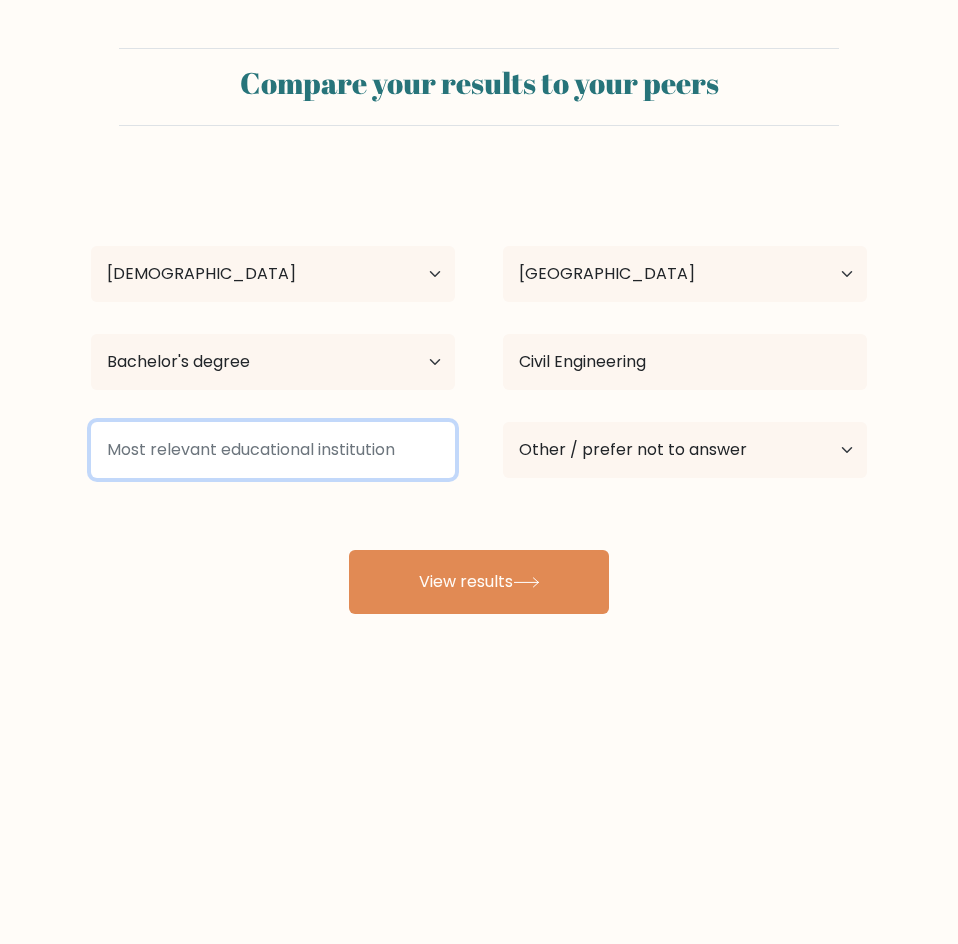
click at [258, 432] on input at bounding box center [273, 450] width 364 height 56
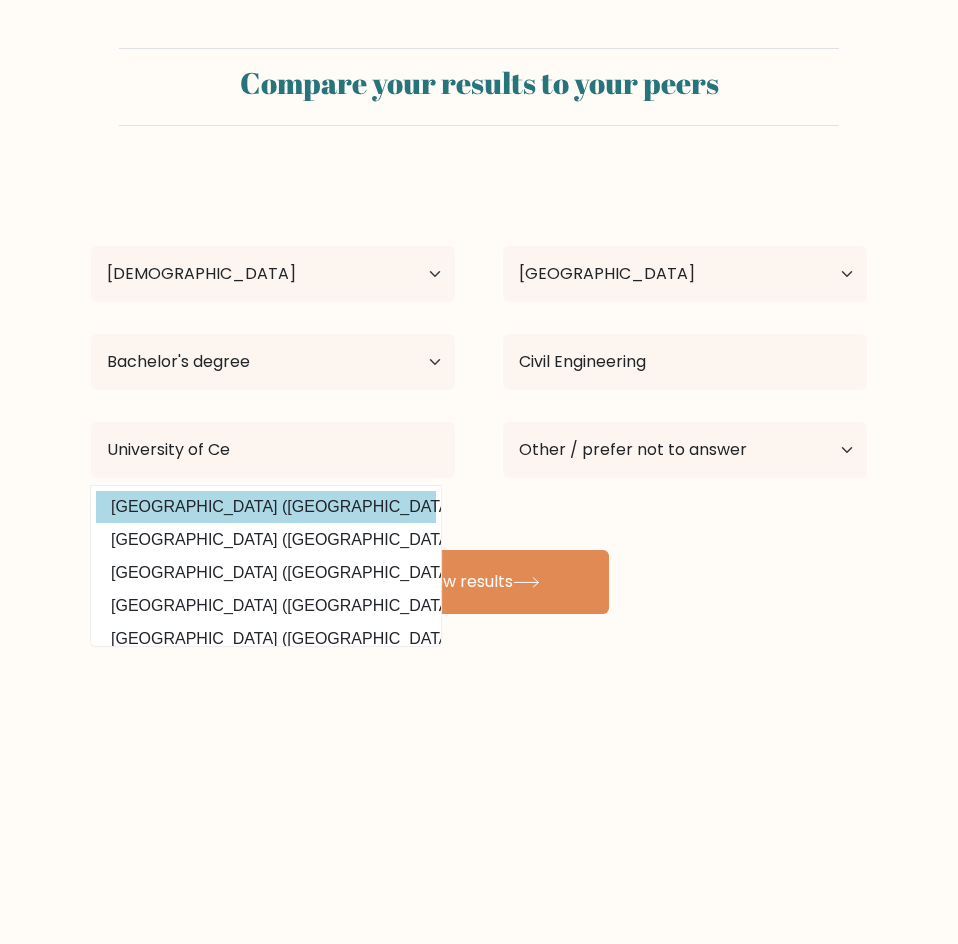
click at [267, 501] on option "[GEOGRAPHIC_DATA] ([GEOGRAPHIC_DATA])" at bounding box center [266, 507] width 340 height 32
type input "[GEOGRAPHIC_DATA]"
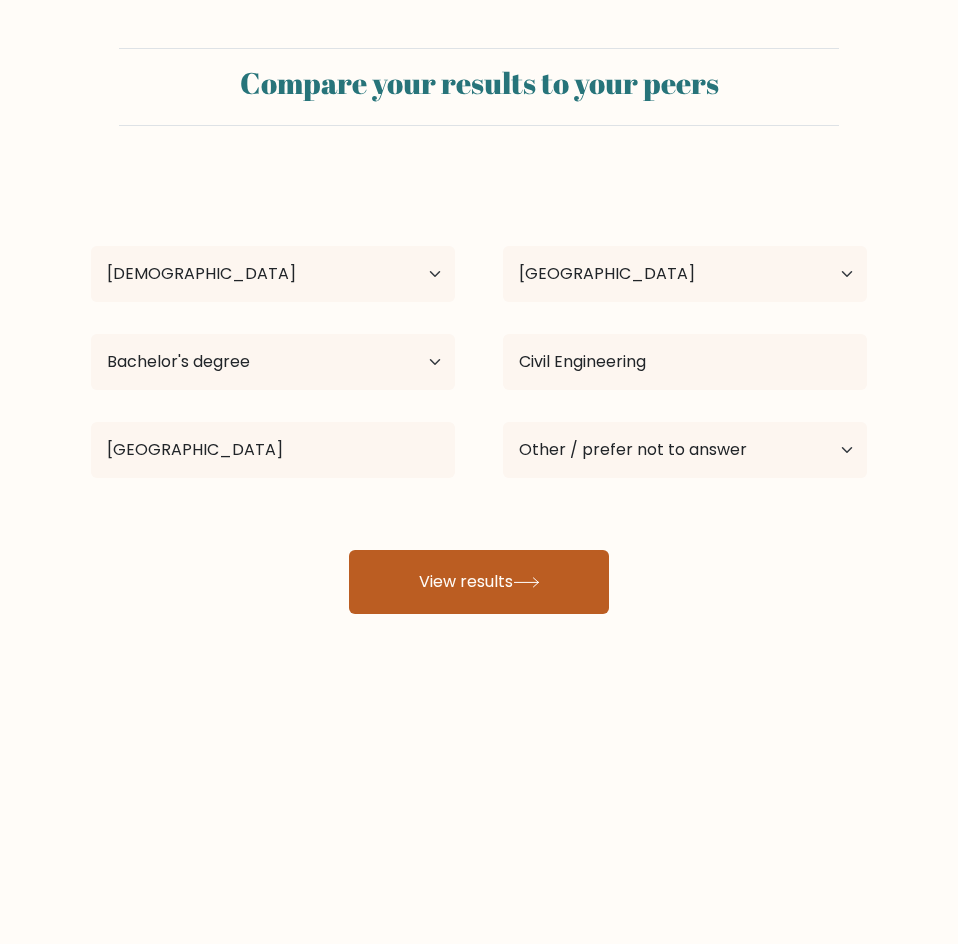
click at [522, 586] on icon at bounding box center [526, 582] width 27 height 11
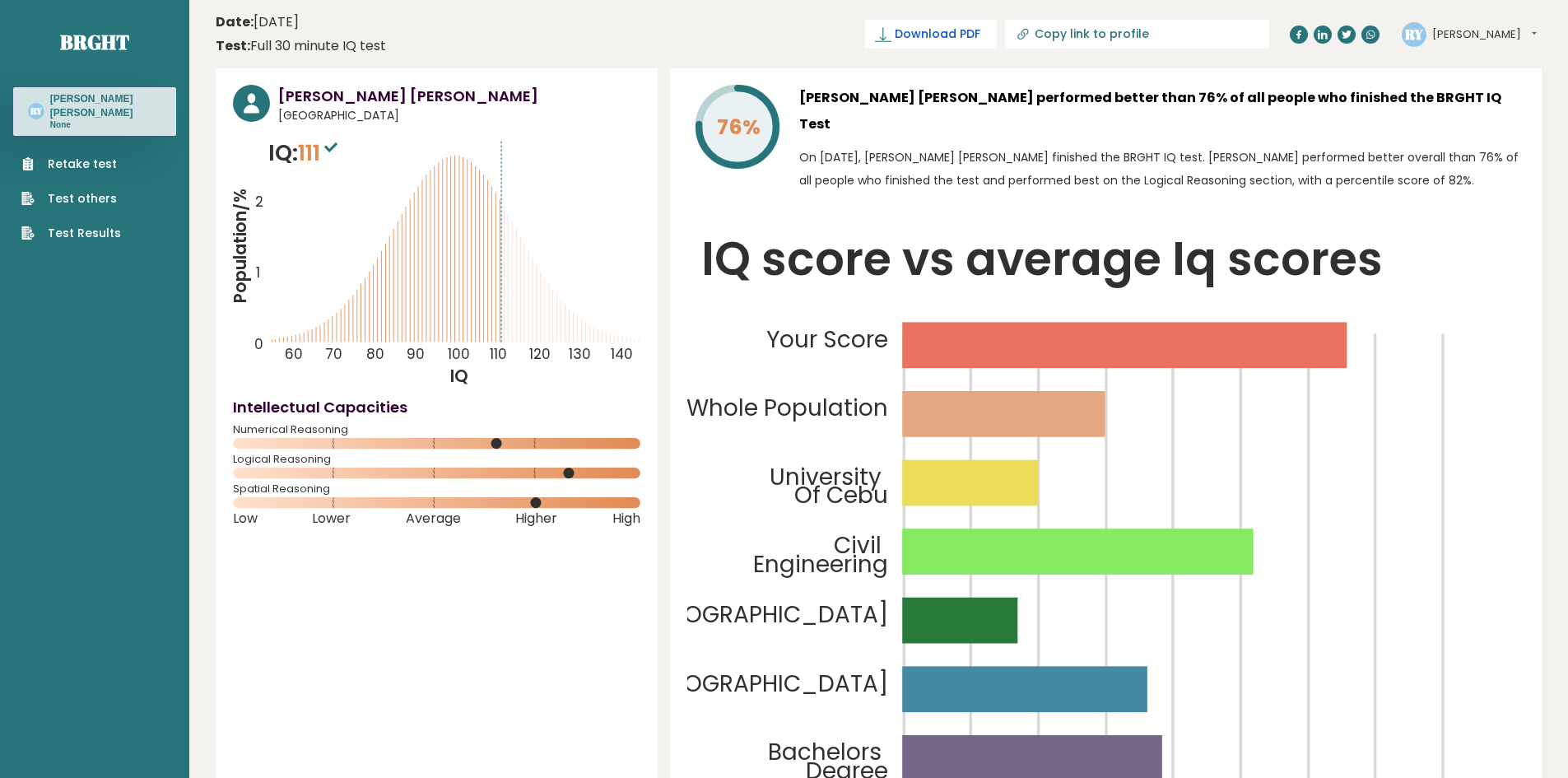
click at [788, 29] on span "Download PDF" at bounding box center [938, 34] width 86 height 17
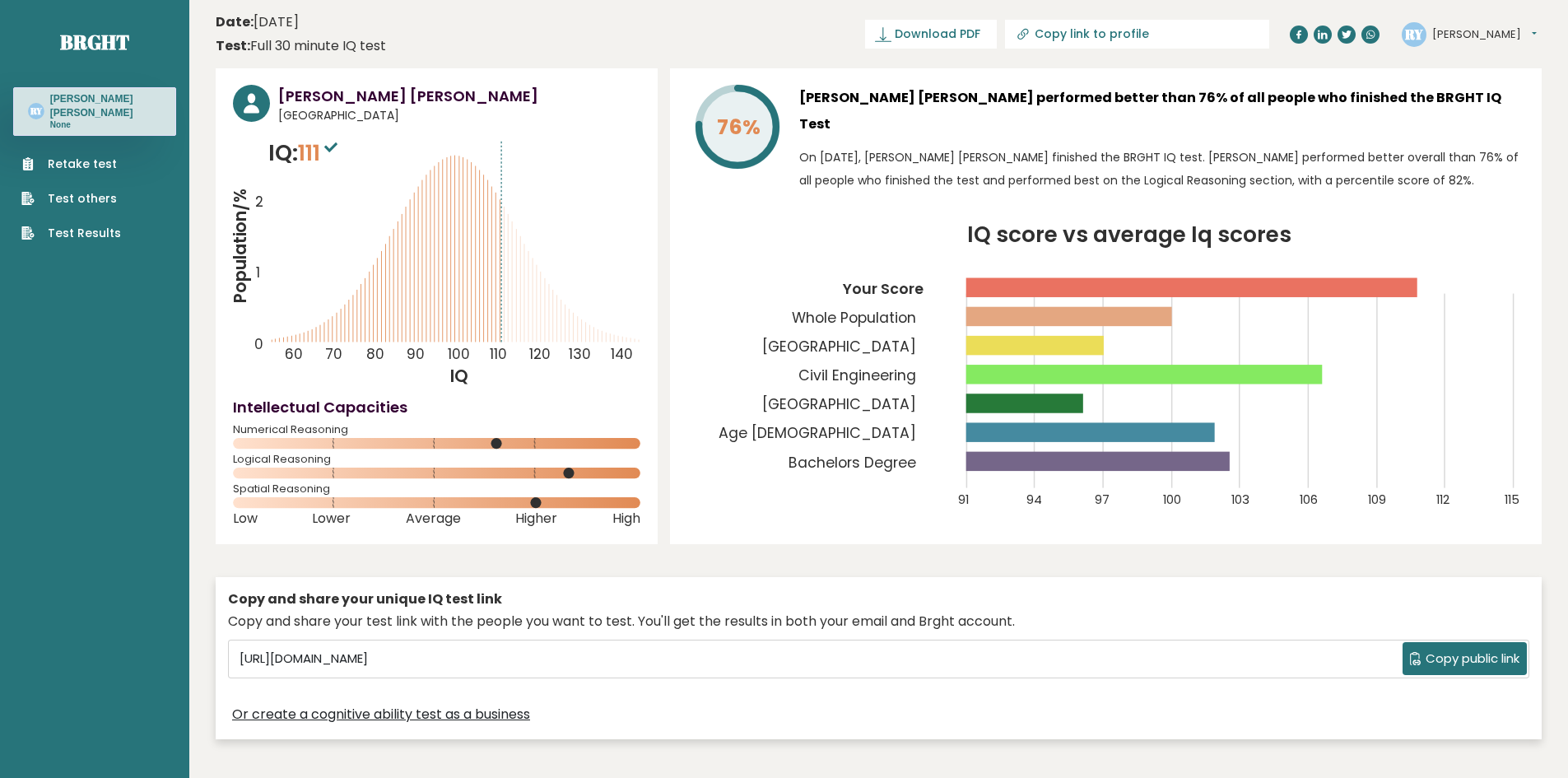
click at [1186, 33] on input "Copy link to profile" at bounding box center [1147, 34] width 224 height 13
type input "[URL][DOMAIN_NAME][PERSON_NAME]"
